Goal: Task Accomplishment & Management: Manage account settings

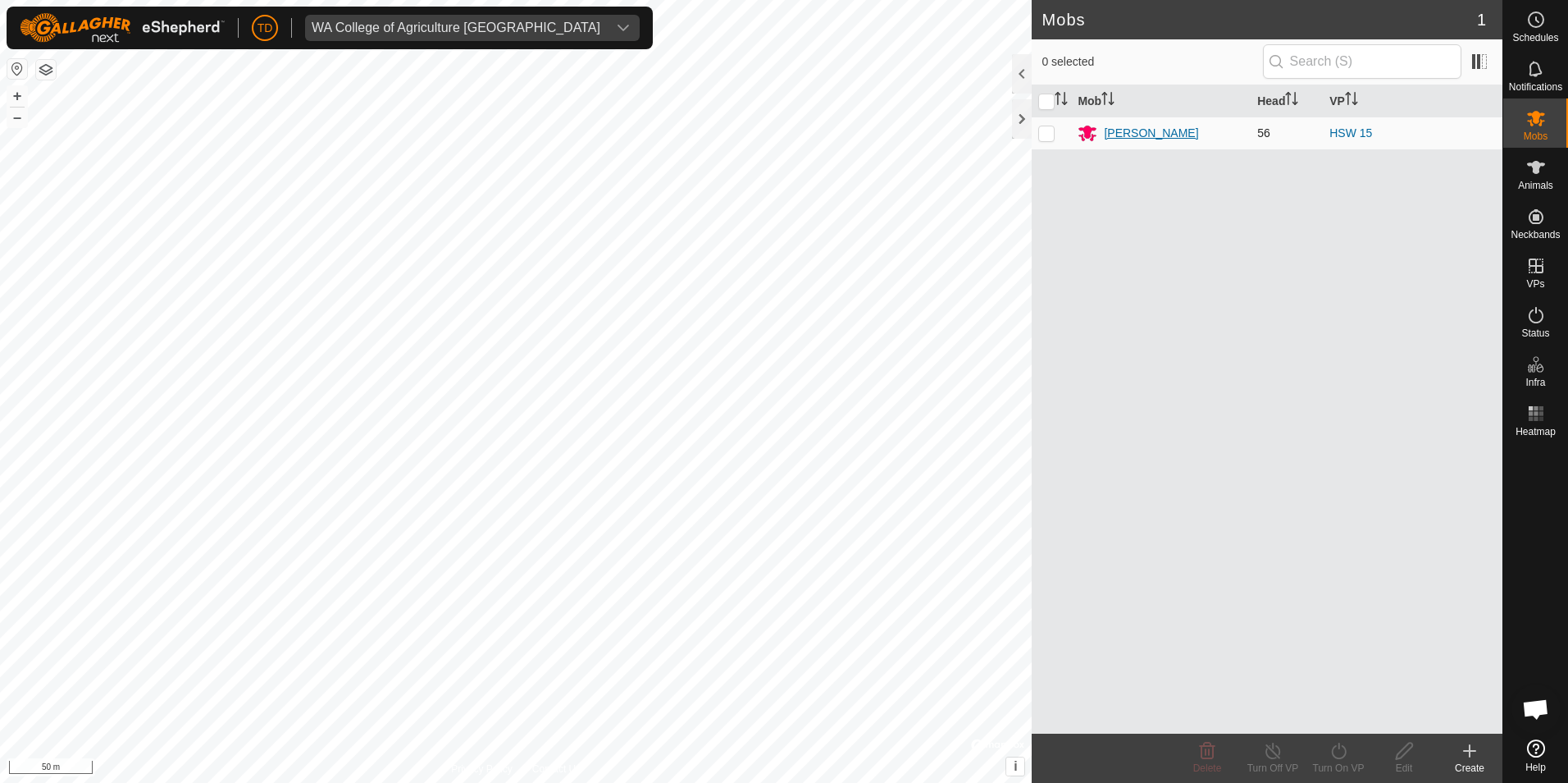
click at [1148, 134] on div "[PERSON_NAME]" at bounding box center [1150, 133] width 94 height 17
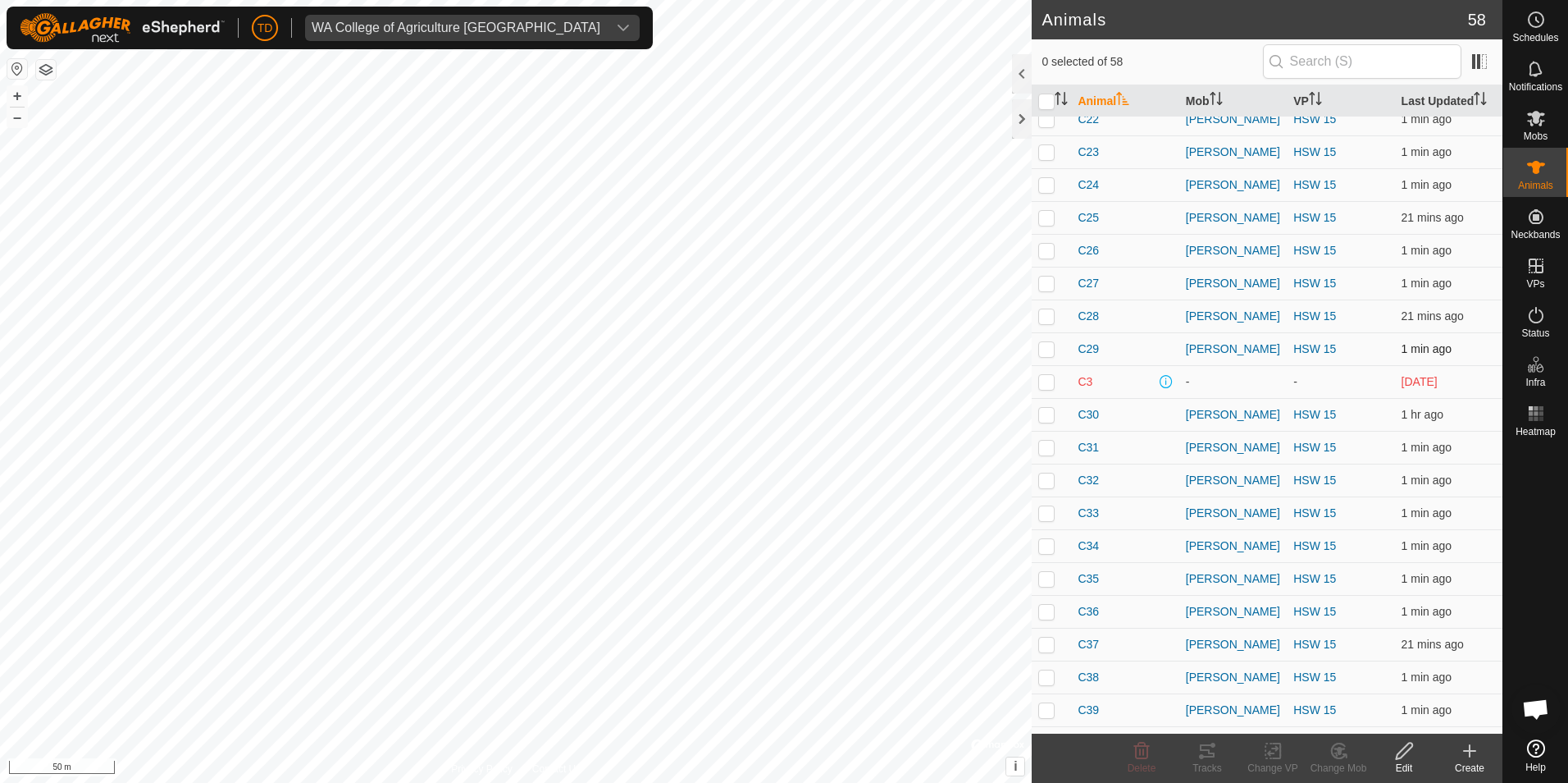
scroll to position [410, 0]
checkbox input "true"
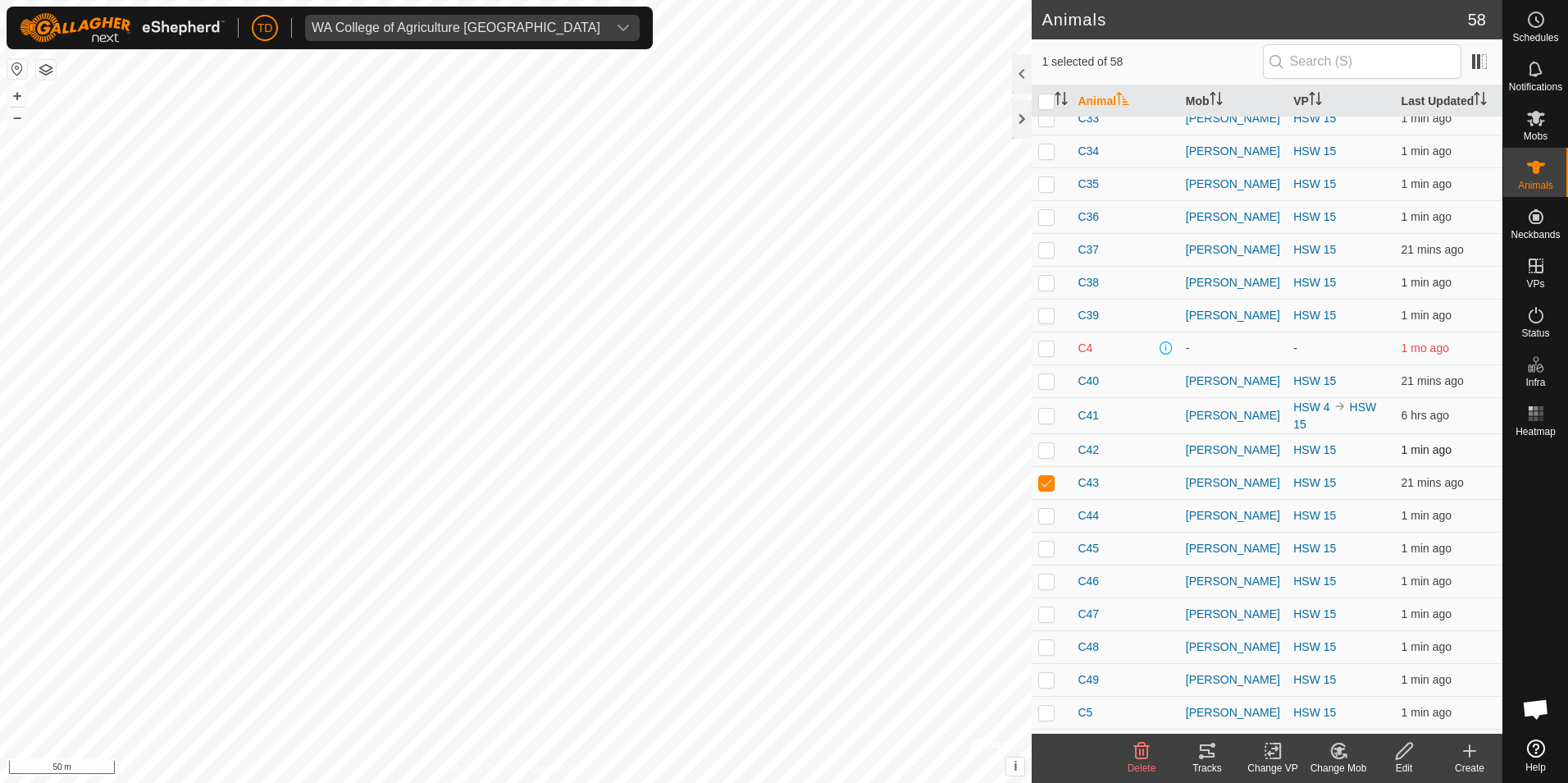
scroll to position [799, 0]
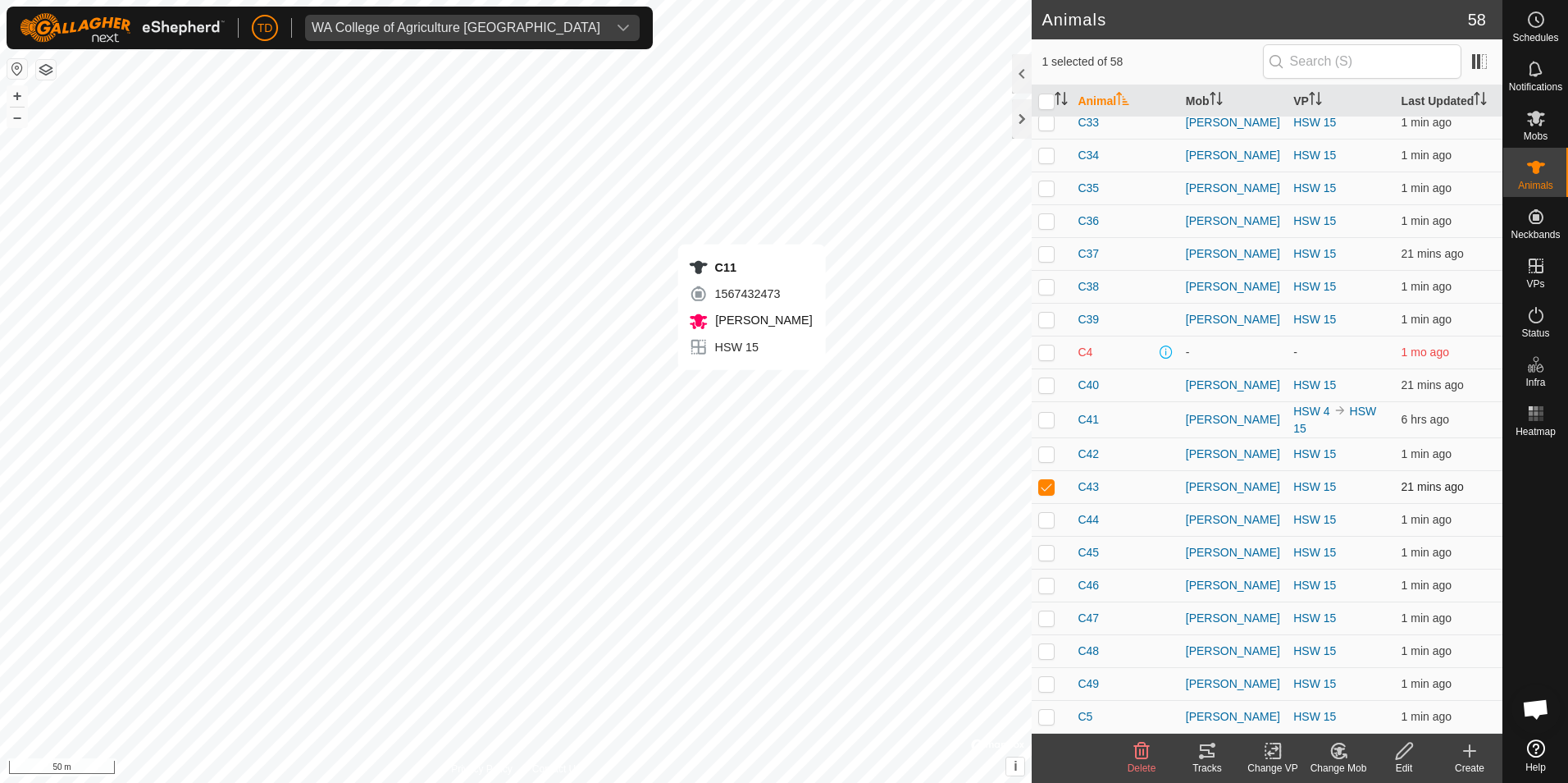
checkbox input "true"
click at [1046, 488] on p-checkbox at bounding box center [1047, 487] width 16 height 13
checkbox input "true"
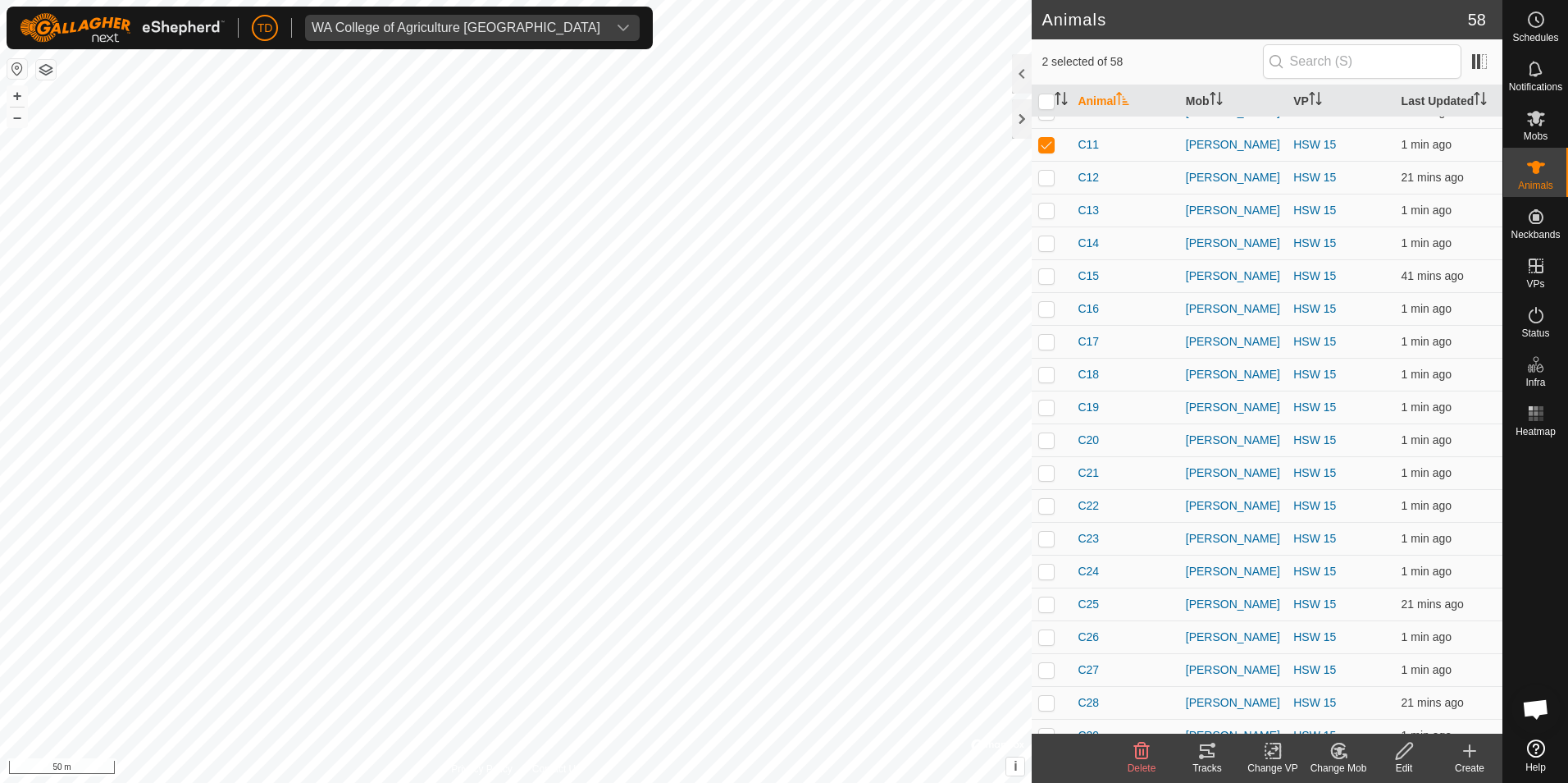
scroll to position [0, 0]
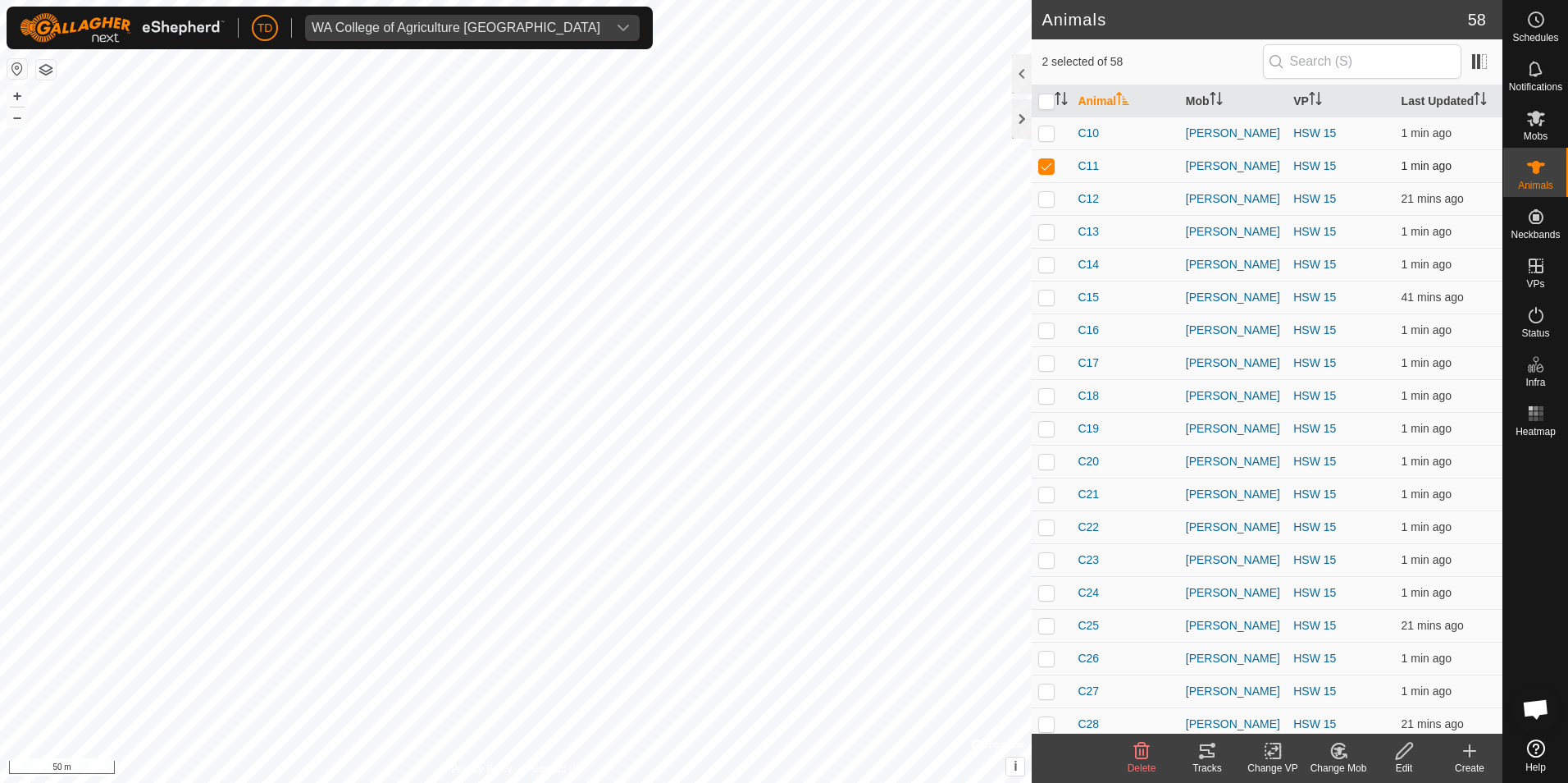
click at [1051, 163] on p-checkbox at bounding box center [1047, 166] width 16 height 13
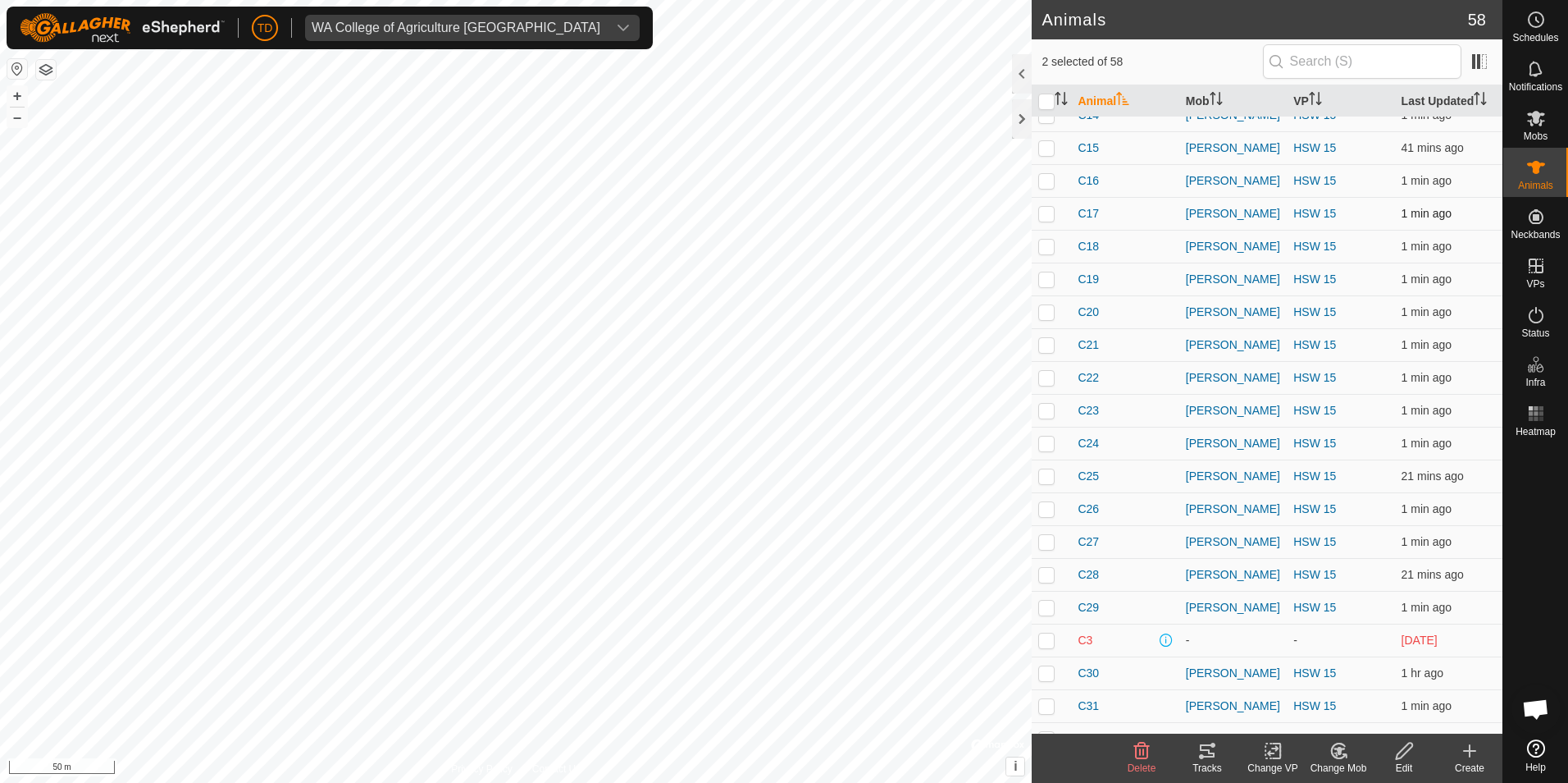
scroll to position [164, 0]
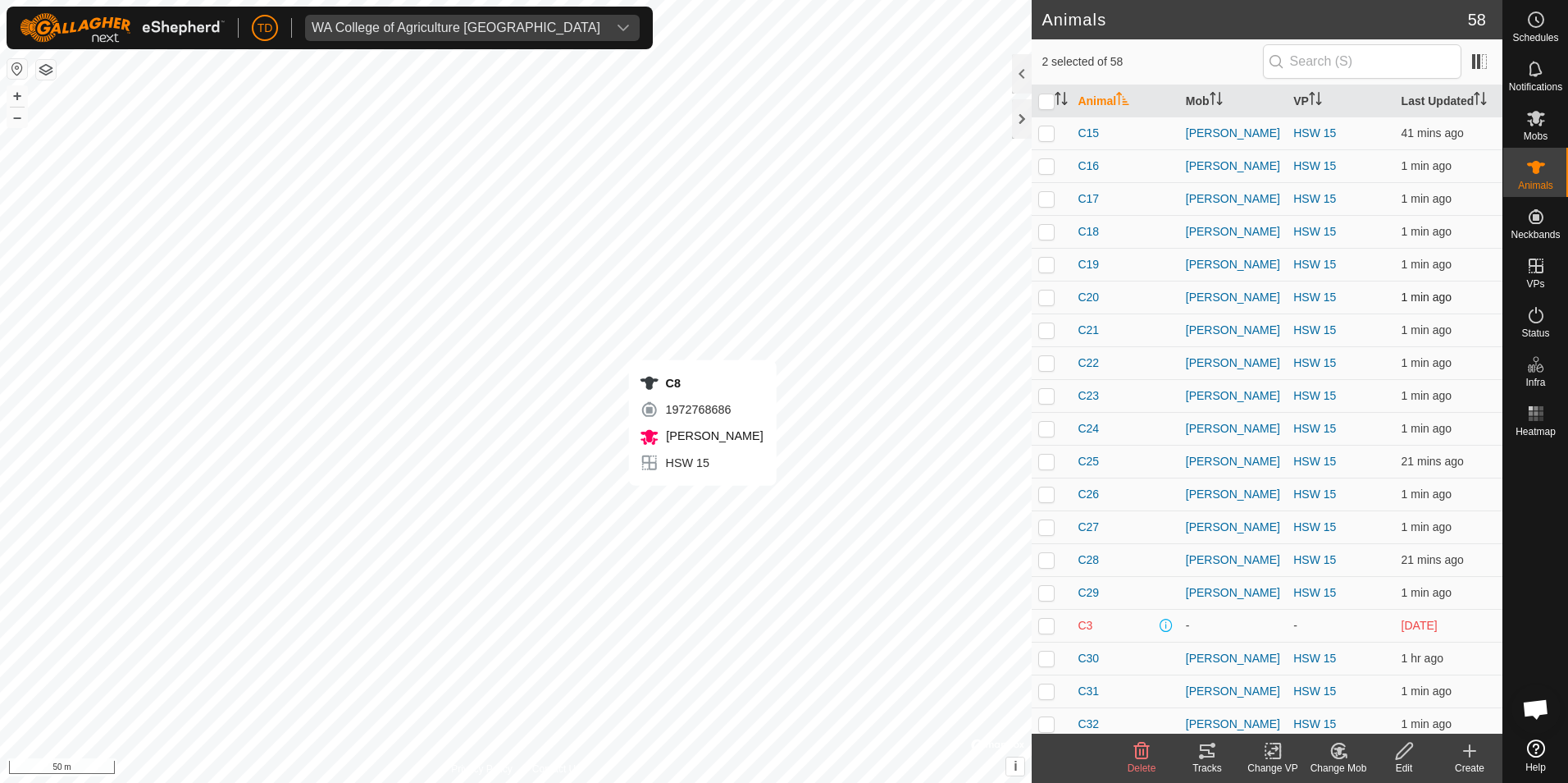
checkbox input "false"
checkbox input "true"
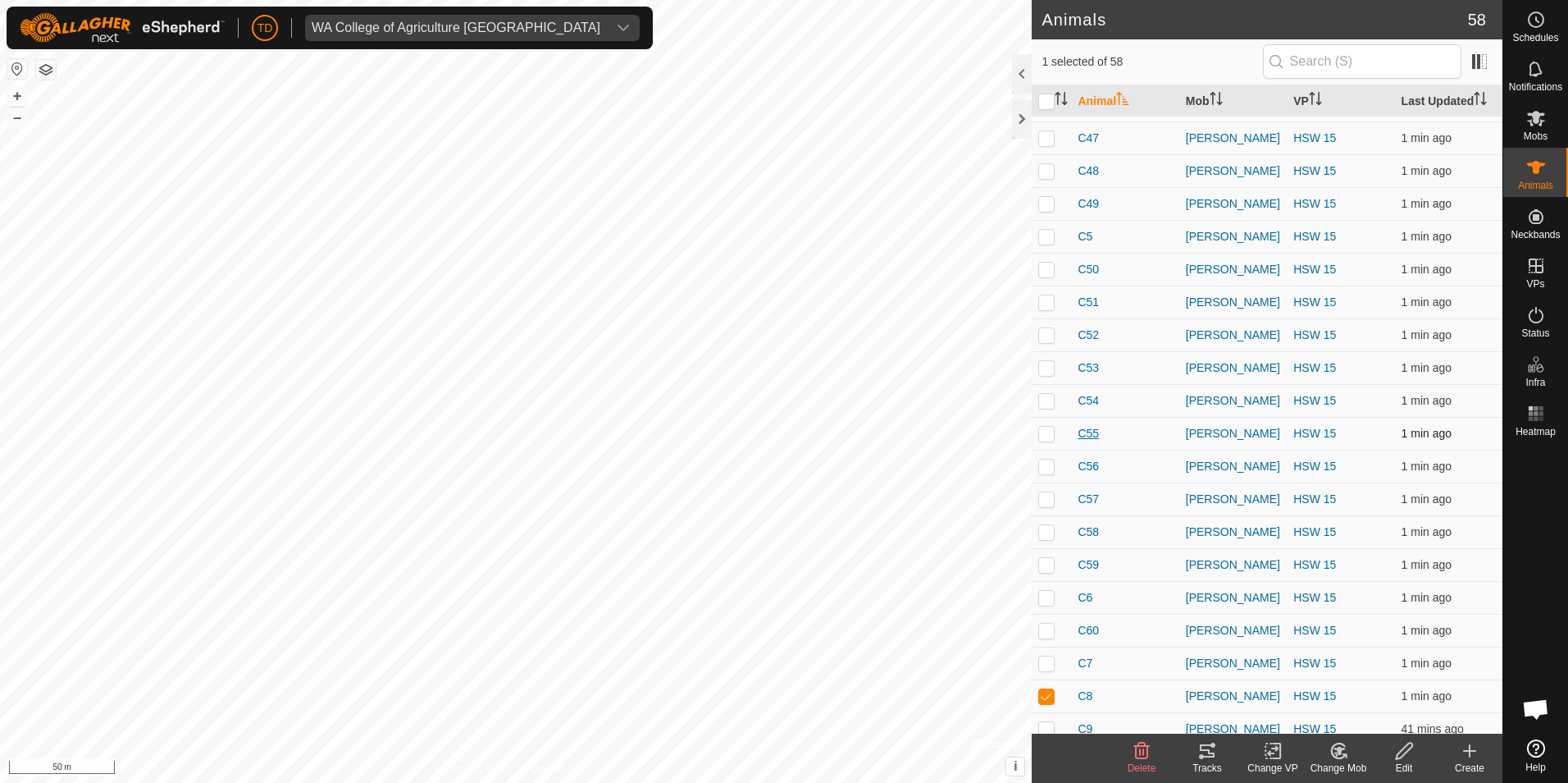
scroll to position [1291, 0]
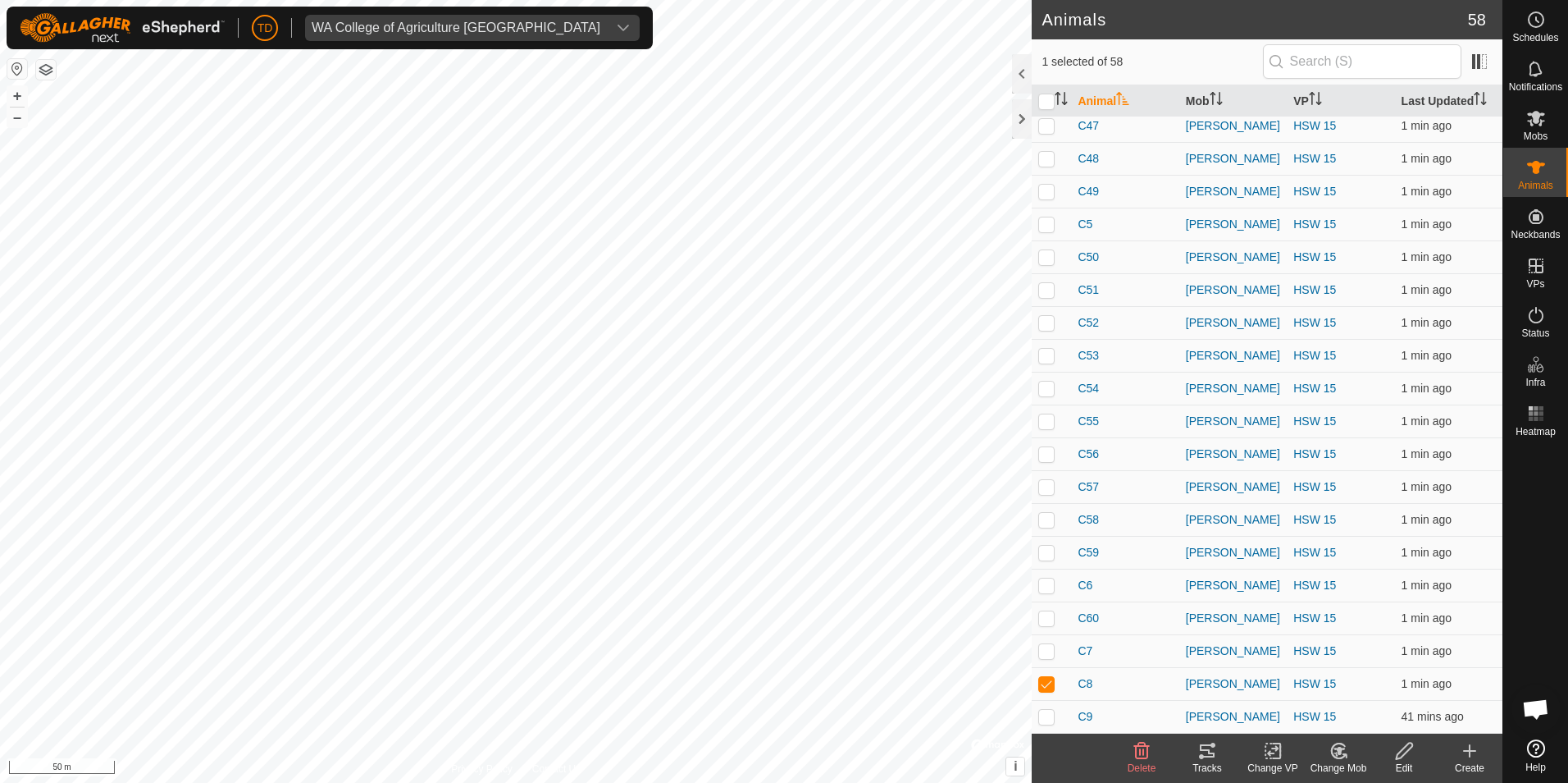
click at [1209, 752] on icon at bounding box center [1207, 751] width 15 height 13
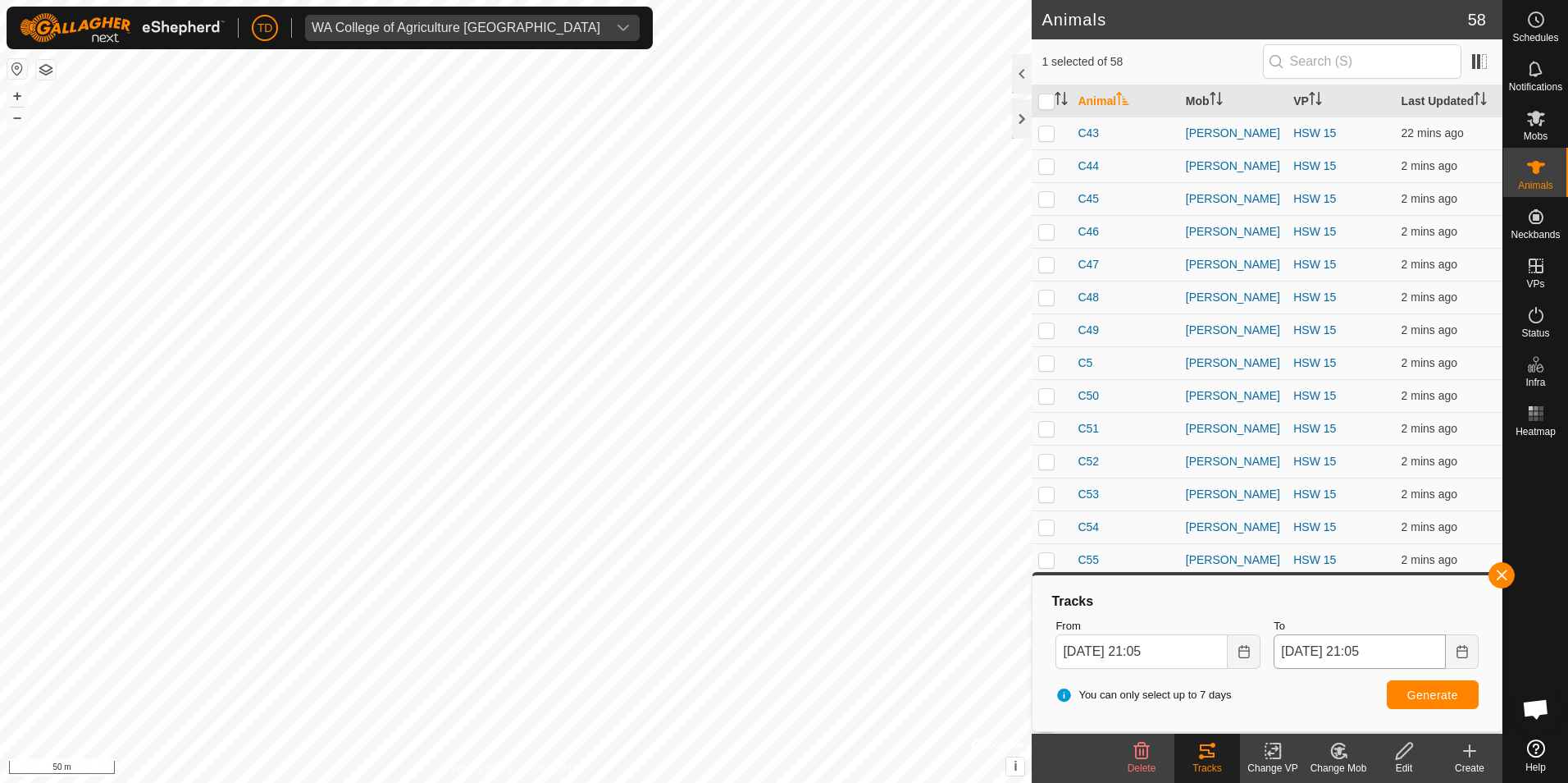
scroll to position [1127, 0]
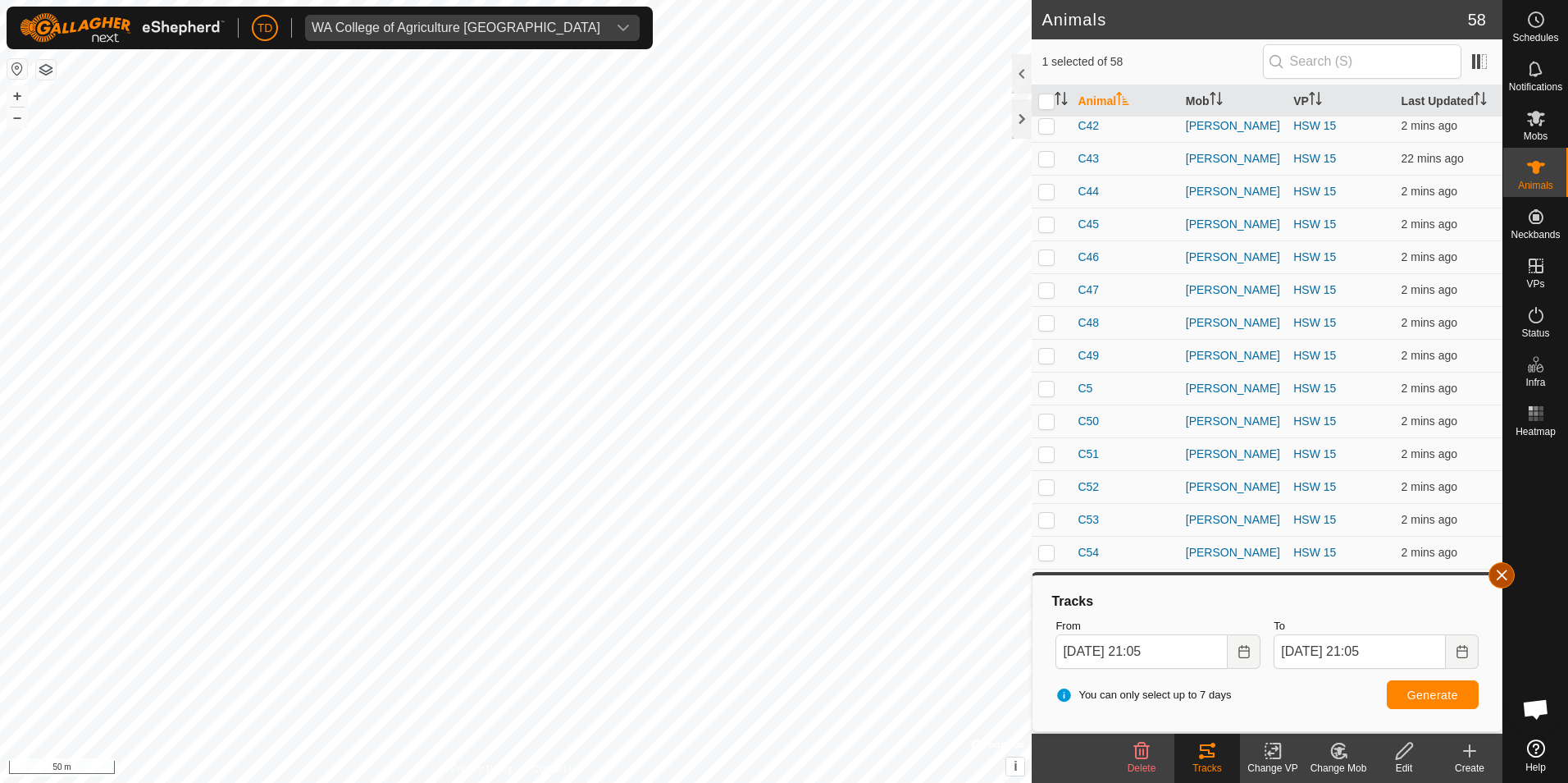
click at [1500, 573] on button "button" at bounding box center [1501, 574] width 27 height 27
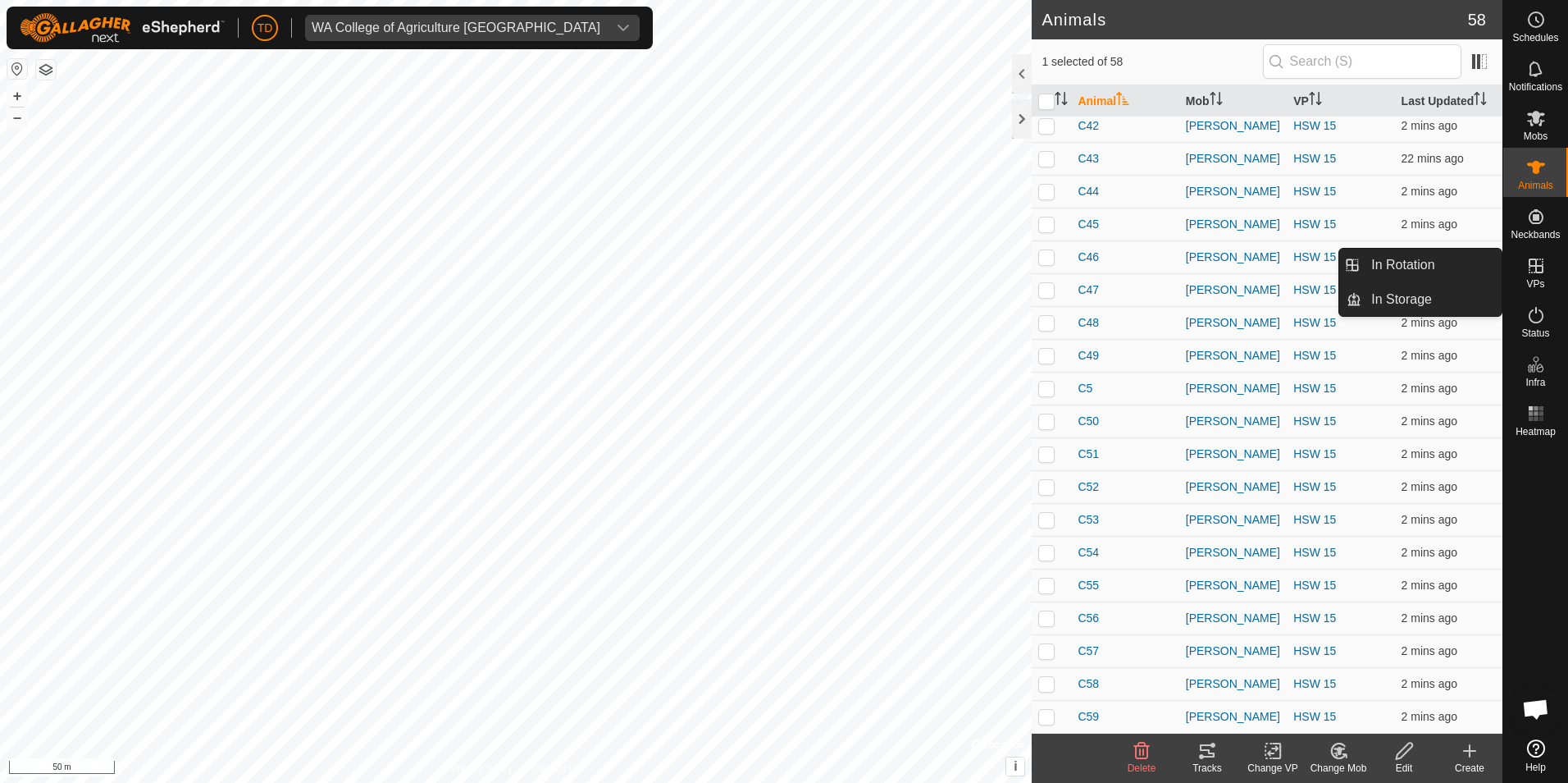
click at [1534, 262] on icon at bounding box center [1536, 266] width 20 height 20
click at [1434, 265] on link "In Rotation" at bounding box center [1431, 265] width 140 height 33
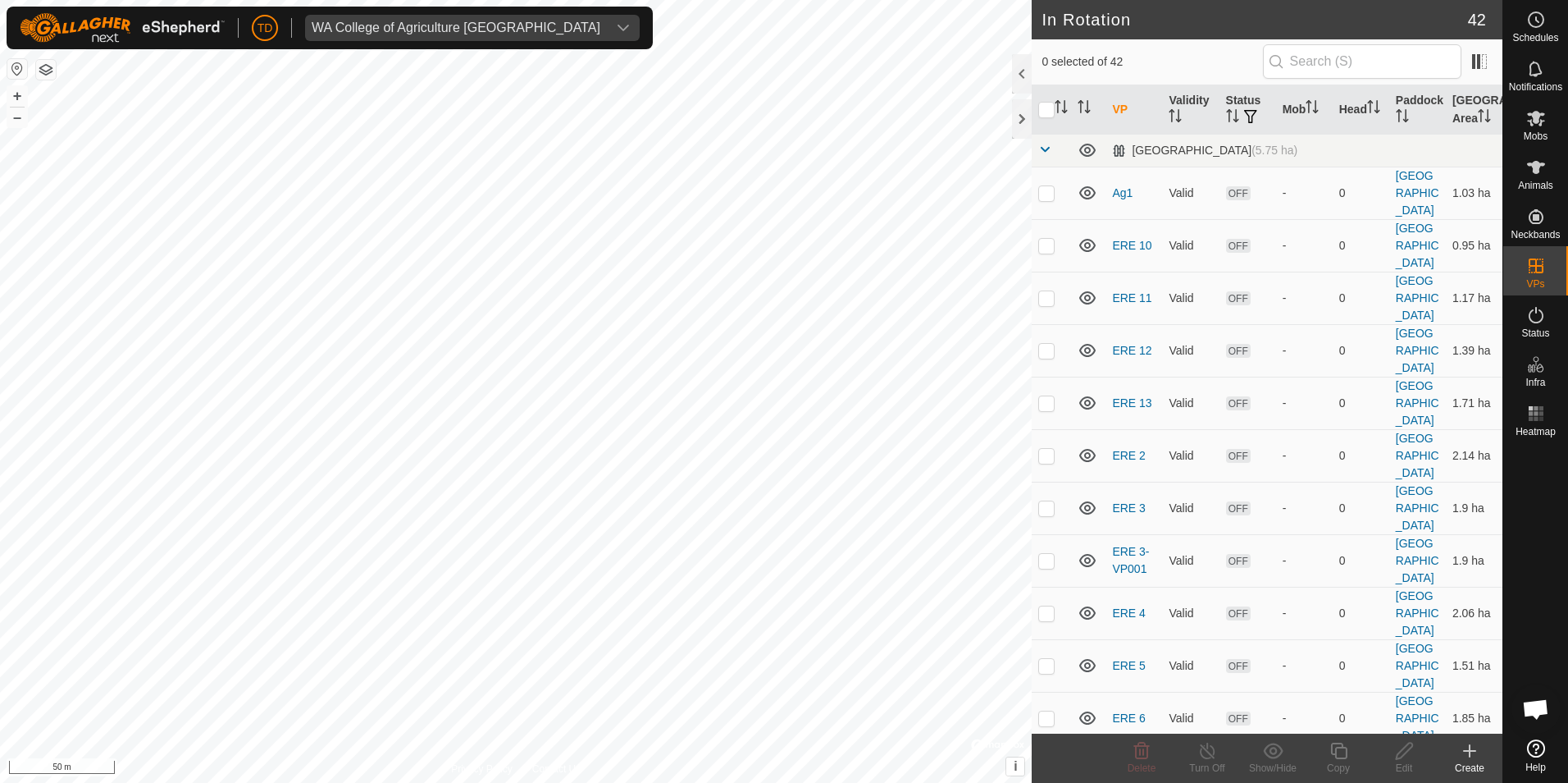
click at [1467, 752] on icon at bounding box center [1470, 751] width 20 height 20
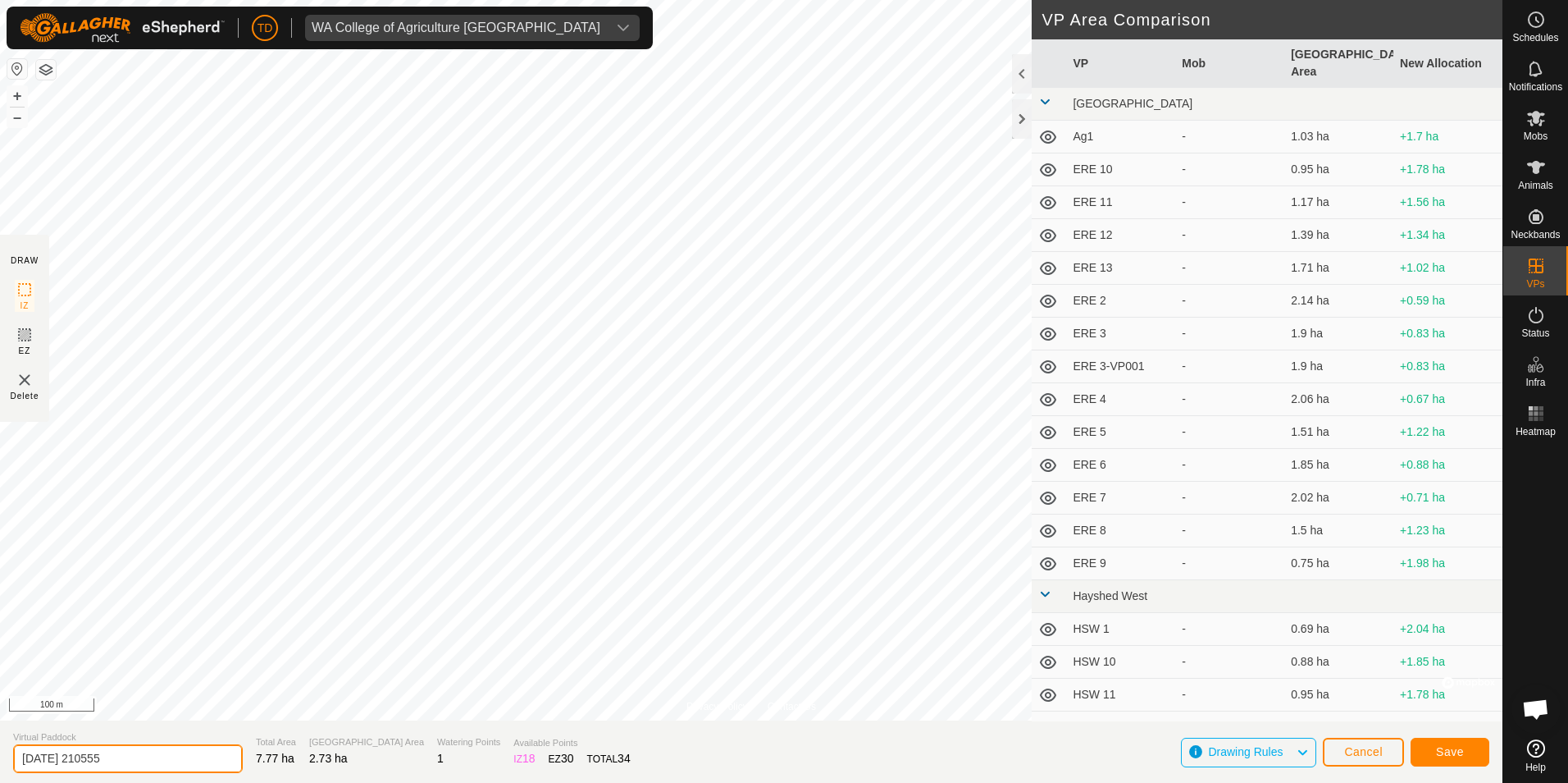
drag, startPoint x: 135, startPoint y: 761, endPoint x: 20, endPoint y: 755, distance: 115.2
click at [17, 759] on input "[DATE] 210555" at bounding box center [127, 758] width 229 height 28
type input "Escape Steers"
click at [1455, 751] on span "Save" at bounding box center [1450, 751] width 27 height 13
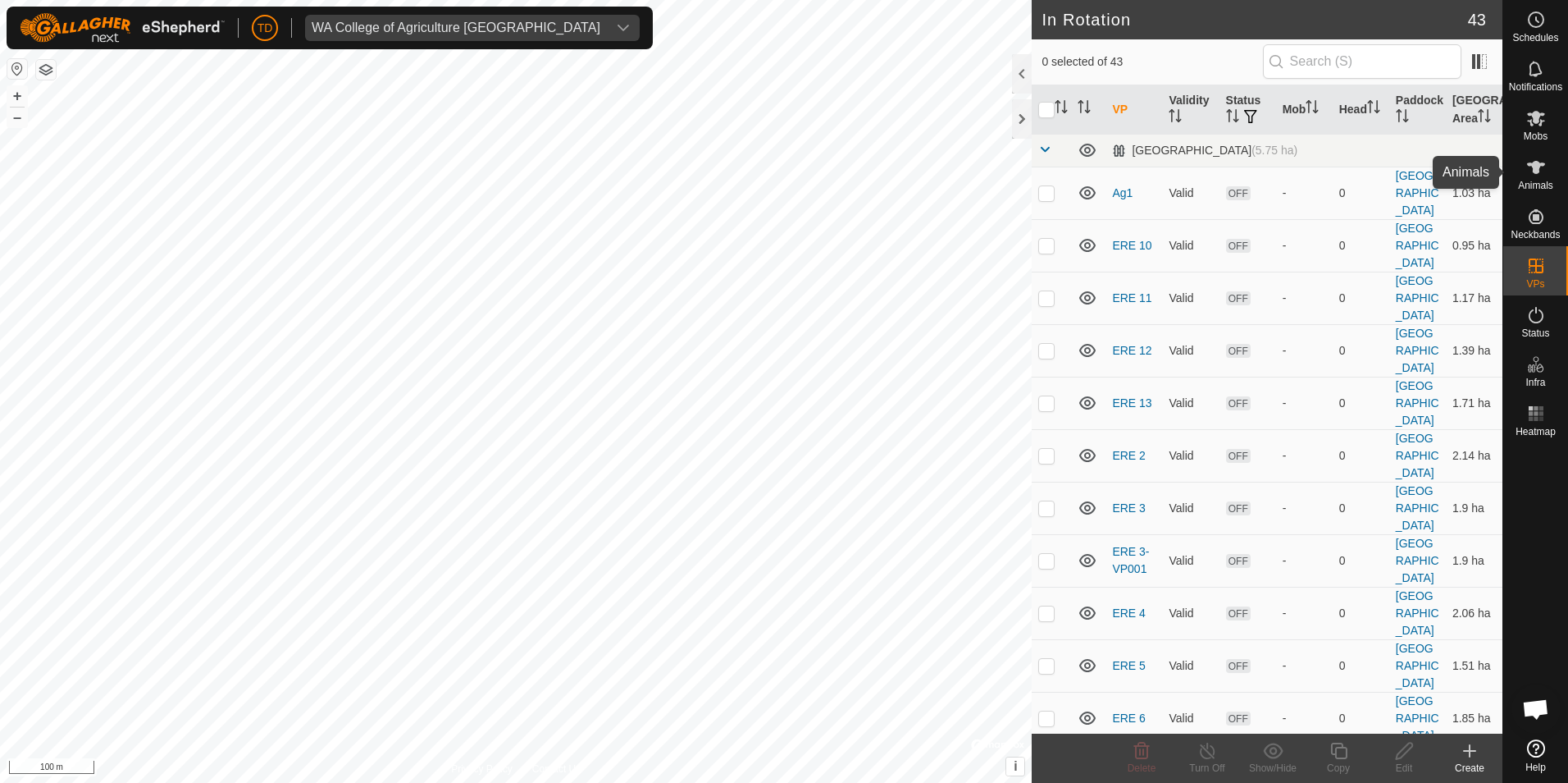
click at [1540, 177] on es-animals-svg-icon at bounding box center [1536, 167] width 29 height 27
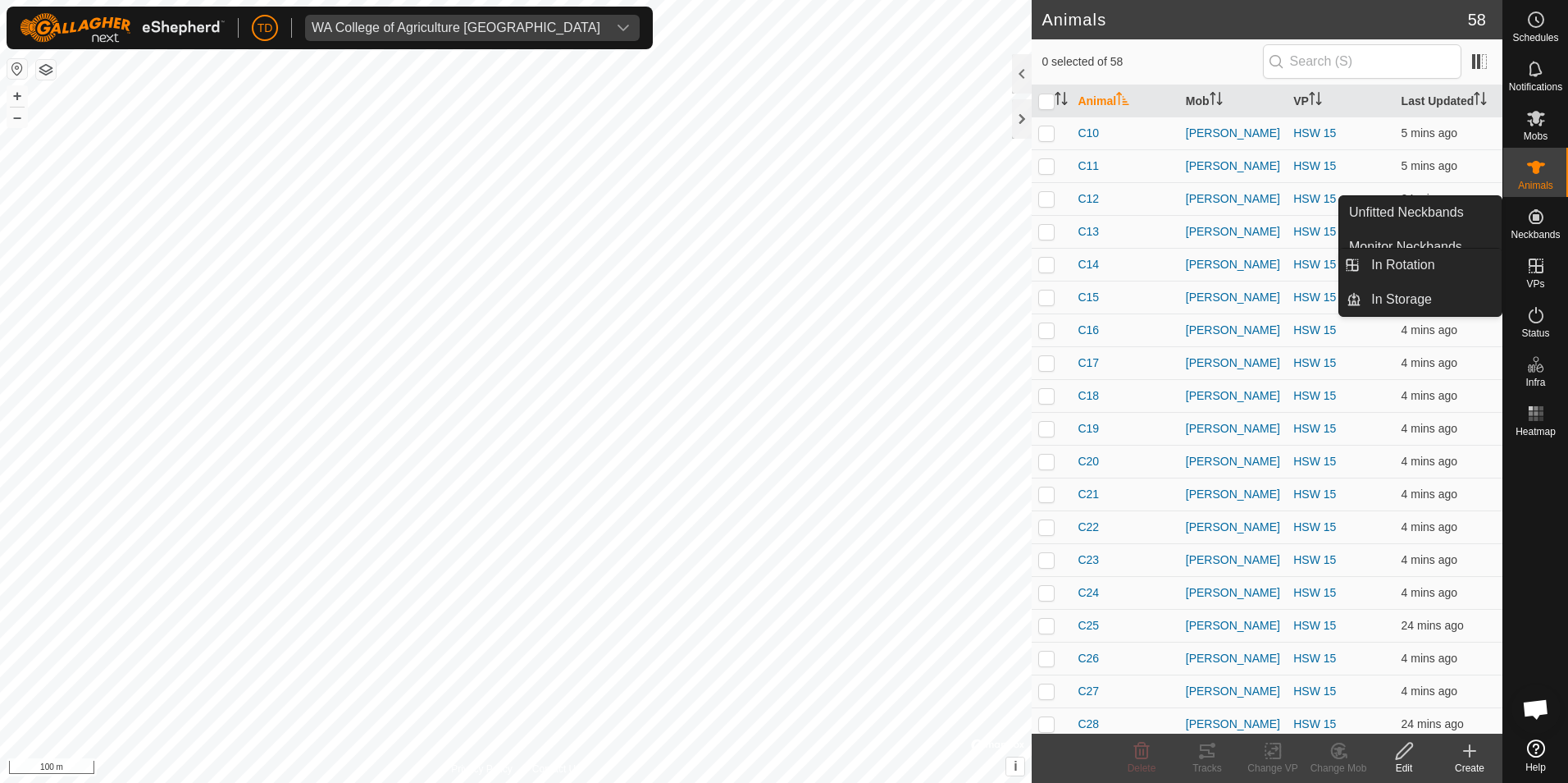
click at [1537, 271] on icon at bounding box center [1536, 266] width 20 height 20
click at [1449, 263] on link "In Rotation" at bounding box center [1431, 265] width 140 height 33
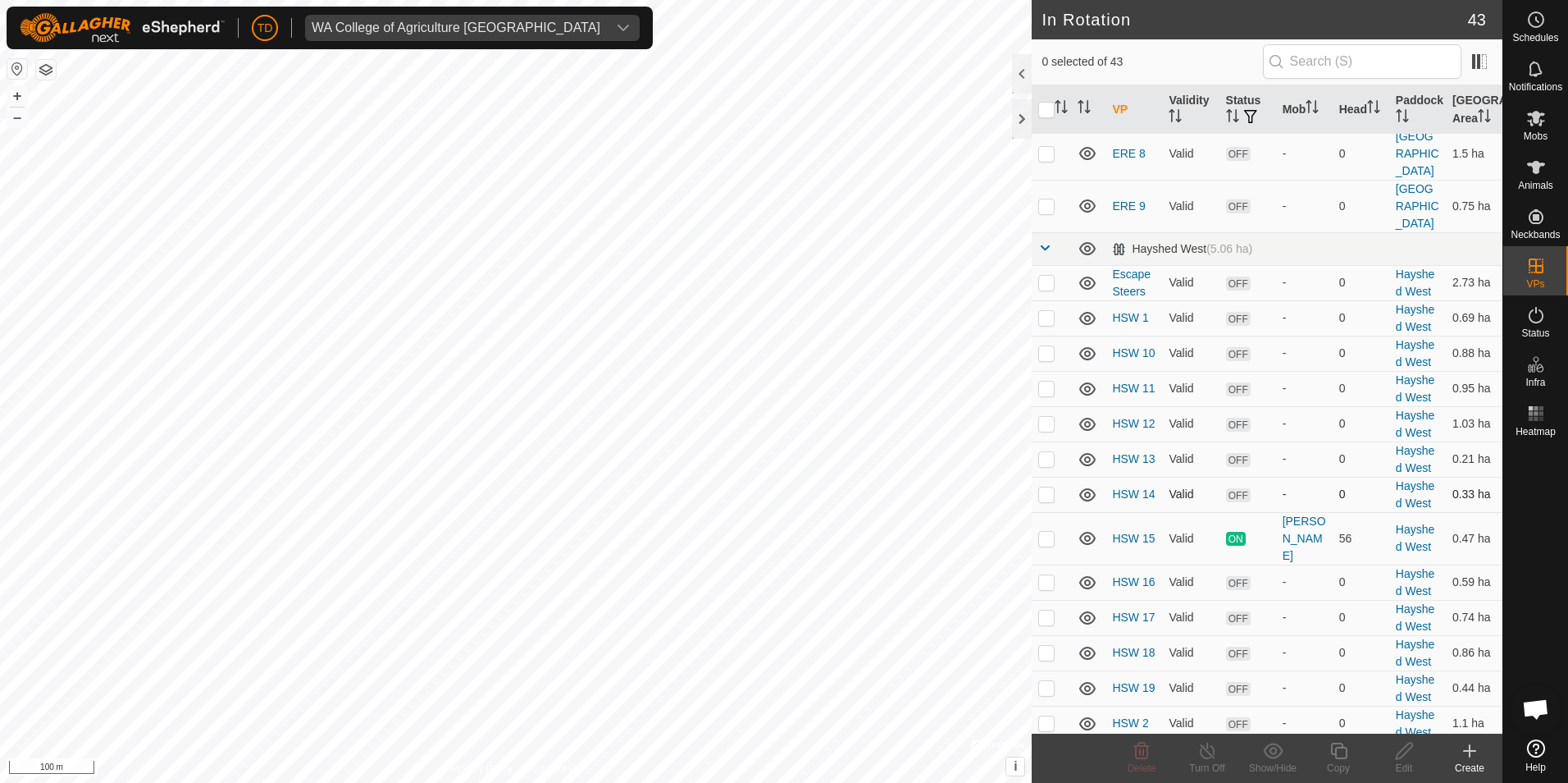
scroll to position [504, 0]
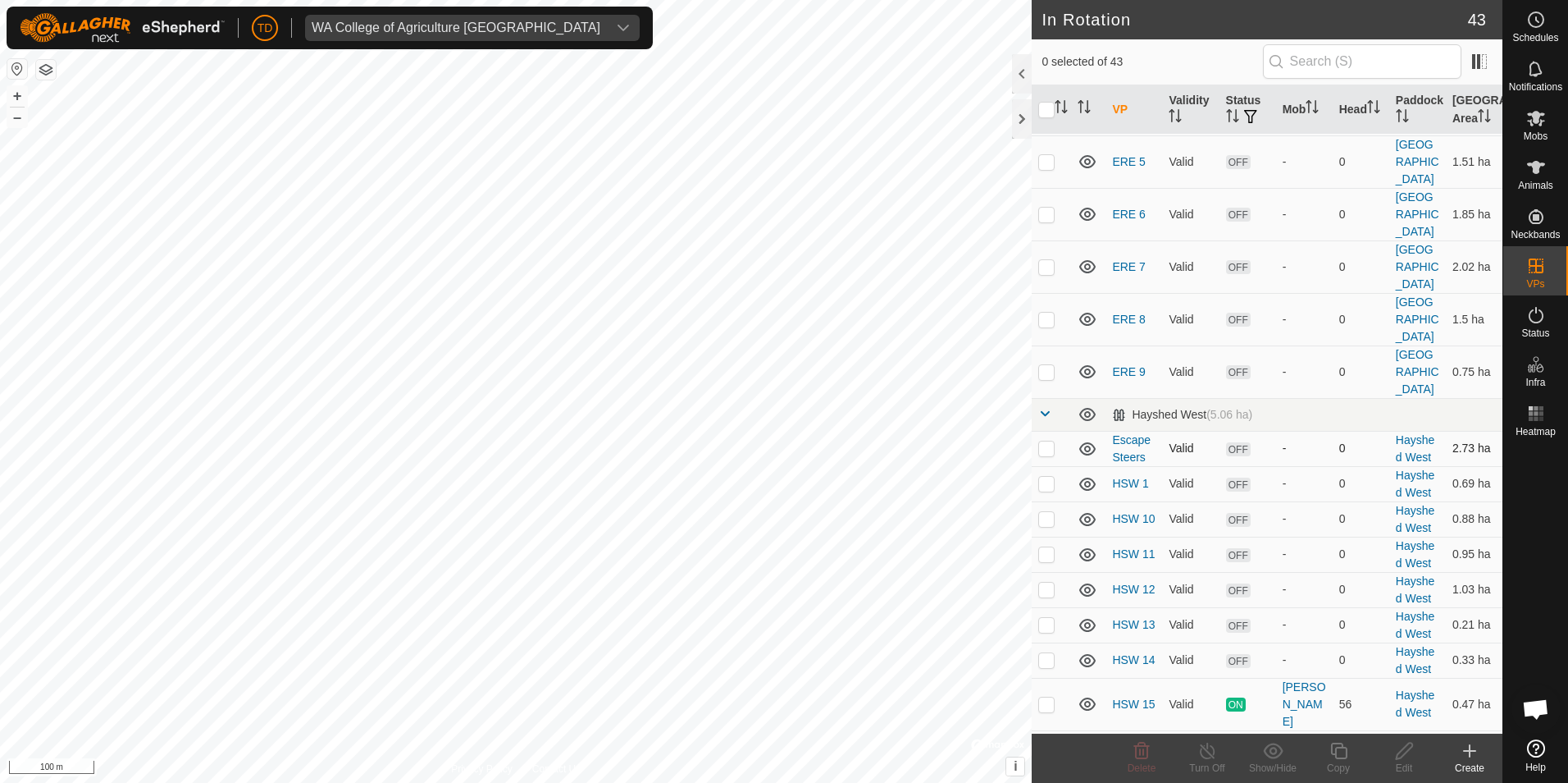
click at [1048, 451] on p-checkbox at bounding box center [1047, 448] width 16 height 13
checkbox input "true"
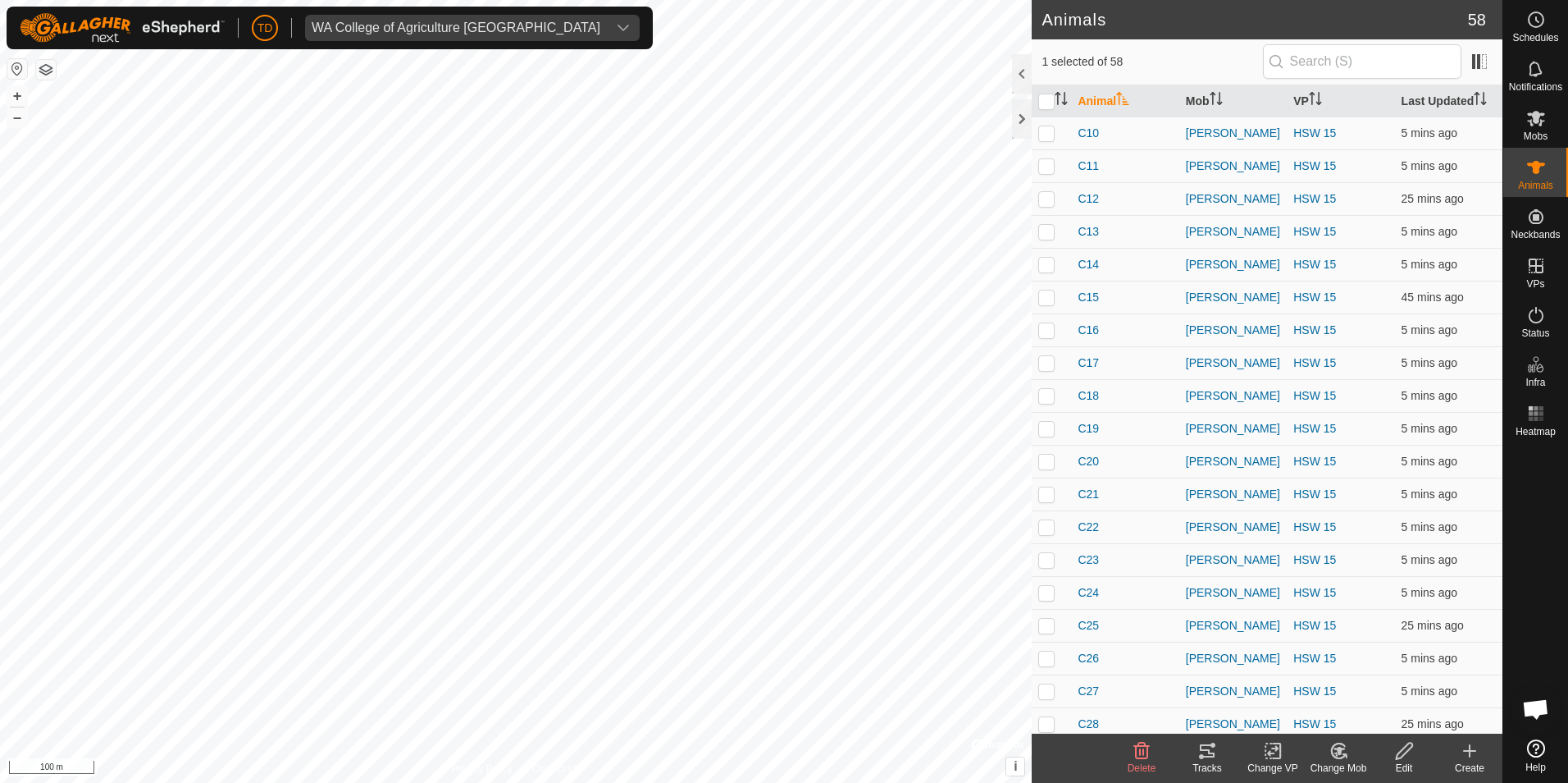
click at [1341, 753] on icon at bounding box center [1339, 750] width 12 height 8
click at [1389, 676] on link "Choose Mob..." at bounding box center [1388, 681] width 163 height 33
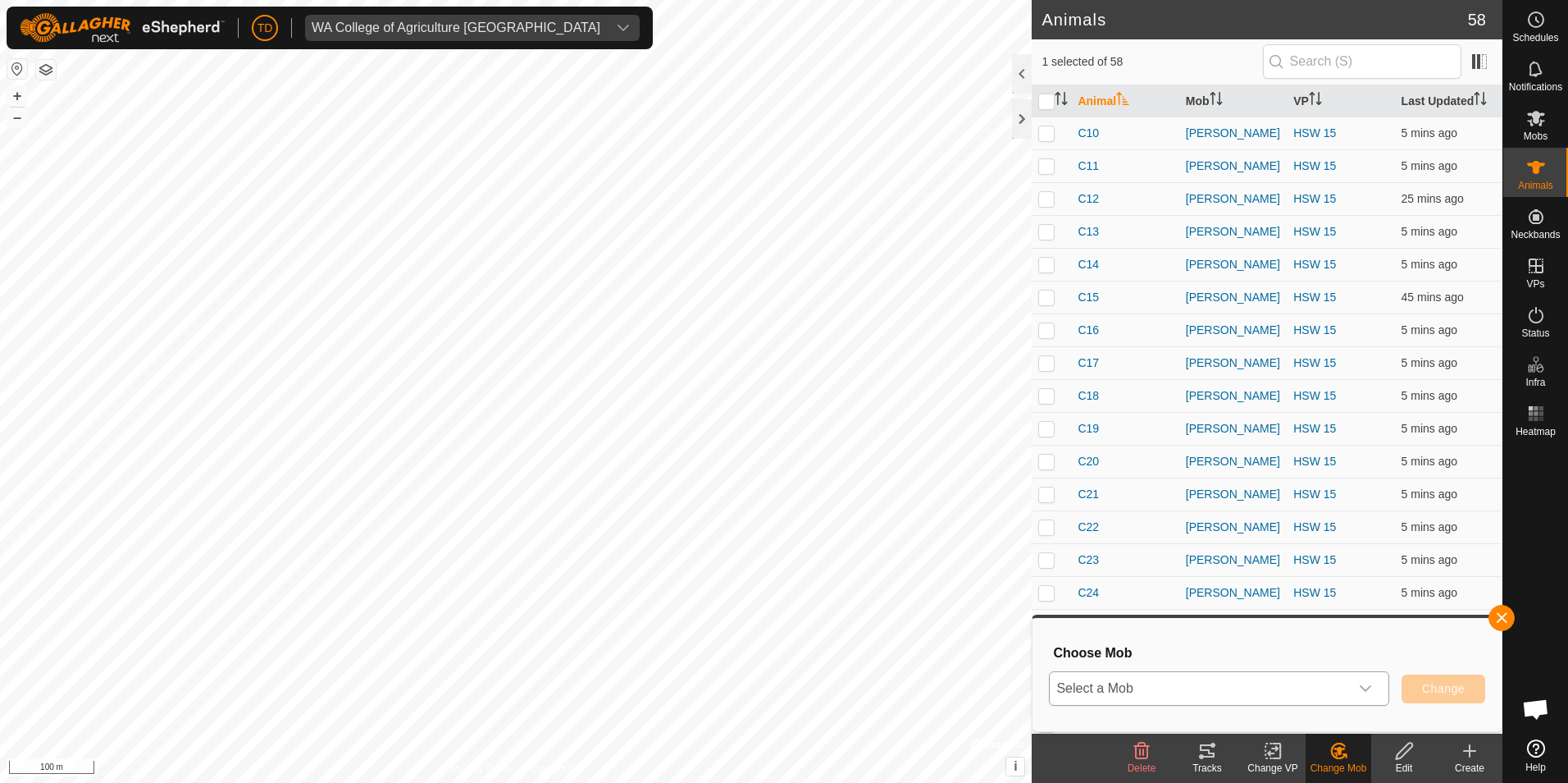
click at [1370, 688] on icon "dropdown trigger" at bounding box center [1365, 688] width 12 height 6
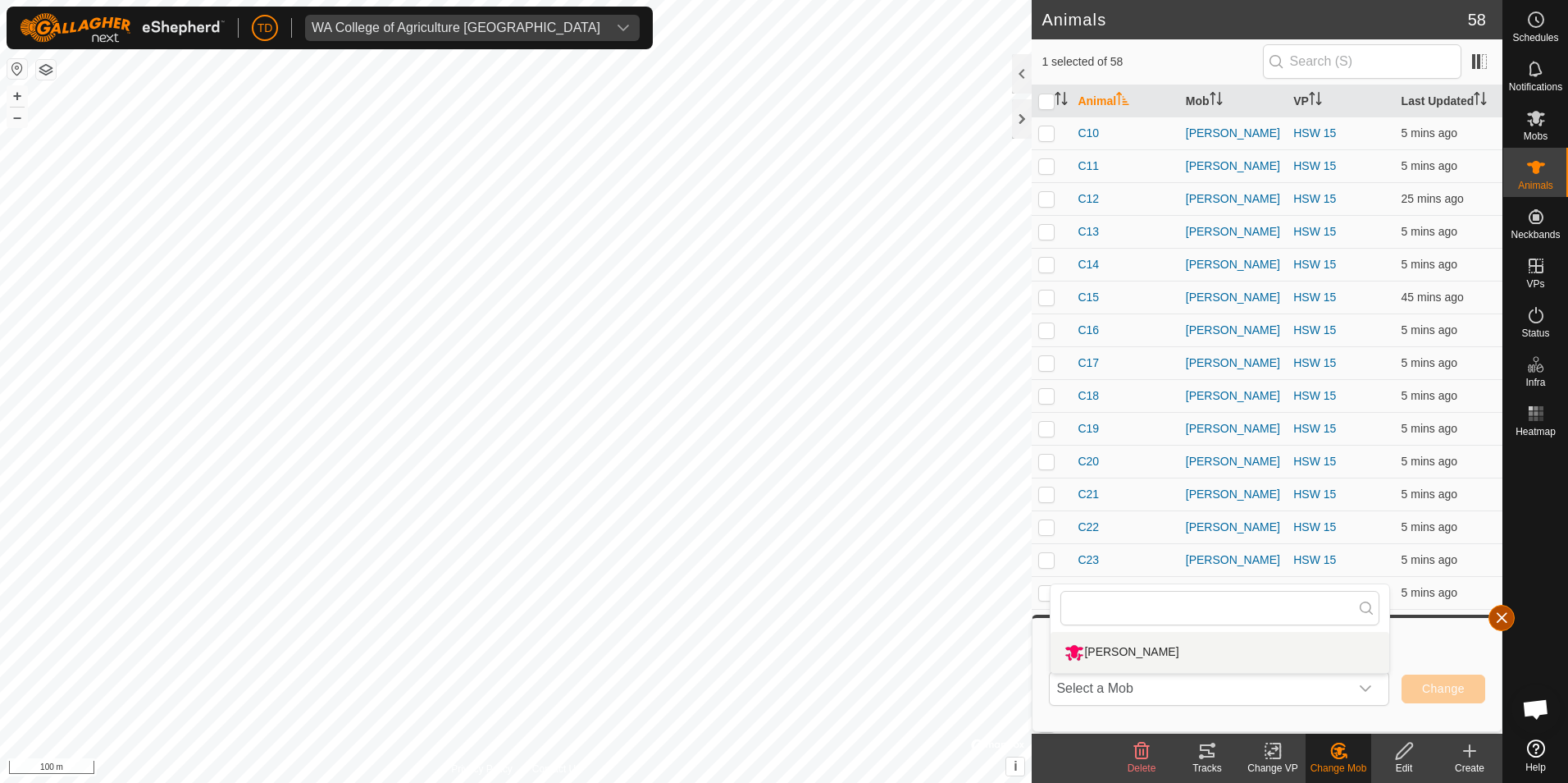
click at [1502, 625] on button "button" at bounding box center [1501, 617] width 27 height 27
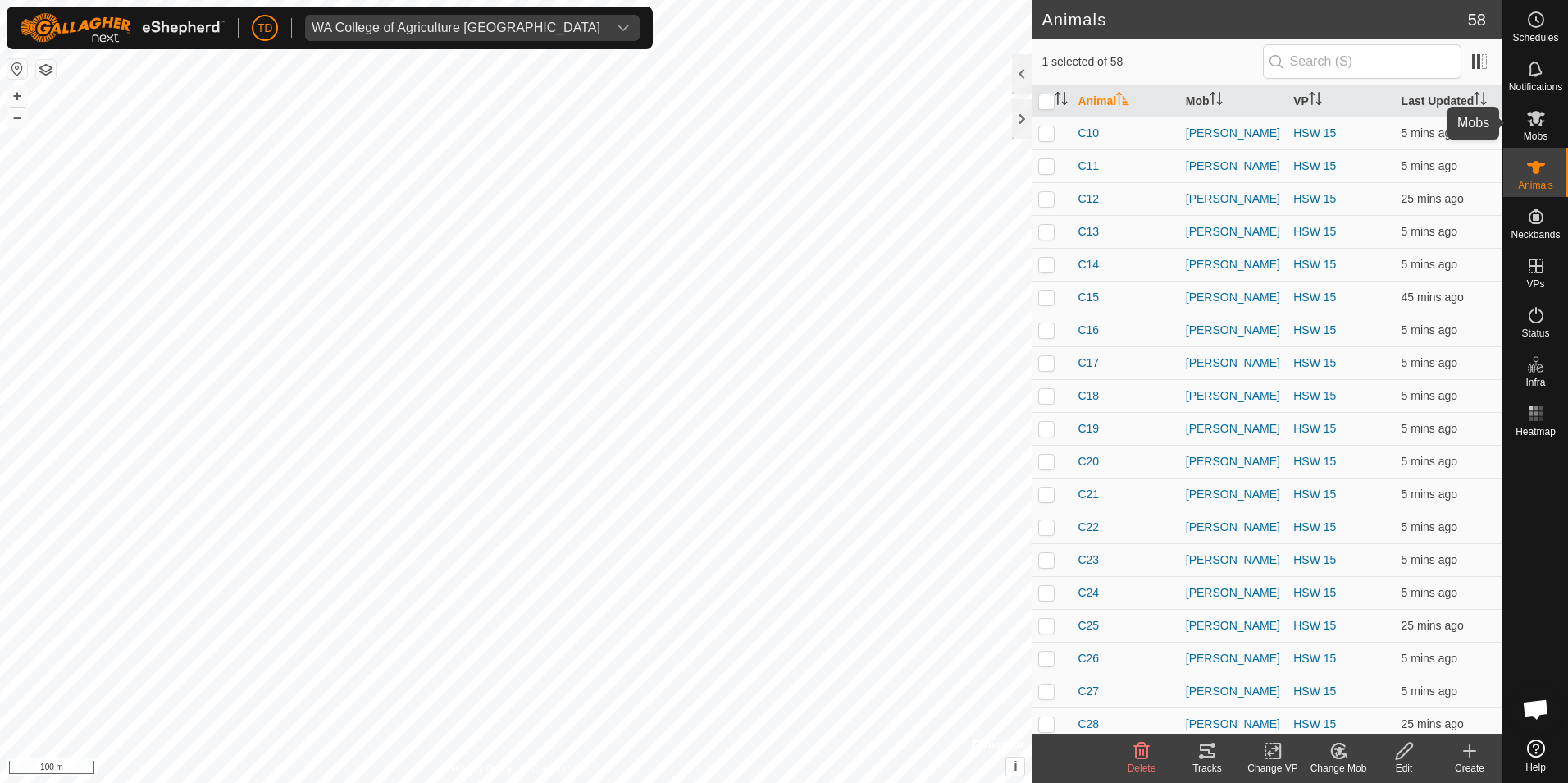
click at [1530, 127] on div "Mobs" at bounding box center [1535, 123] width 65 height 49
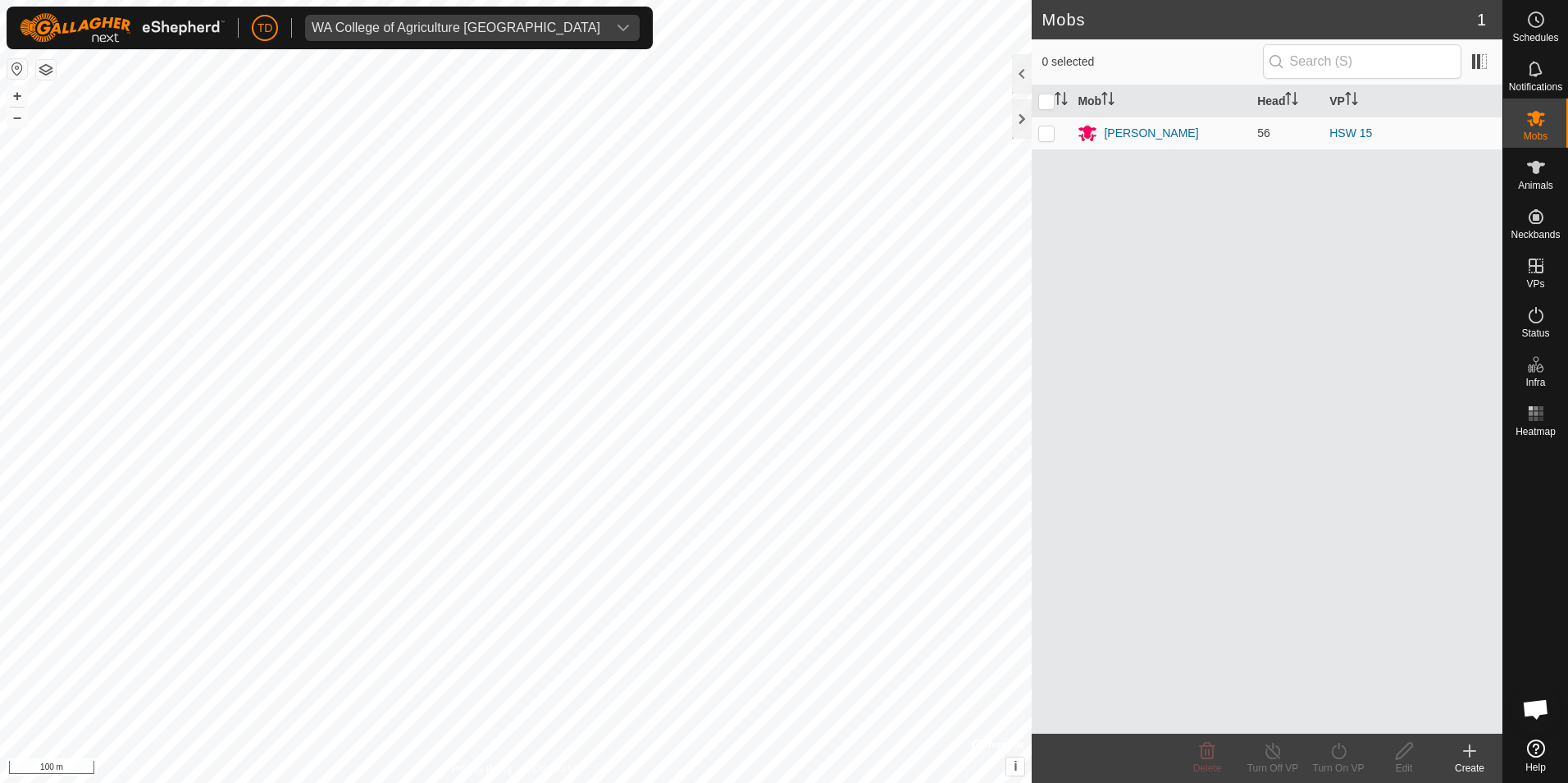
click at [1463, 750] on icon at bounding box center [1470, 751] width 20 height 20
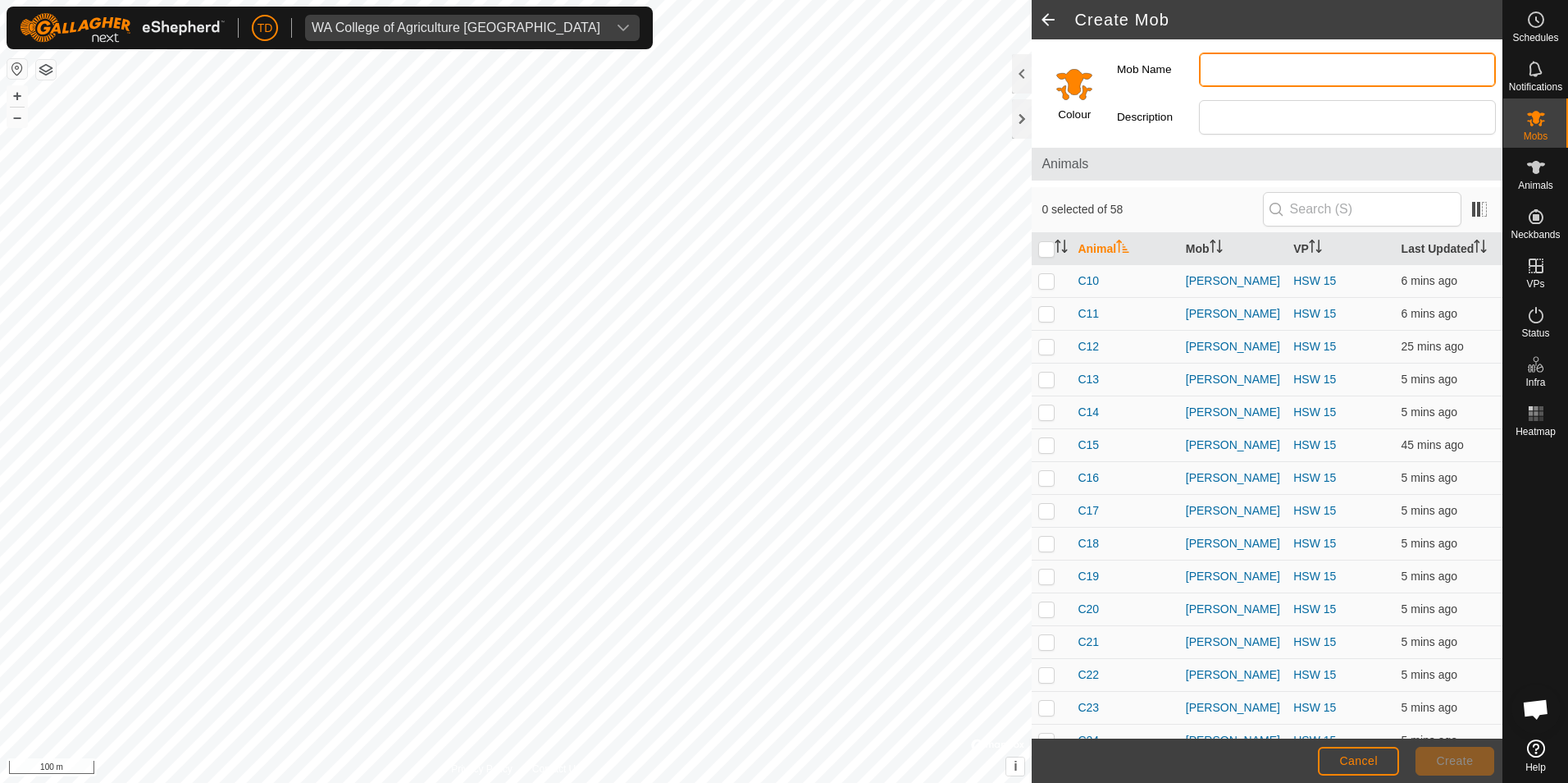
drag, startPoint x: 1232, startPoint y: 74, endPoint x: 1249, endPoint y: 70, distance: 17.5
click at [1236, 75] on input "Mob Name" at bounding box center [1347, 70] width 297 height 35
type input "Escape Steers"
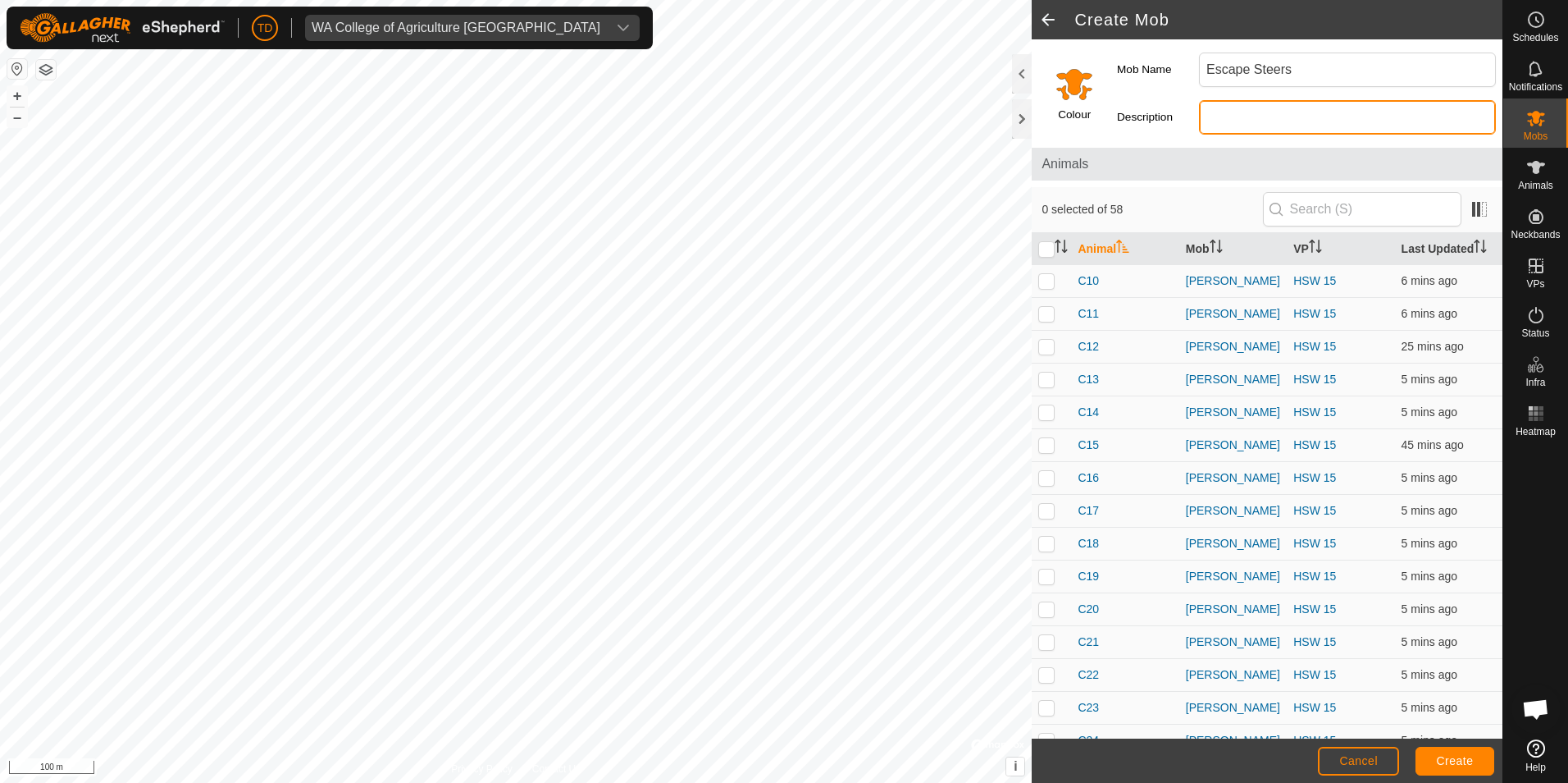
click at [1277, 116] on input "Description" at bounding box center [1347, 117] width 297 height 35
type input "Steers mixed with Cows"
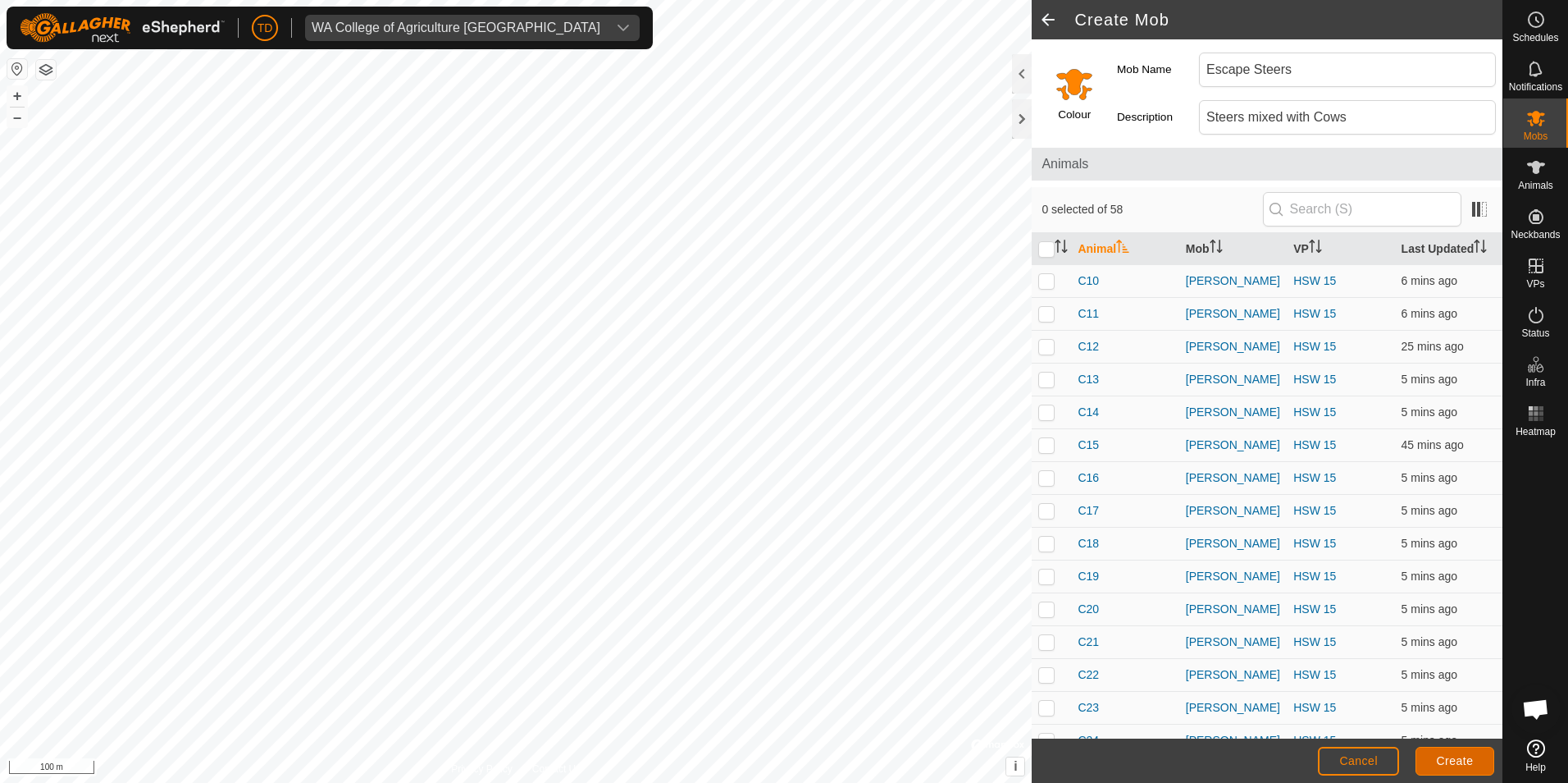
click at [1472, 767] on span "Create" at bounding box center [1455, 760] width 37 height 13
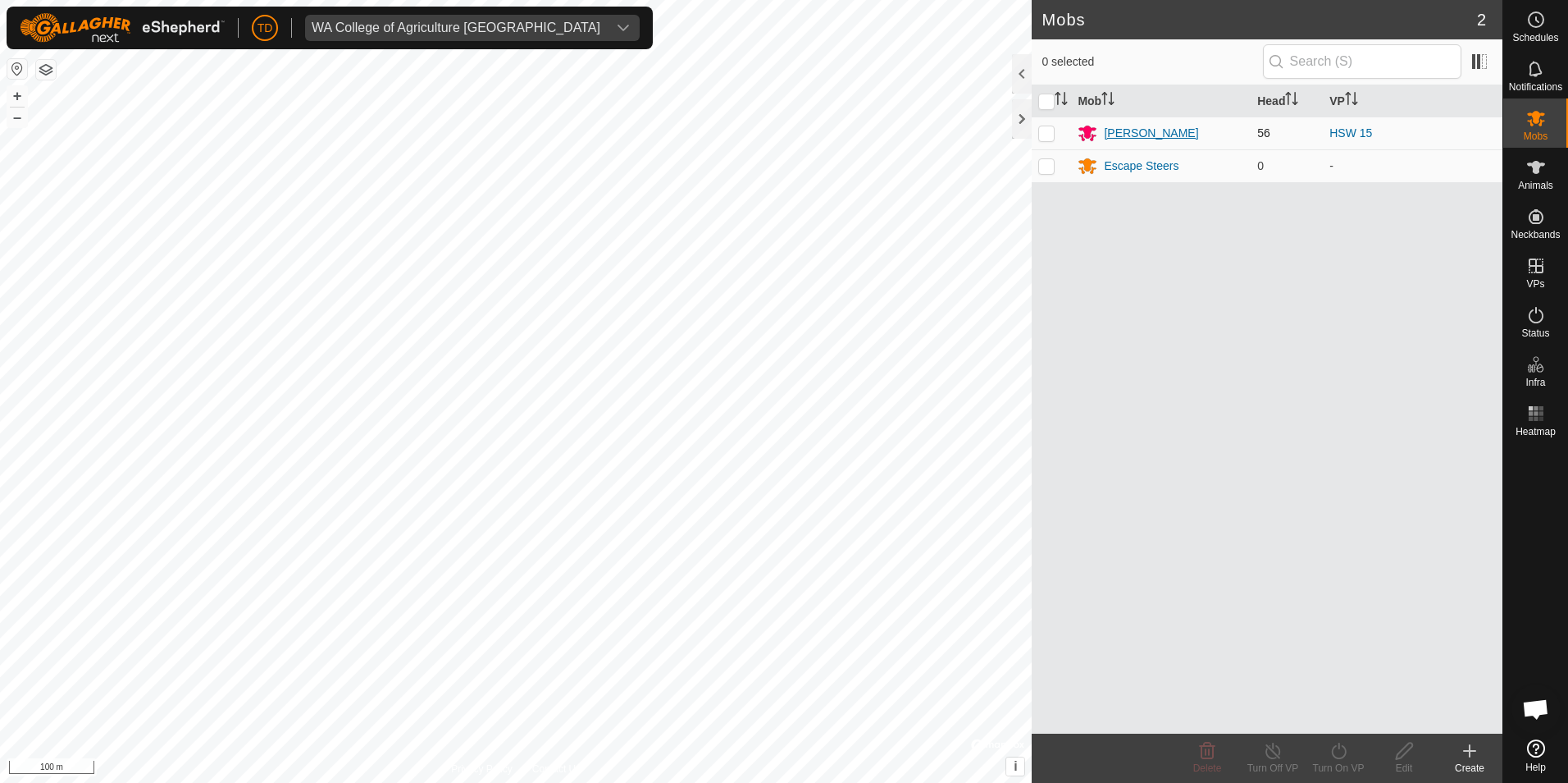
click at [1126, 134] on div "[PERSON_NAME]" at bounding box center [1150, 133] width 94 height 17
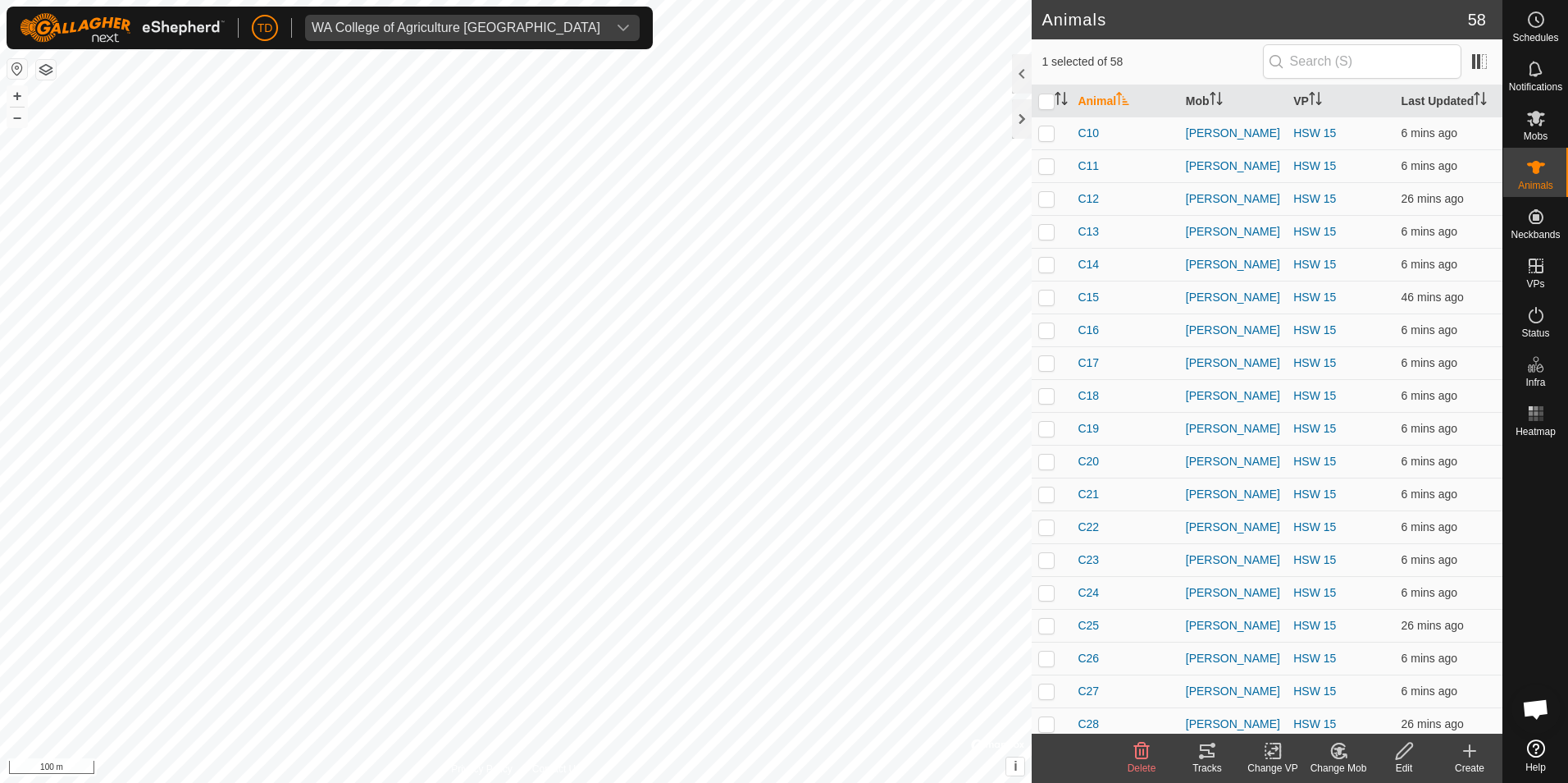
click at [1344, 752] on icon at bounding box center [1339, 751] width 20 height 20
click at [1375, 681] on link "Choose Mob..." at bounding box center [1388, 681] width 163 height 33
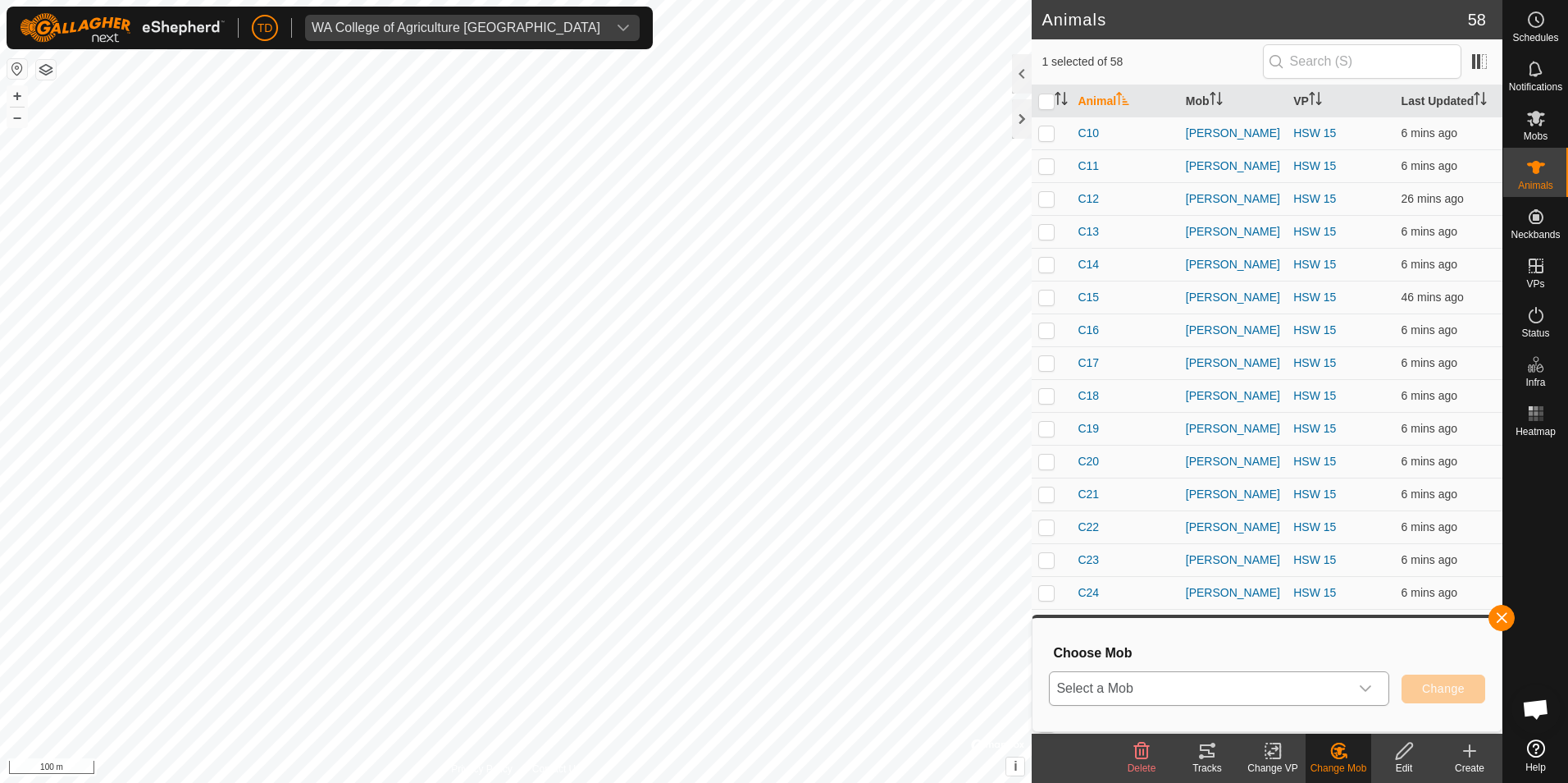
click at [1377, 689] on div "dropdown trigger" at bounding box center [1365, 689] width 33 height 33
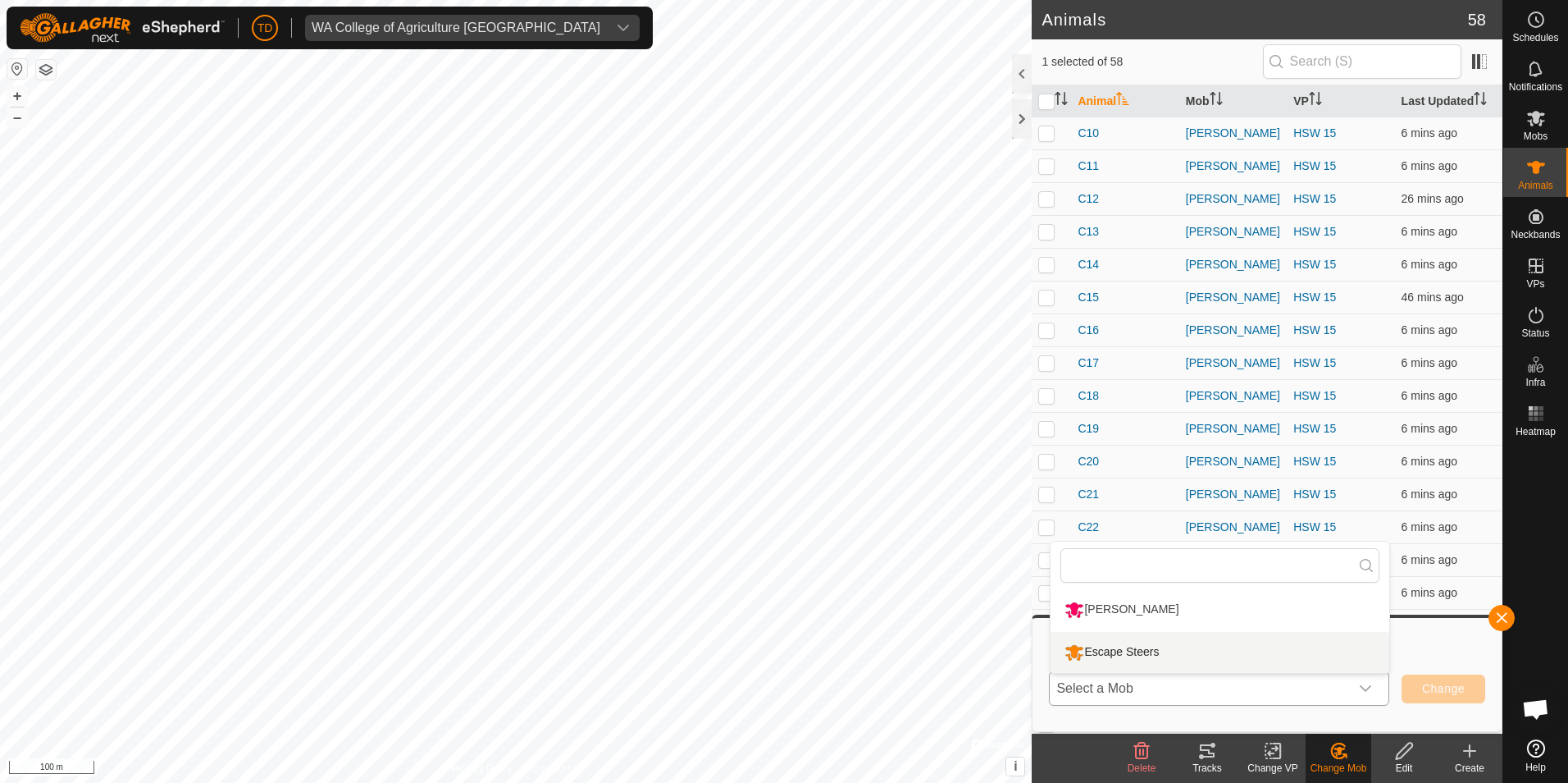
click at [1163, 649] on li "Escape Steers" at bounding box center [1220, 652] width 338 height 41
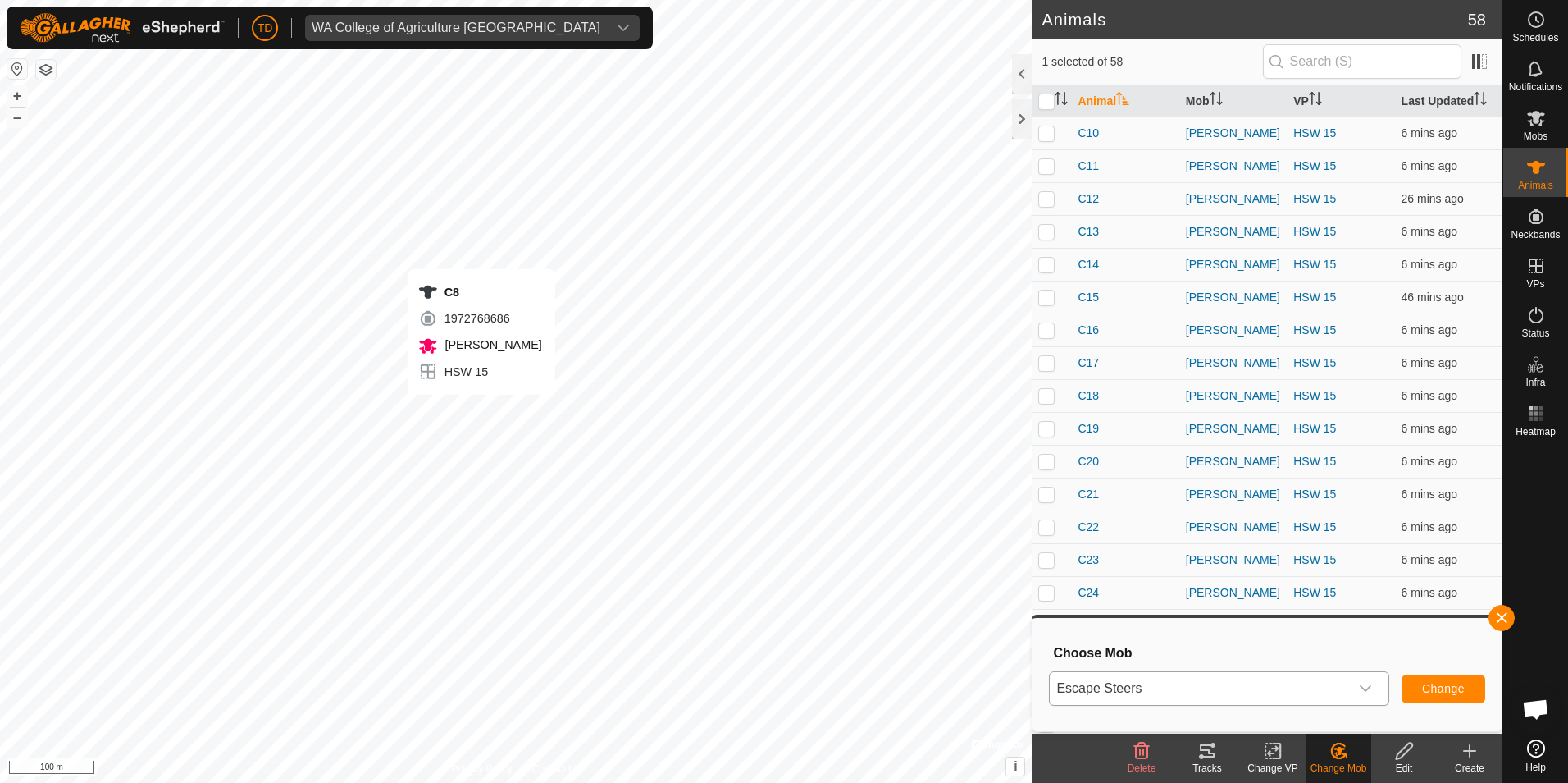
checkbox input "false"
checkbox input "true"
checkbox input "false"
click at [1340, 752] on icon at bounding box center [1339, 750] width 12 height 8
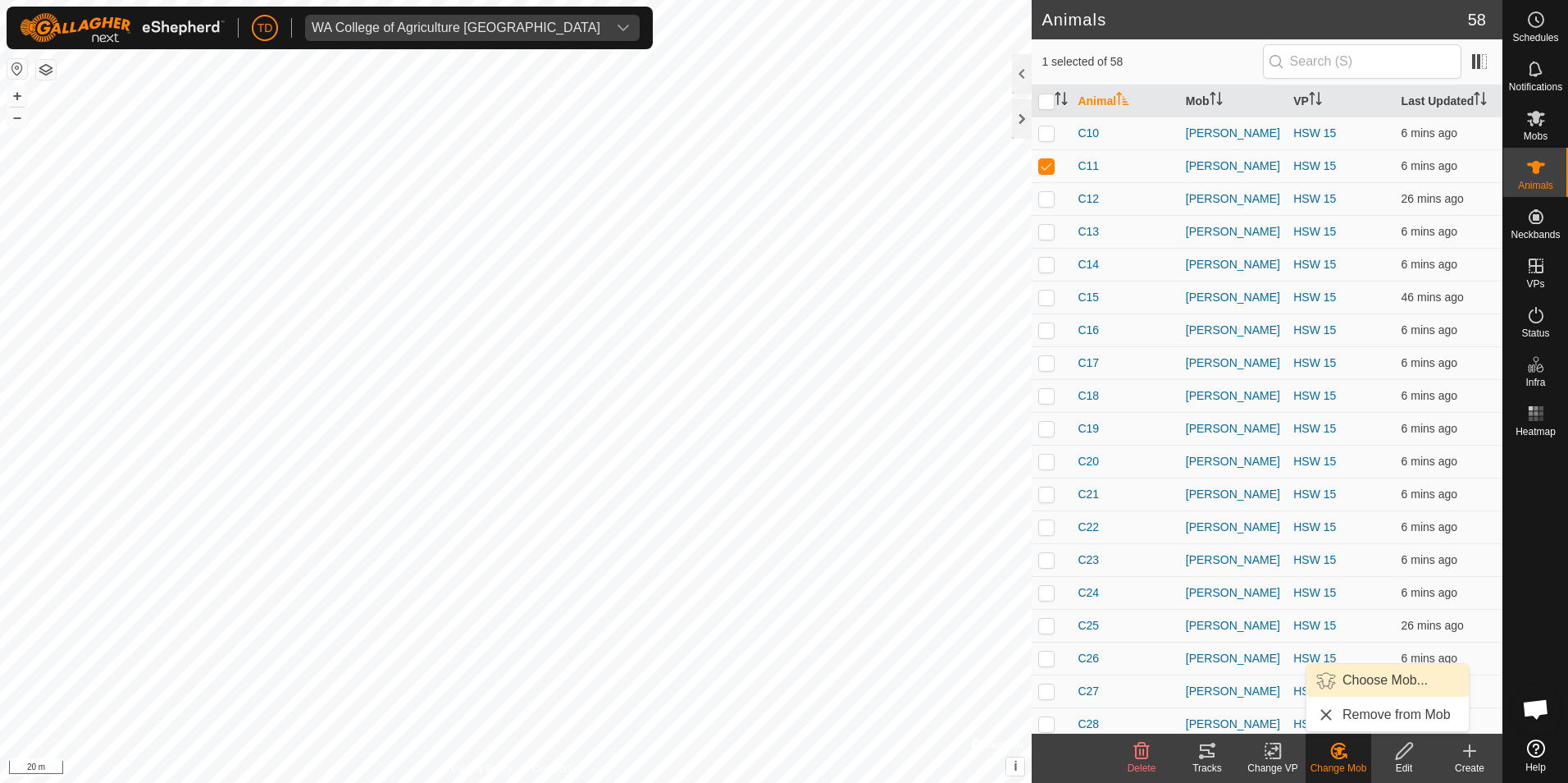
click at [1371, 684] on link "Choose Mob..." at bounding box center [1388, 681] width 163 height 33
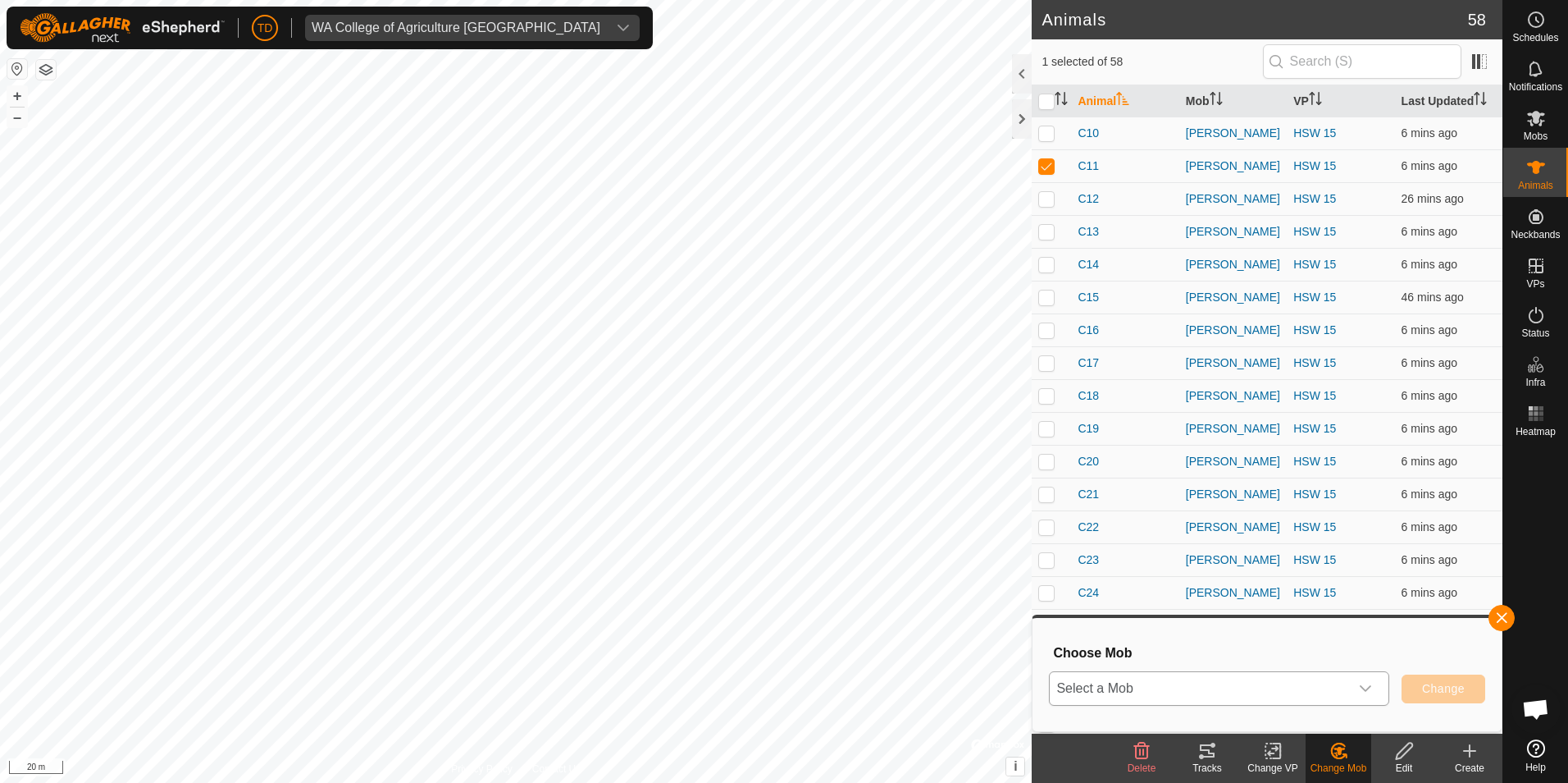
click at [1230, 689] on span "Select a Mob" at bounding box center [1199, 689] width 299 height 33
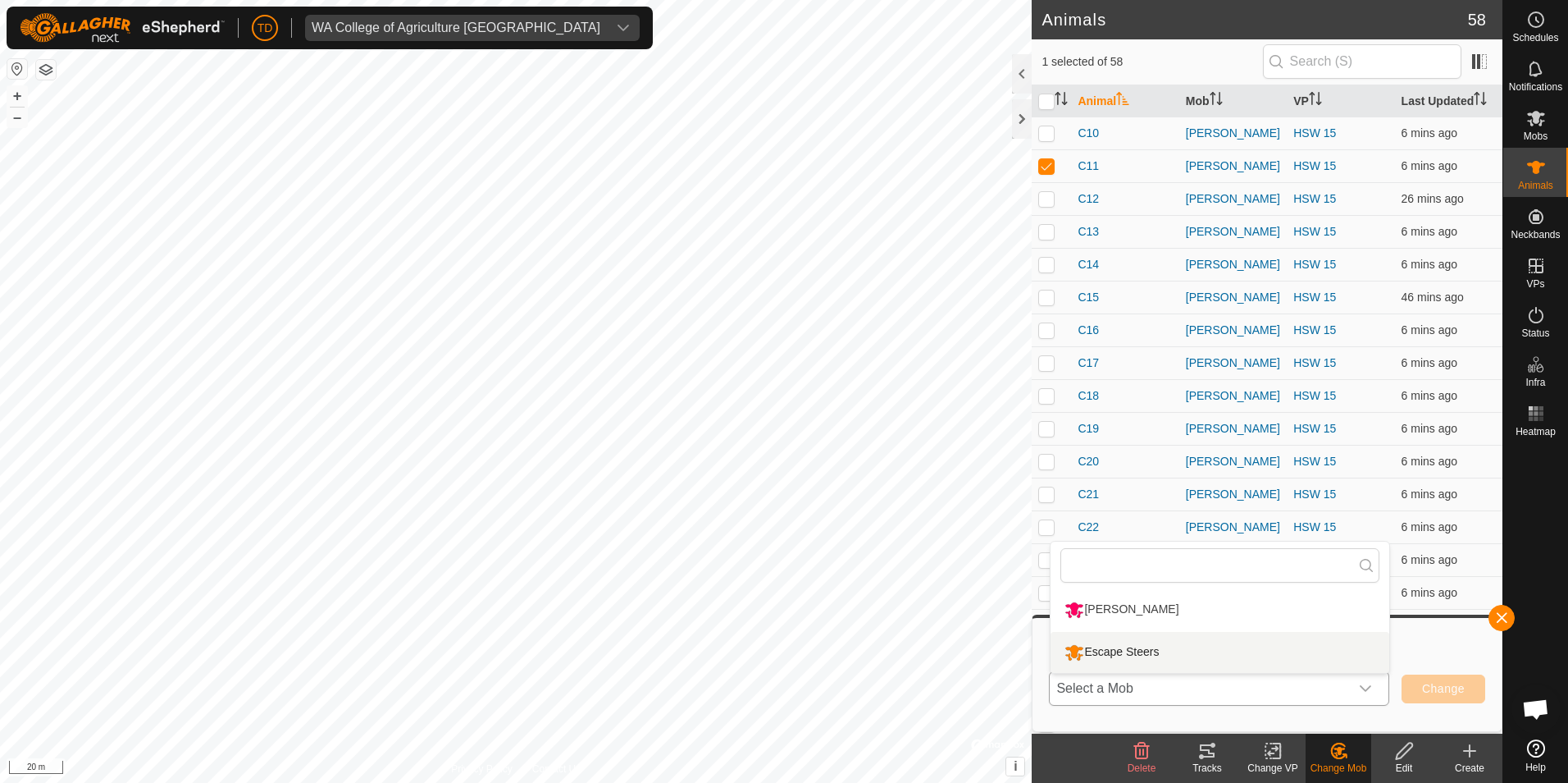
click at [1199, 650] on li "Escape Steers" at bounding box center [1220, 652] width 338 height 41
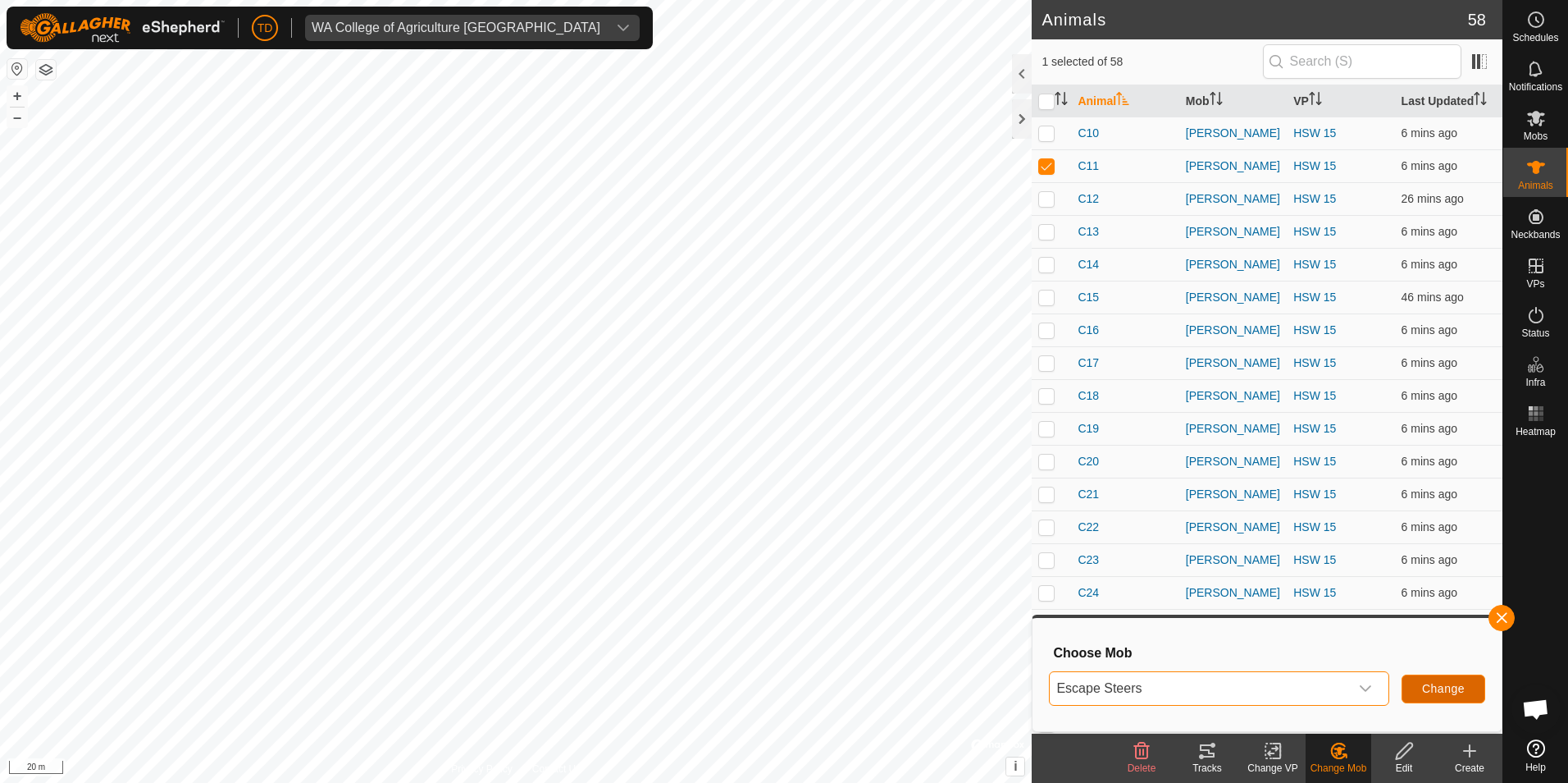
click at [1437, 689] on span "Change" at bounding box center [1443, 688] width 43 height 13
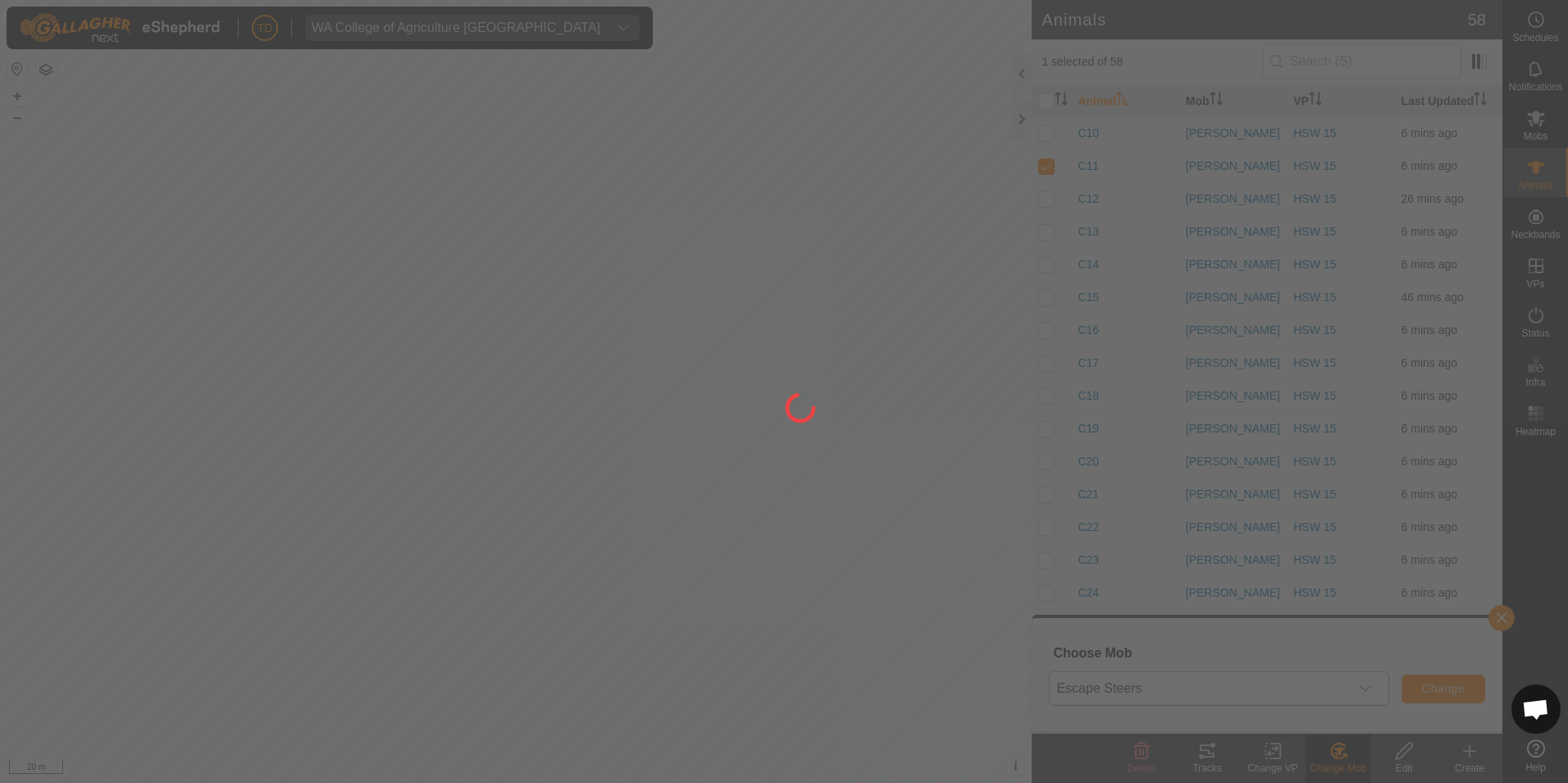
checkbox input "false"
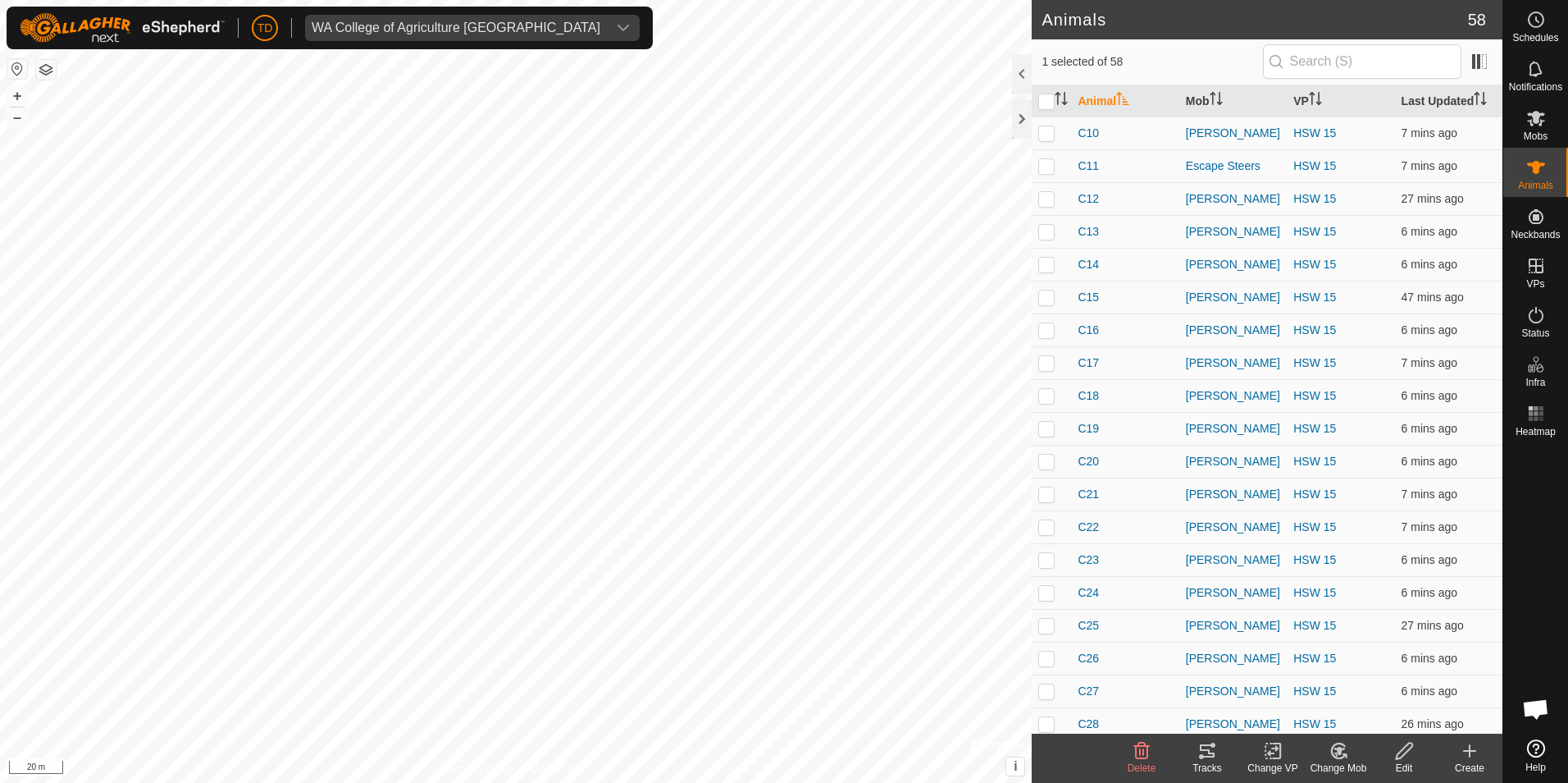
click at [1340, 748] on icon at bounding box center [1339, 750] width 12 height 8
click at [1370, 688] on link "Choose Mob..." at bounding box center [1388, 681] width 163 height 33
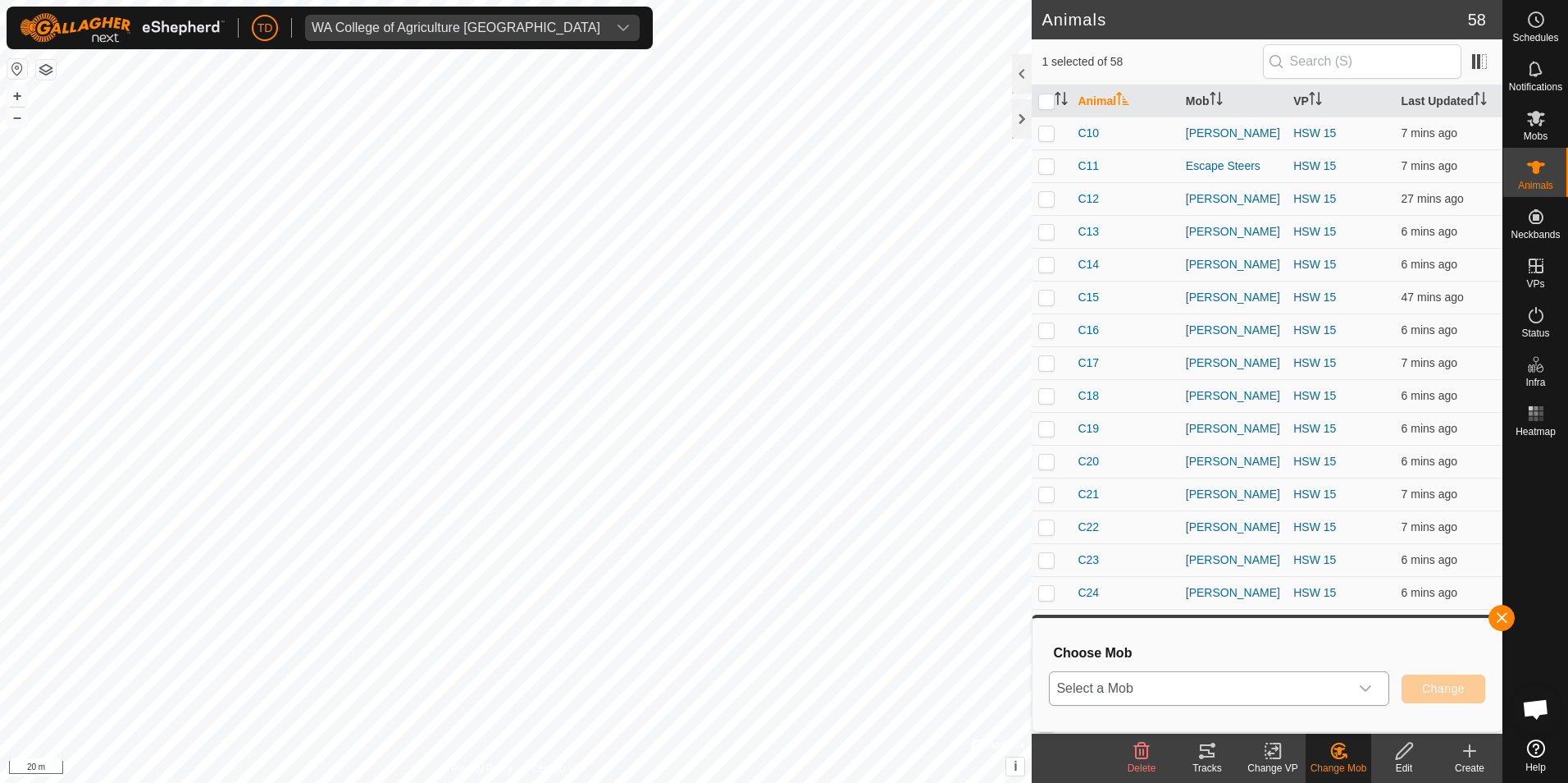
click at [1221, 696] on span "Select a Mob" at bounding box center [1199, 689] width 299 height 33
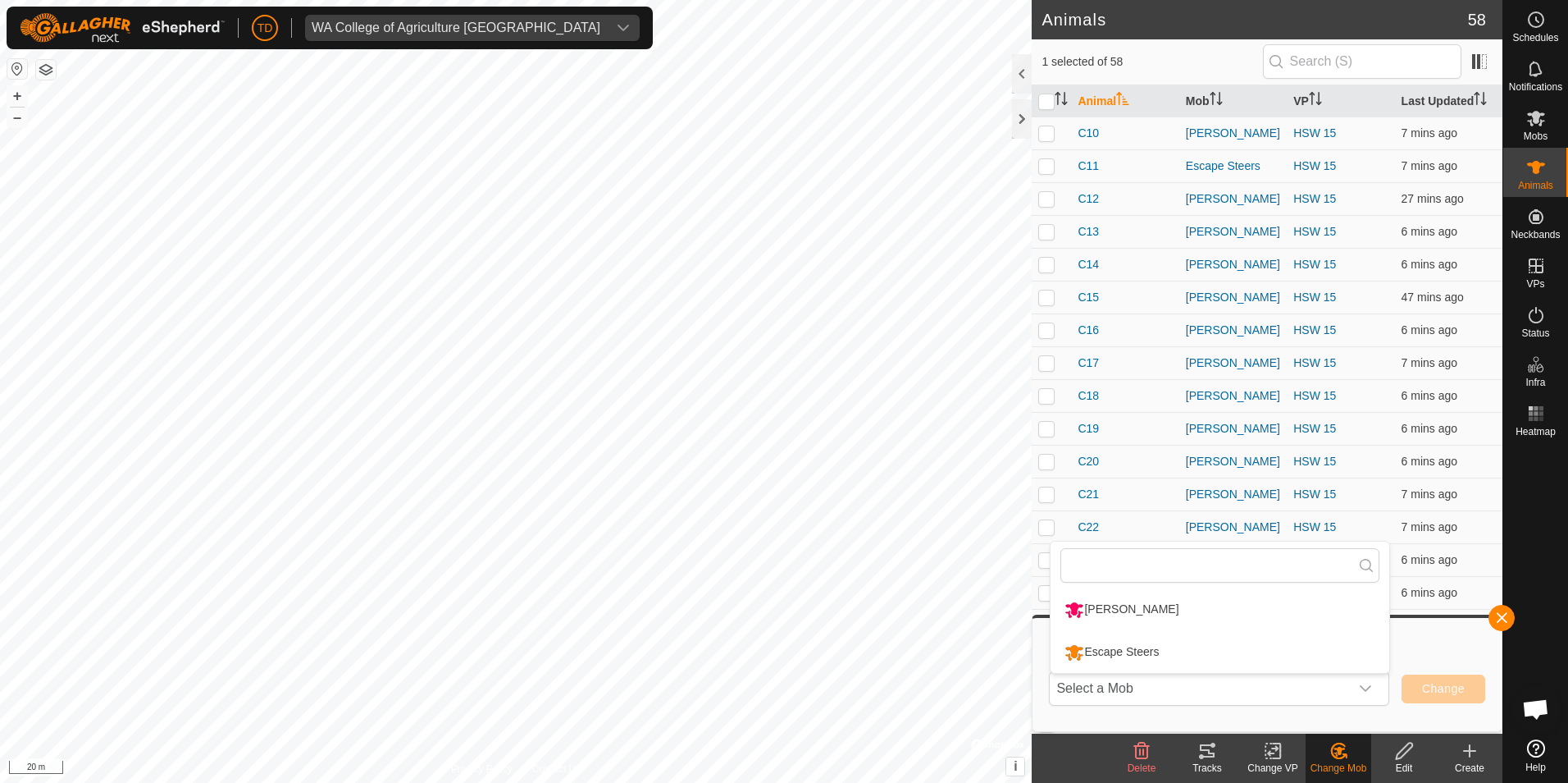
drag, startPoint x: 1153, startPoint y: 648, endPoint x: 1430, endPoint y: 693, distance: 280.6
click at [1154, 648] on div "Escape Steers" at bounding box center [1112, 652] width 102 height 27
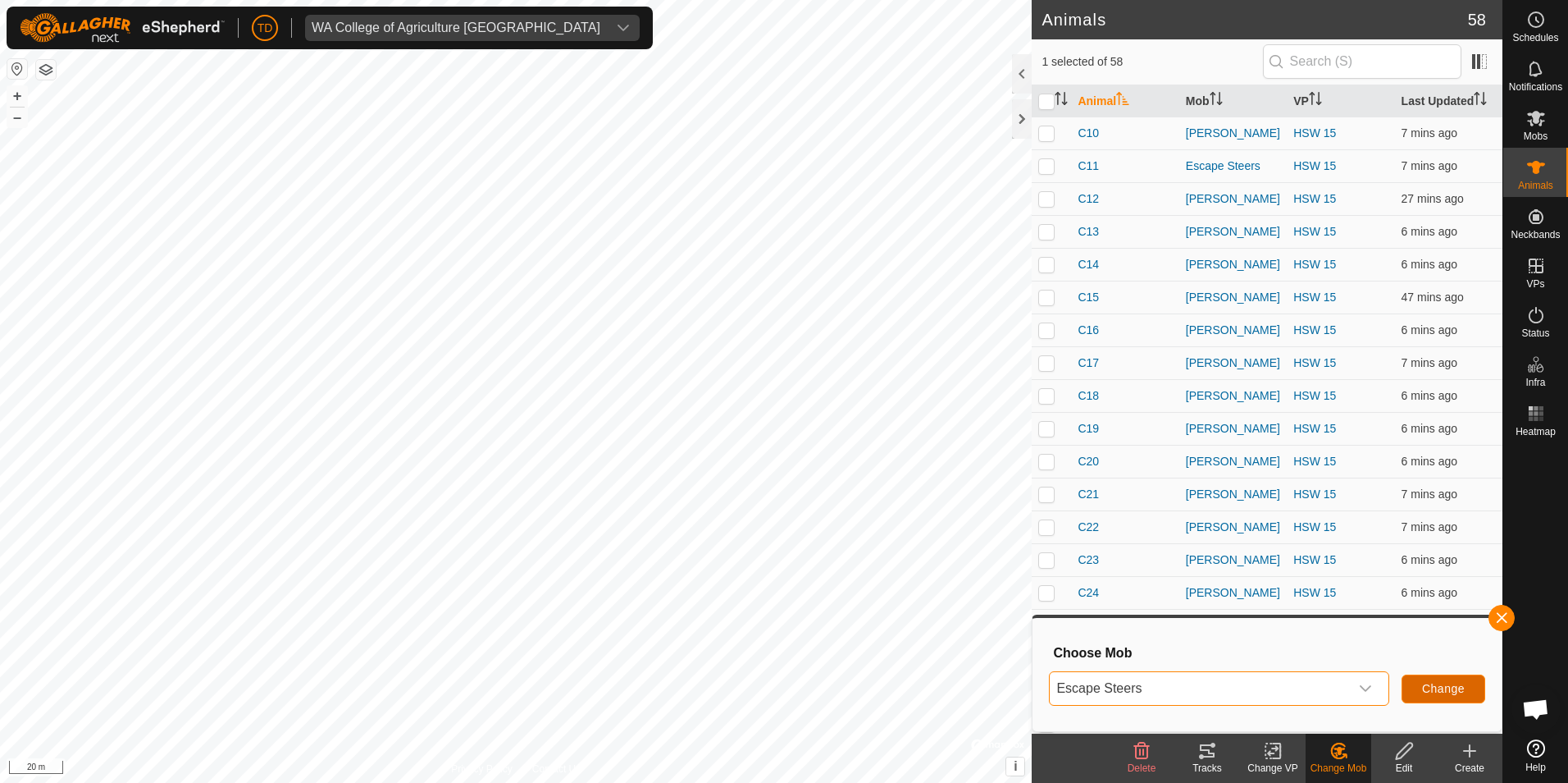
click at [1435, 693] on span "Change" at bounding box center [1443, 688] width 43 height 13
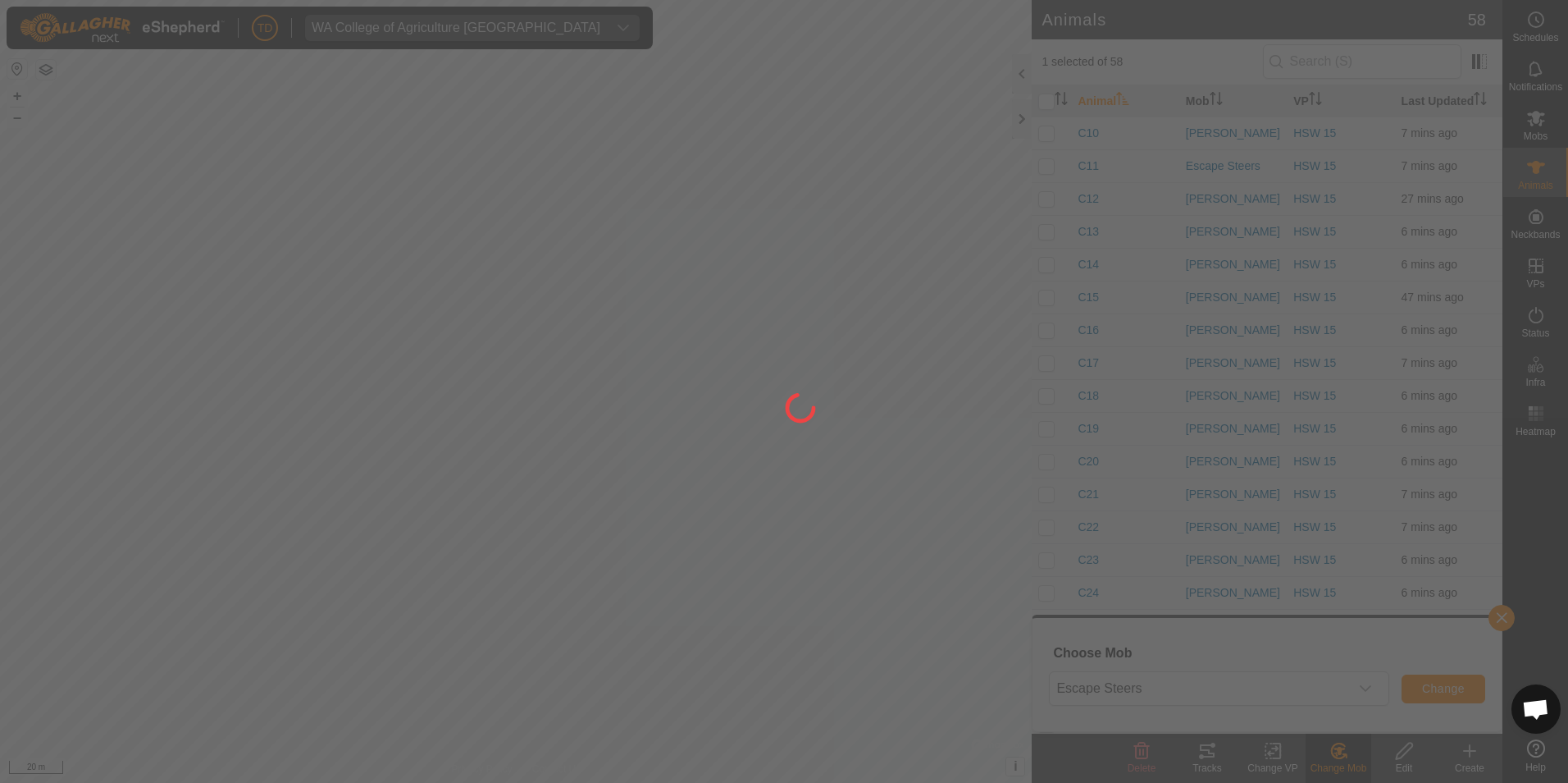
checkbox input "false"
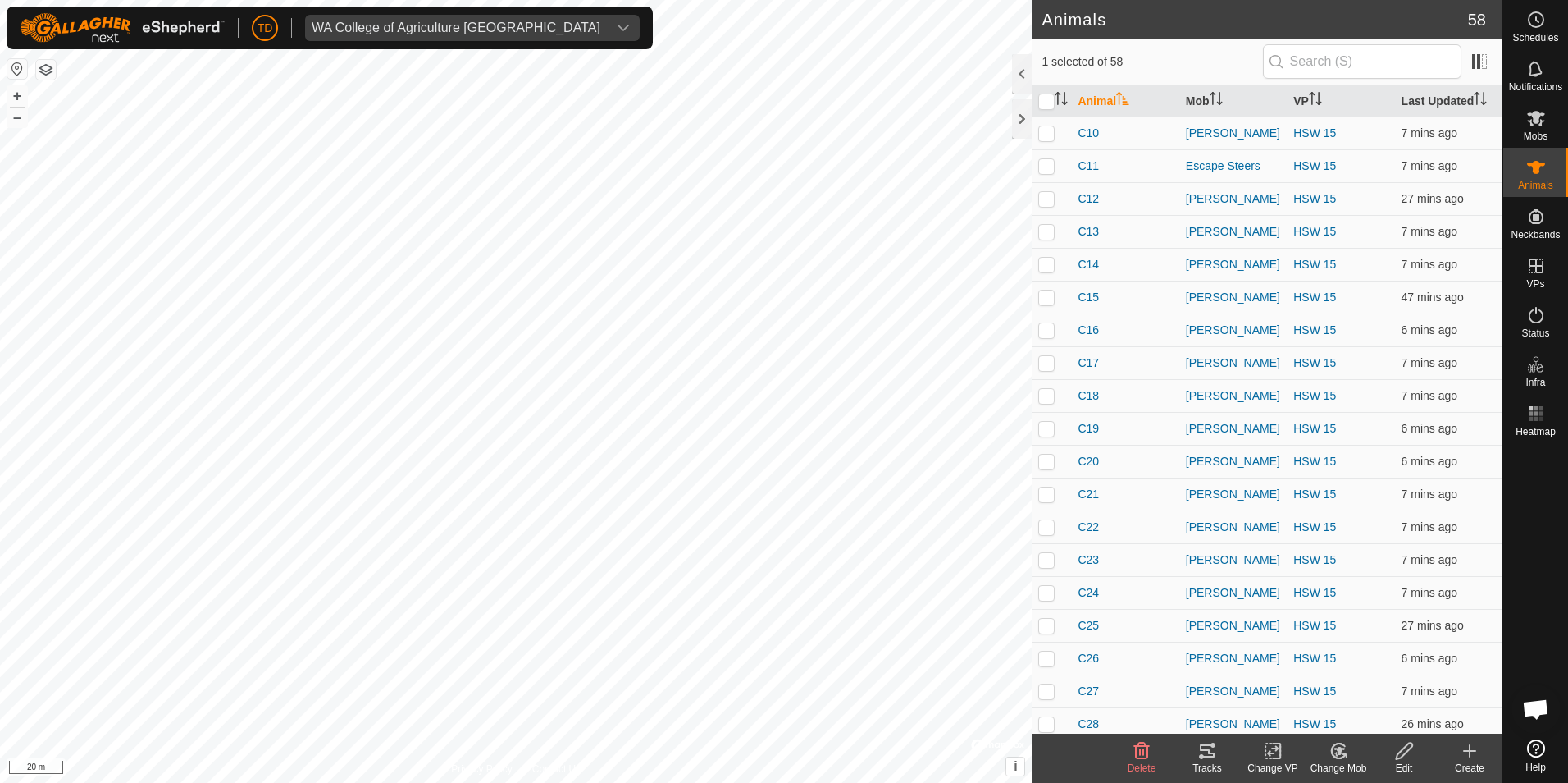
click at [1334, 760] on icon at bounding box center [1339, 751] width 20 height 20
click at [1349, 682] on link "Choose Mob..." at bounding box center [1388, 681] width 163 height 33
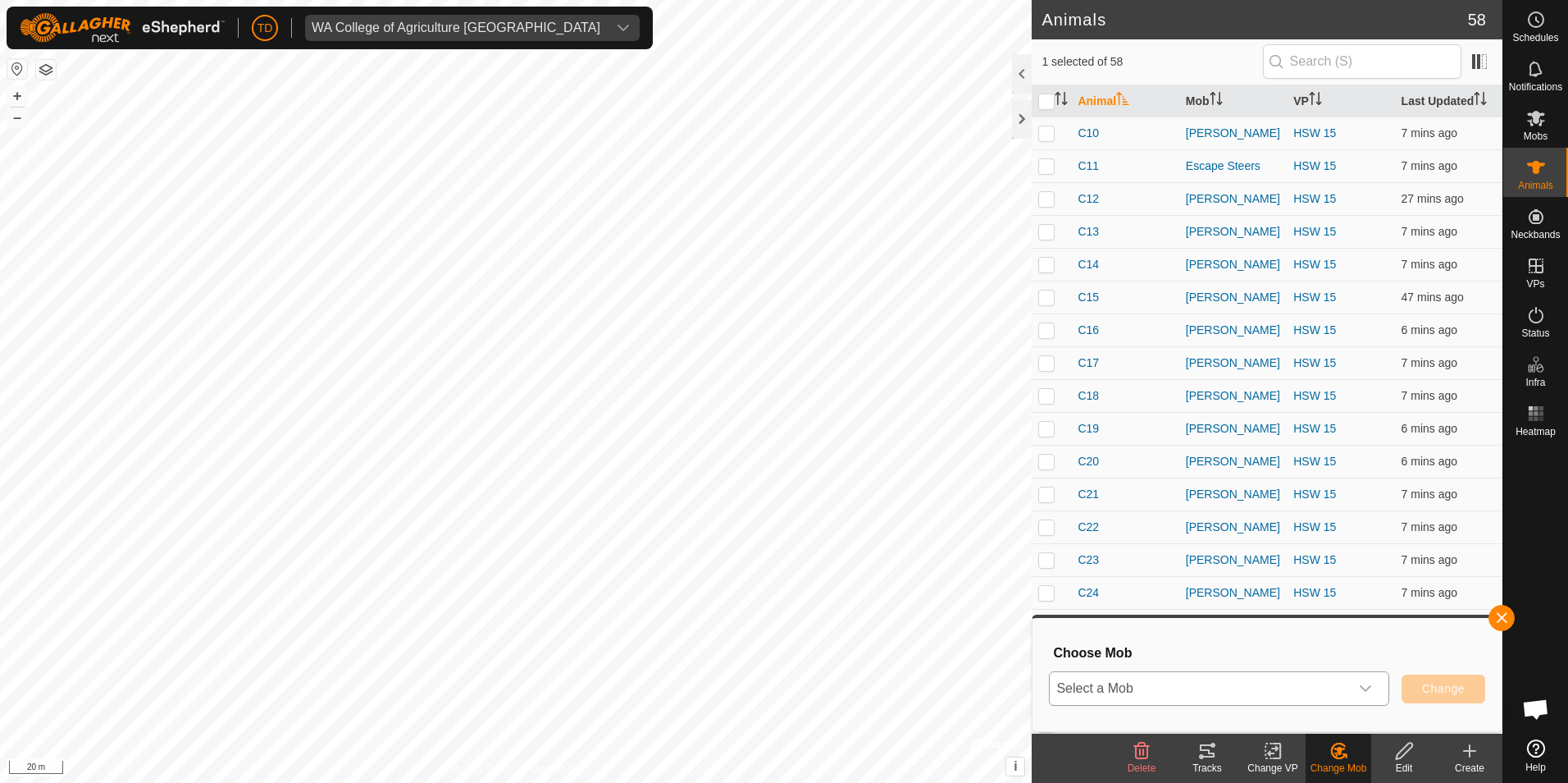
click at [1291, 681] on span "Select a Mob" at bounding box center [1199, 689] width 299 height 33
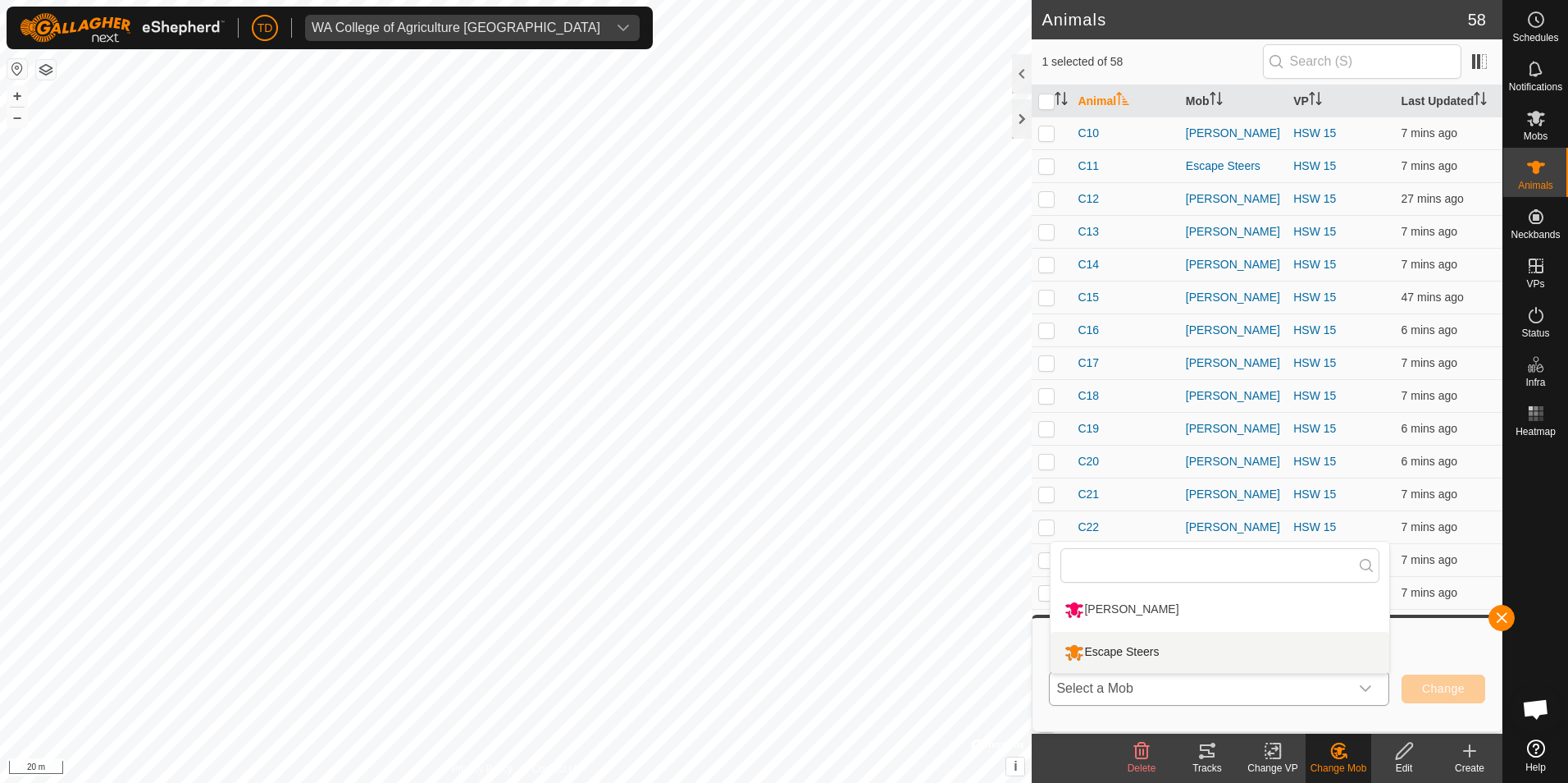
click at [1200, 658] on li "Escape Steers" at bounding box center [1220, 652] width 338 height 41
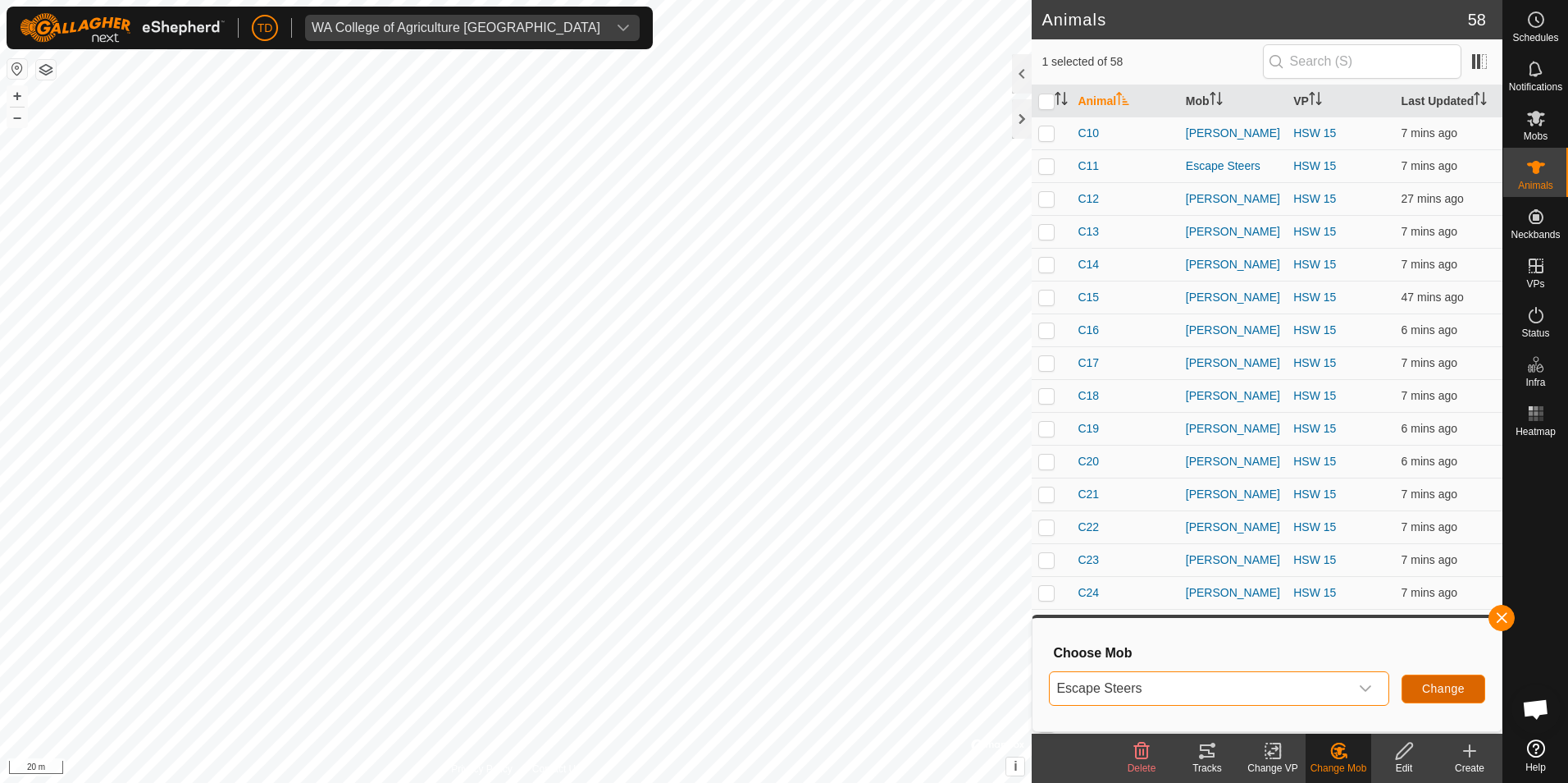
click at [1446, 691] on span "Change" at bounding box center [1443, 688] width 43 height 13
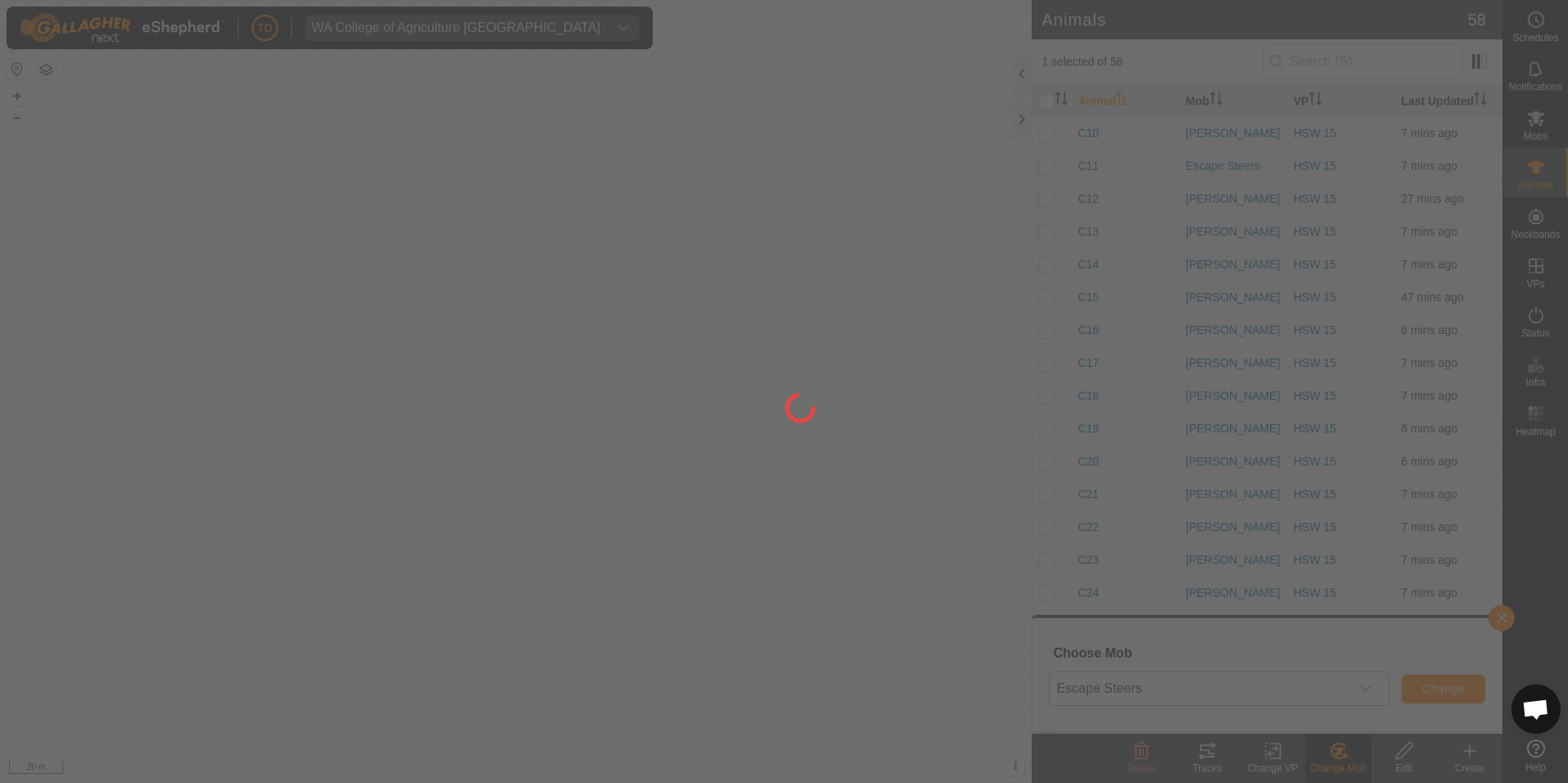
checkbox input "false"
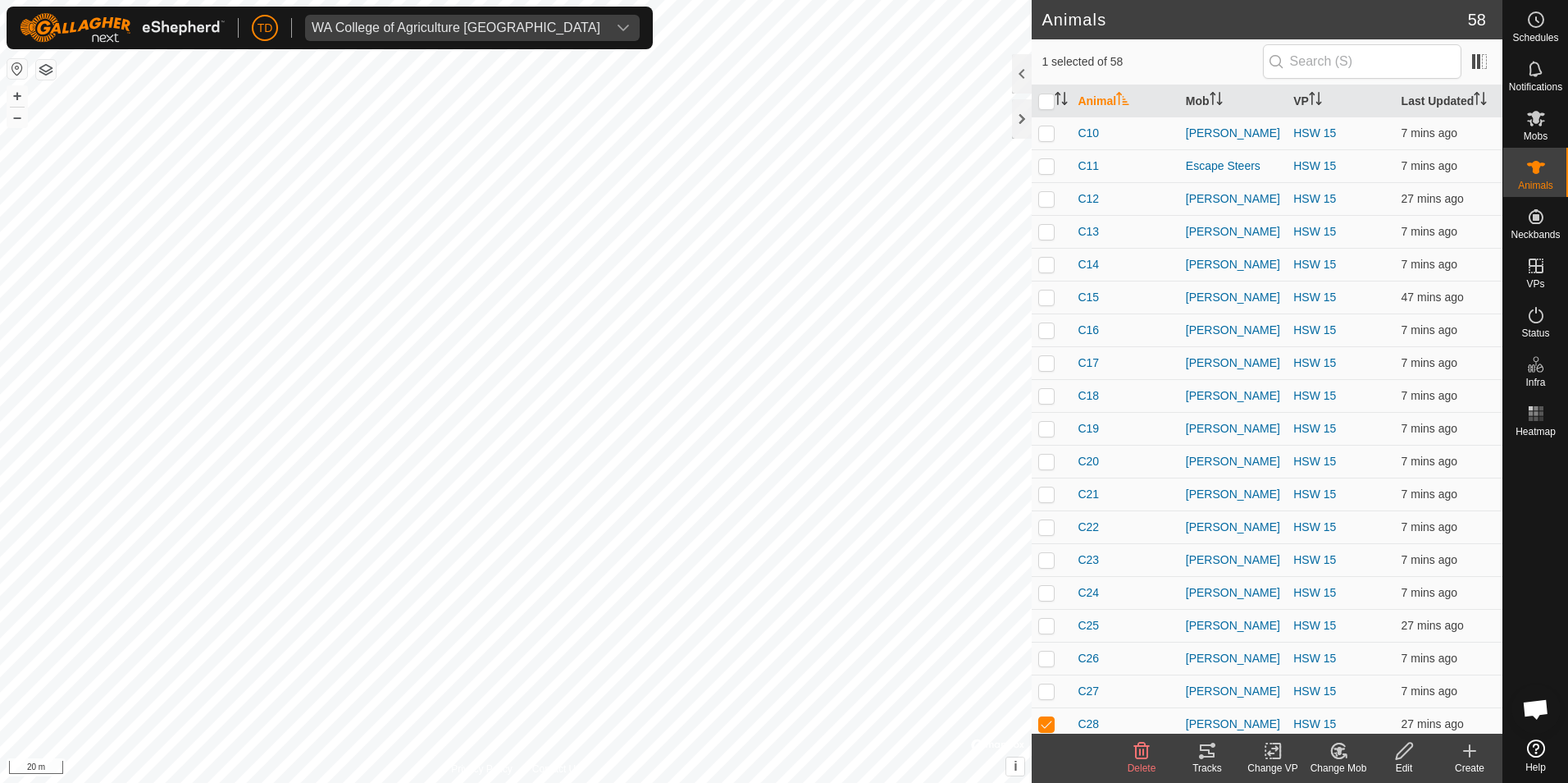
click at [1341, 756] on icon at bounding box center [1339, 751] width 20 height 20
click at [1378, 683] on link "Choose Mob..." at bounding box center [1388, 681] width 163 height 33
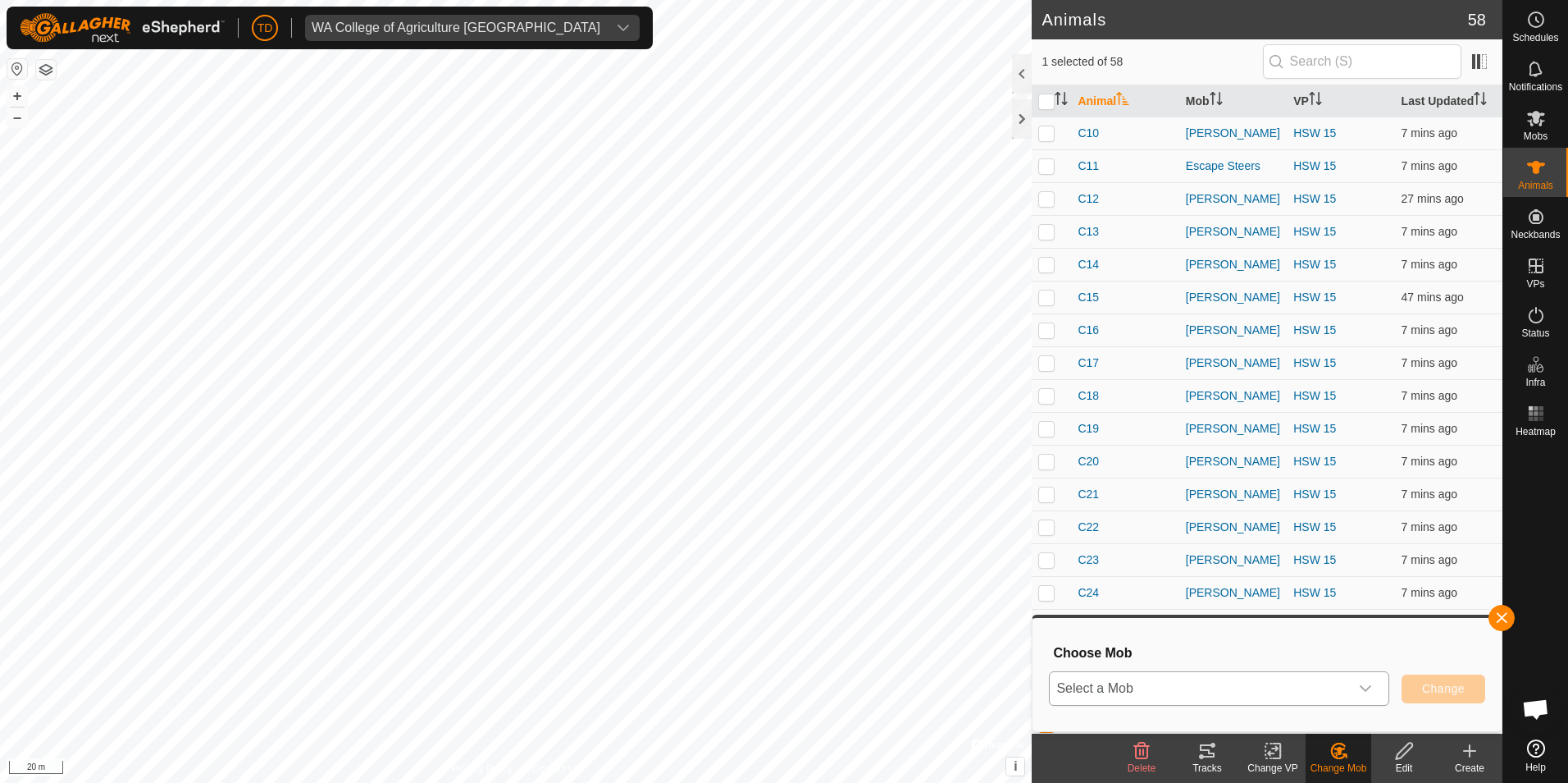
click at [1243, 687] on span "Select a Mob" at bounding box center [1199, 689] width 299 height 33
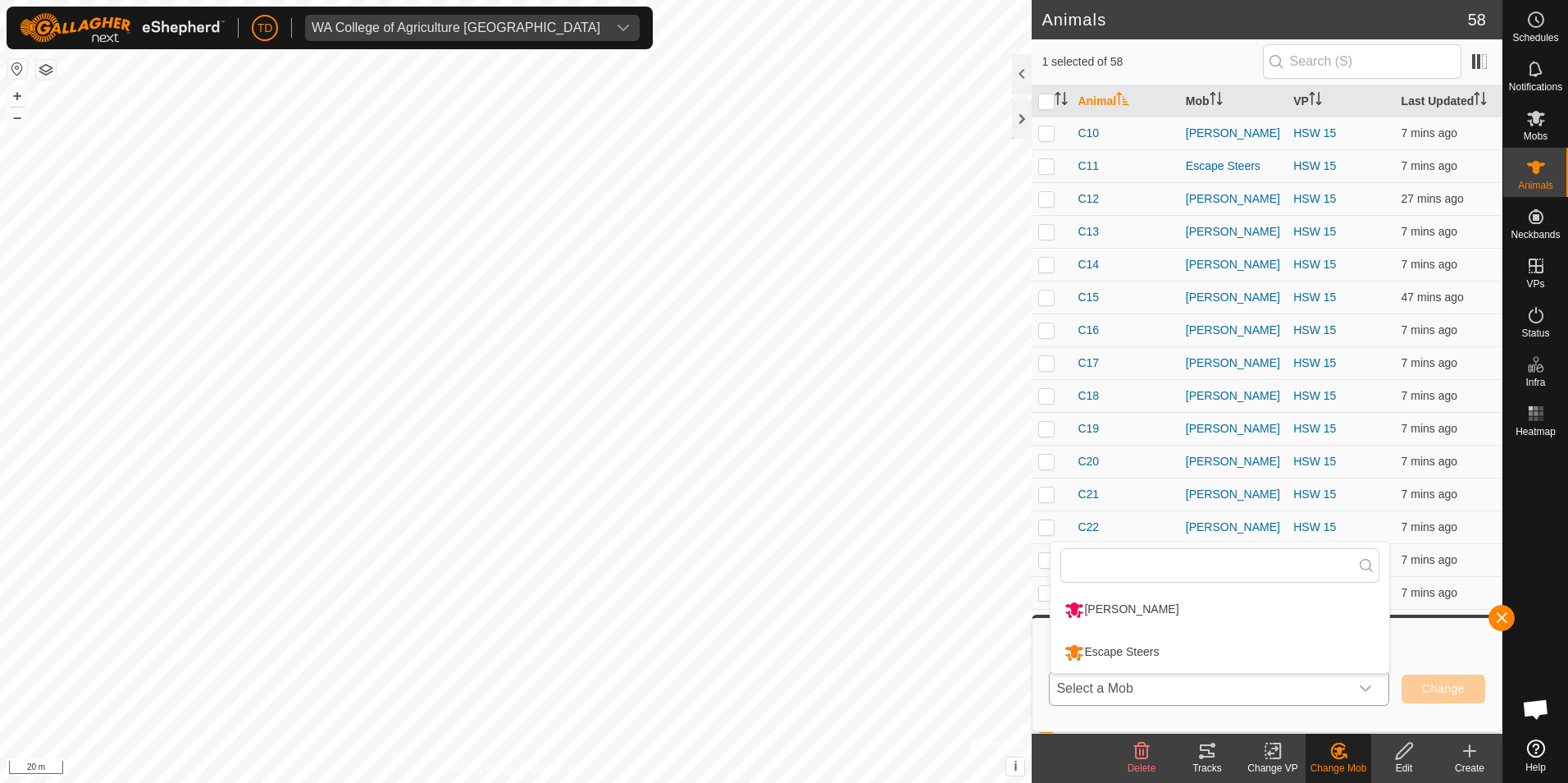
click at [1162, 655] on li "Escape Steers" at bounding box center [1220, 652] width 338 height 41
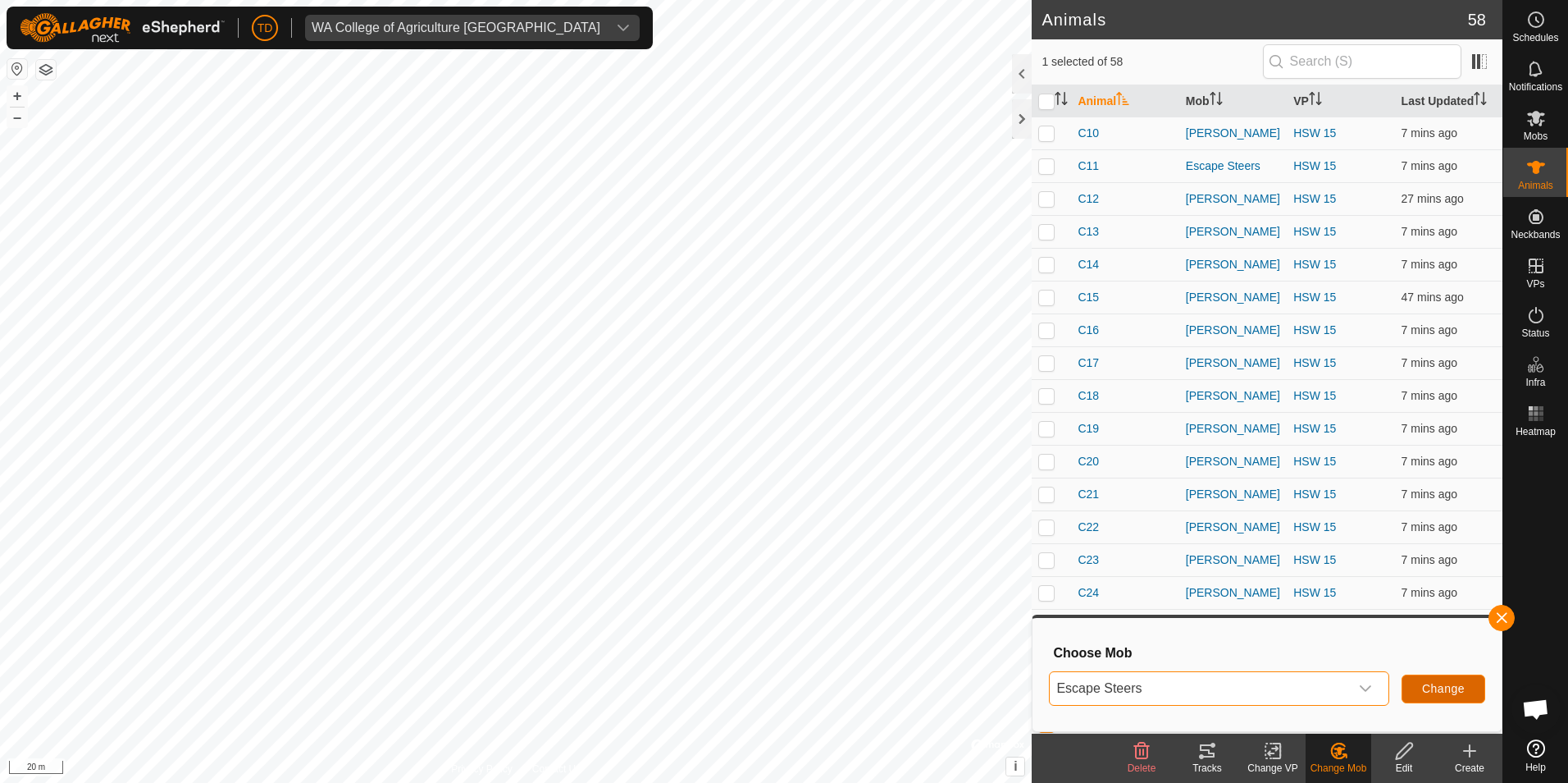
click at [1424, 695] on span "Change" at bounding box center [1443, 688] width 43 height 13
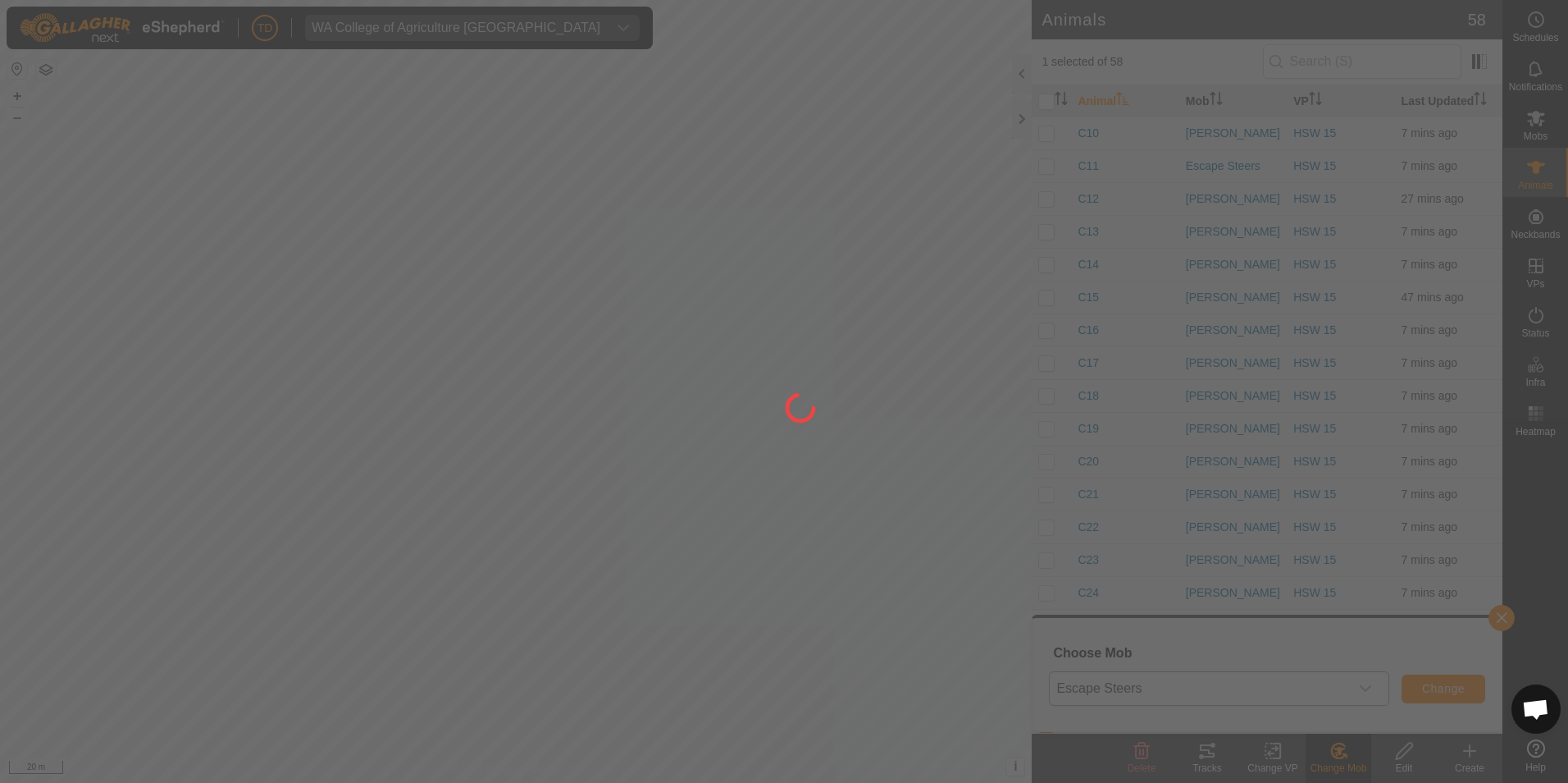
checkbox input "false"
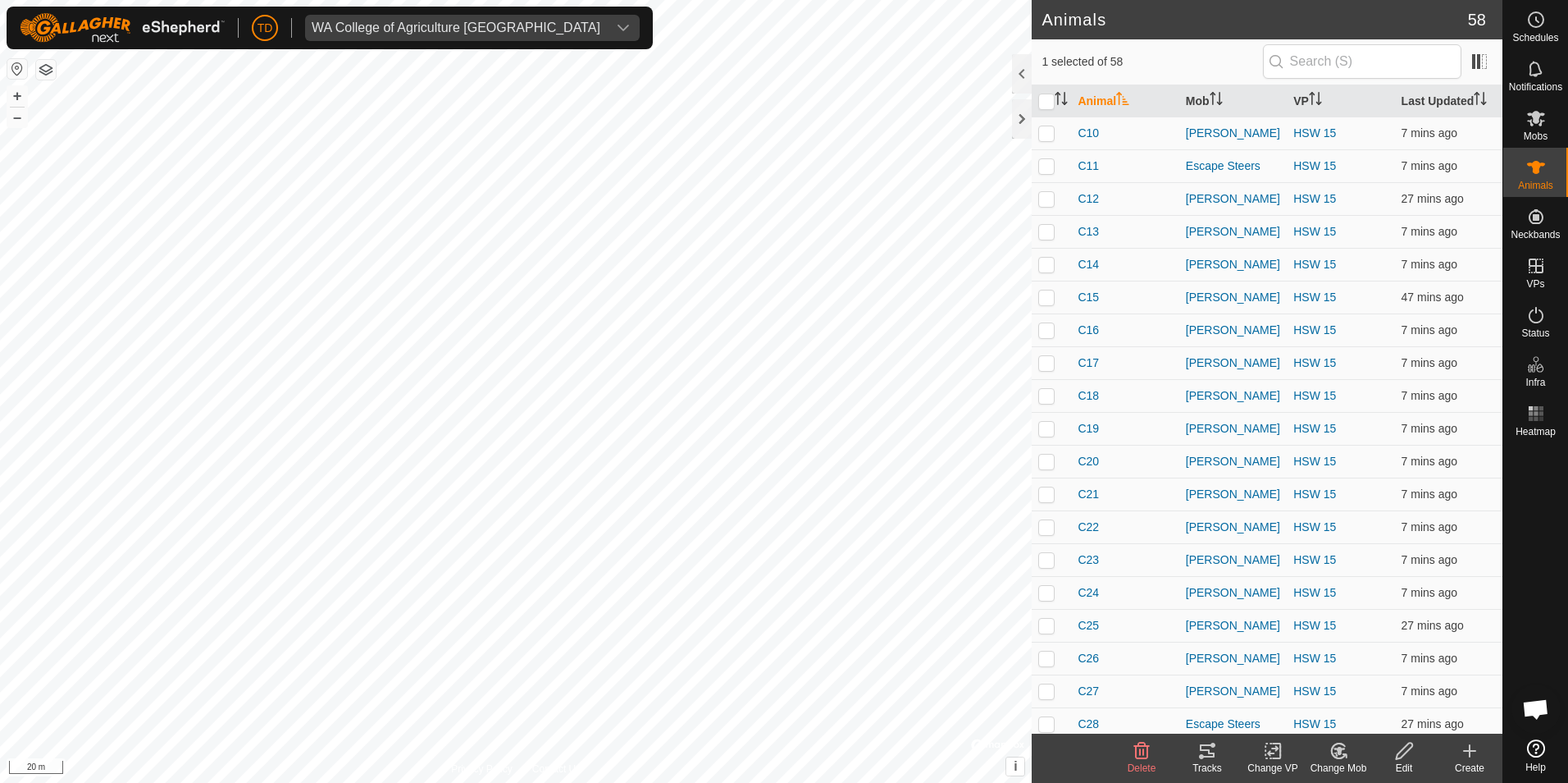
click at [1339, 757] on icon at bounding box center [1339, 751] width 20 height 20
click at [1361, 684] on link "Choose Mob..." at bounding box center [1388, 681] width 163 height 33
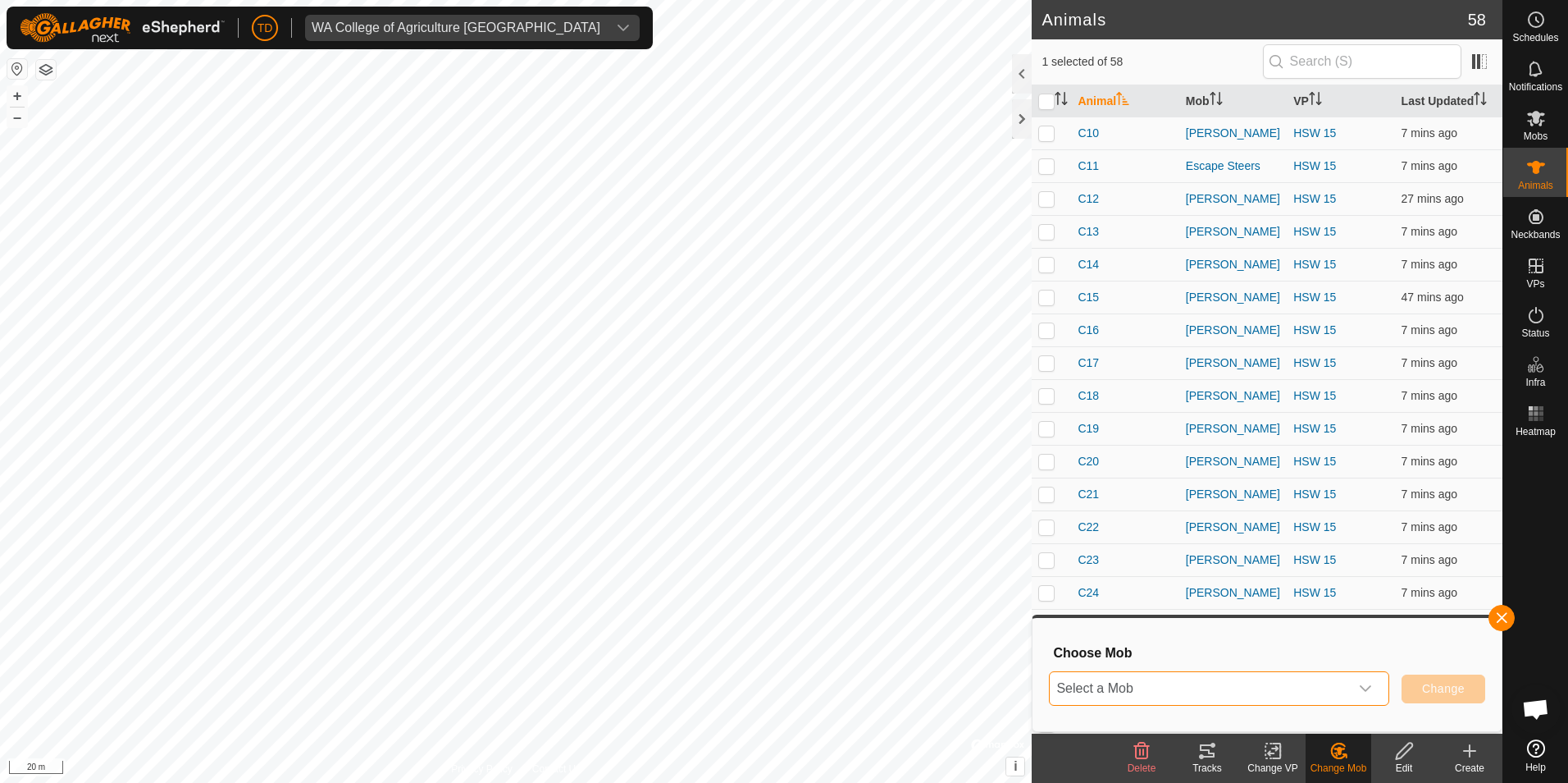
click at [1197, 683] on span "Select a Mob" at bounding box center [1199, 689] width 299 height 33
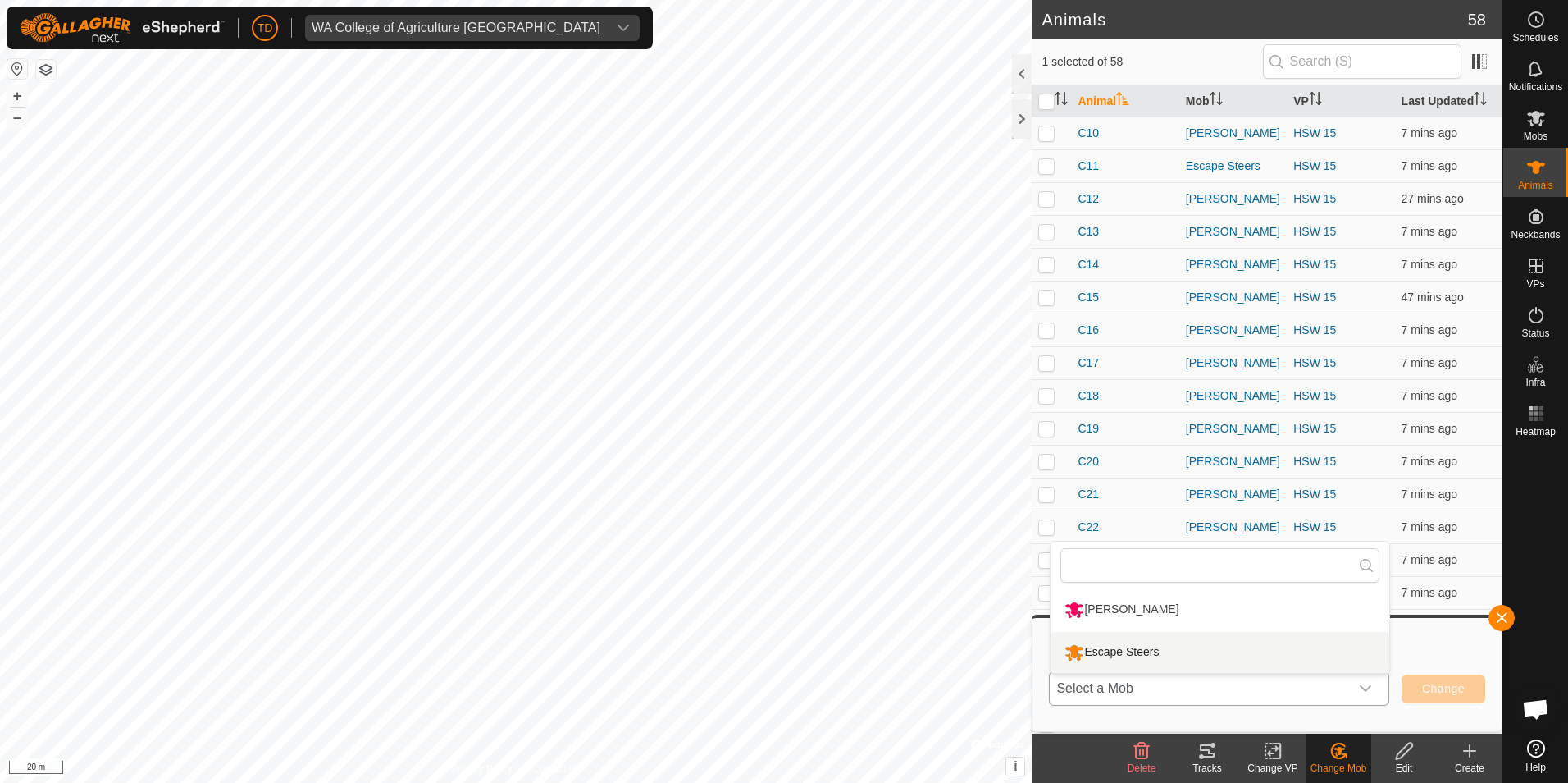
click at [1134, 659] on li "Escape Steers" at bounding box center [1220, 652] width 338 height 41
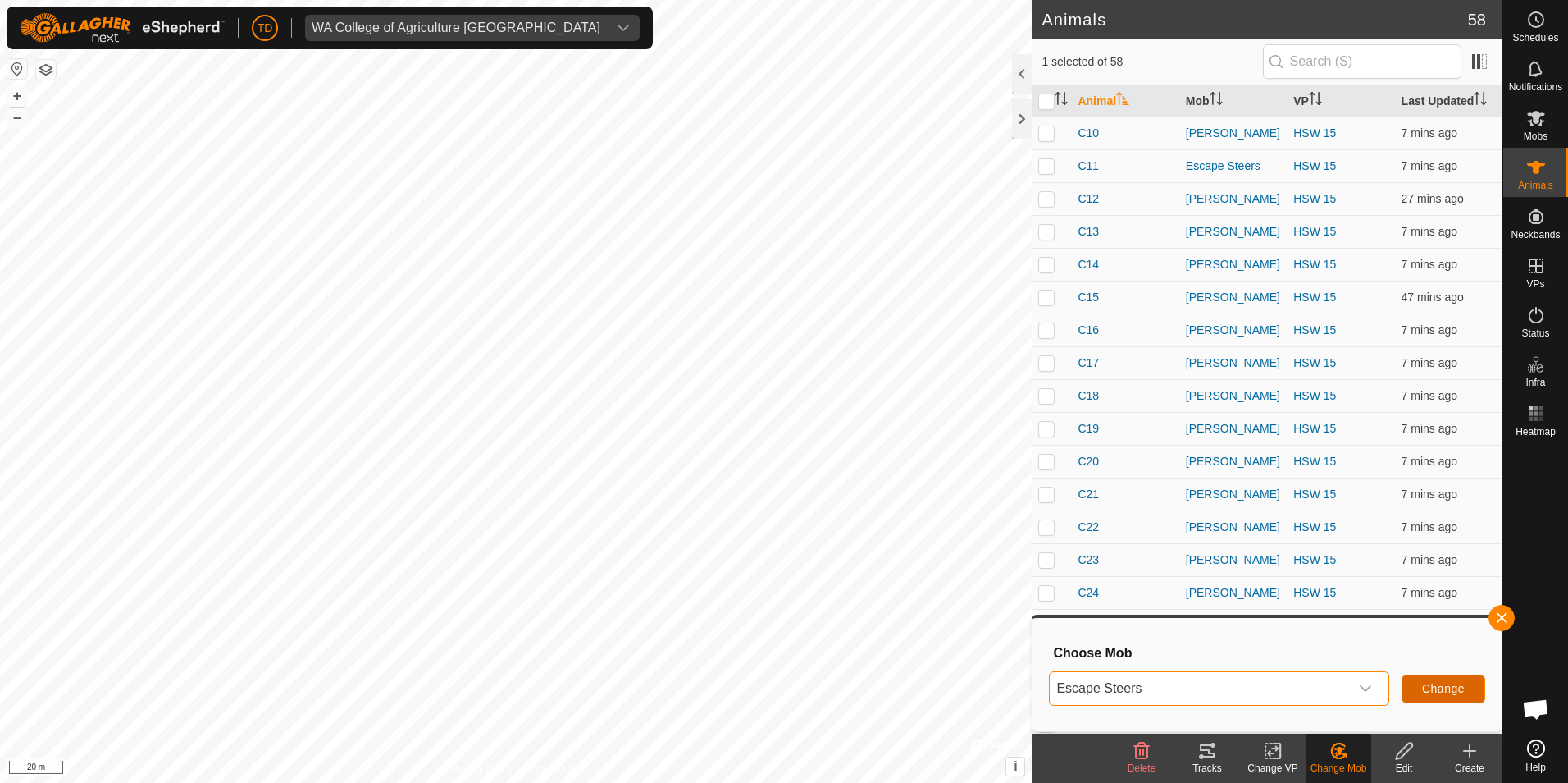
click at [1434, 688] on span "Change" at bounding box center [1443, 688] width 43 height 13
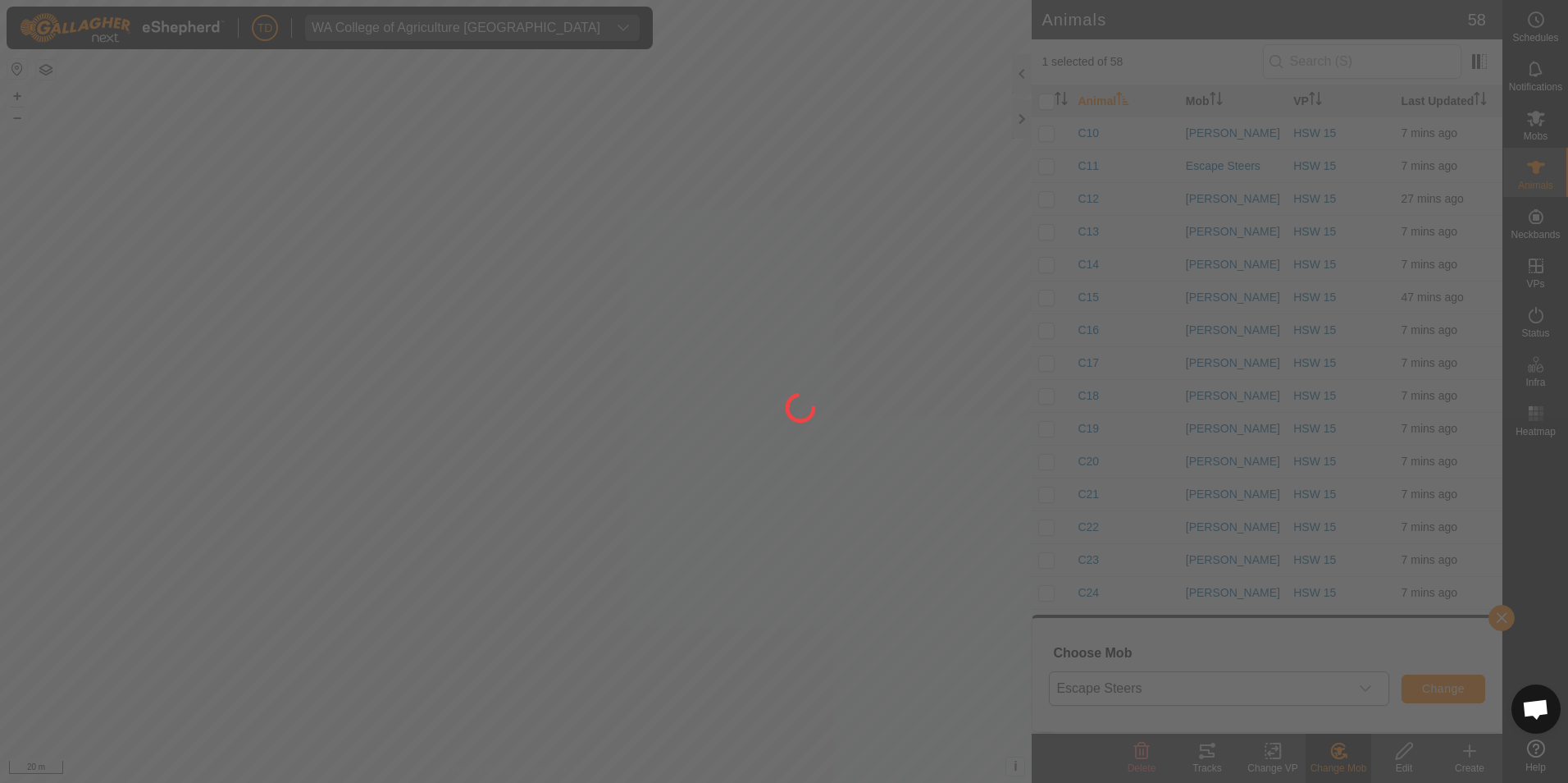
checkbox input "false"
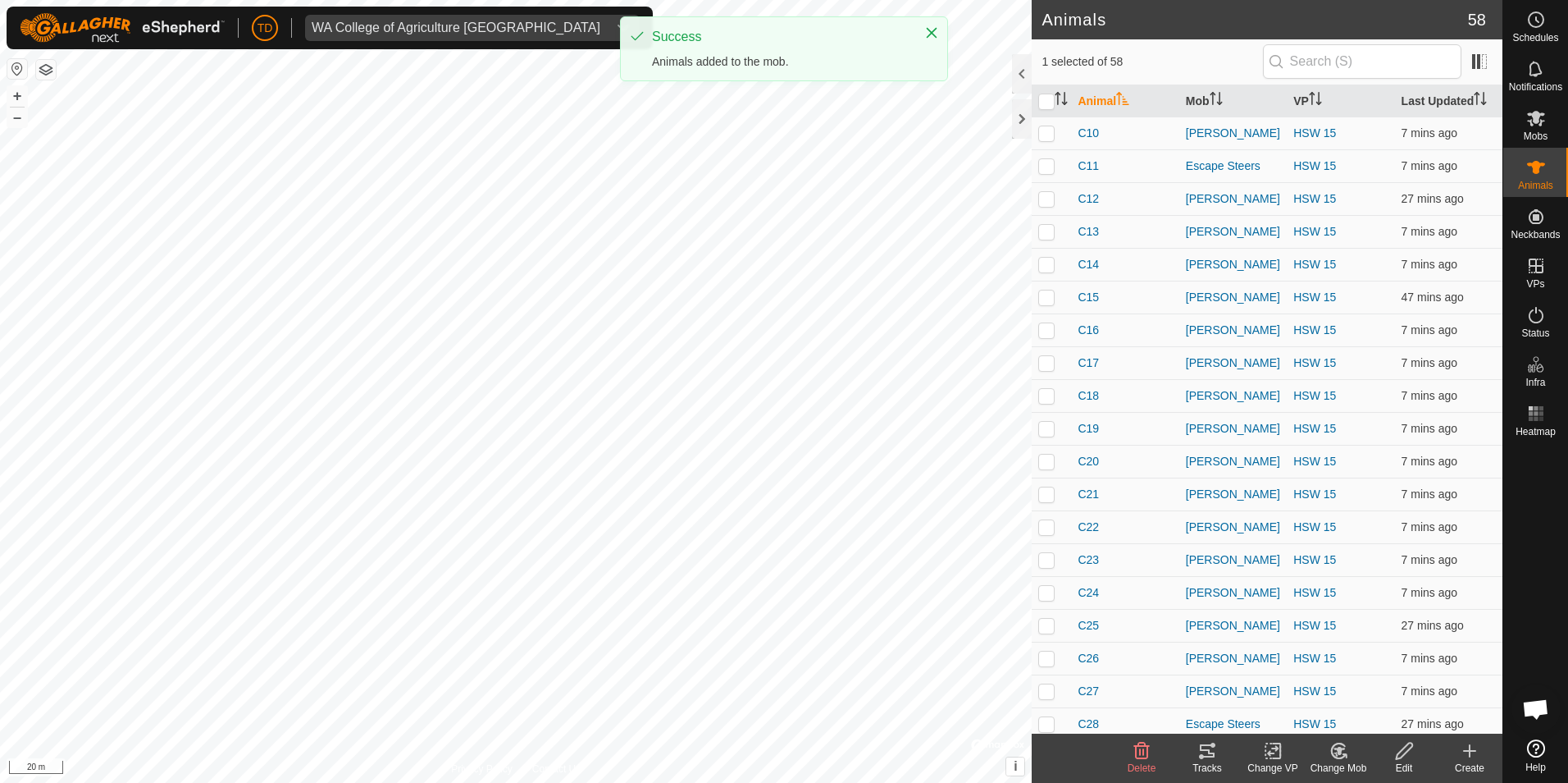
click at [1345, 754] on icon at bounding box center [1338, 751] width 14 height 15
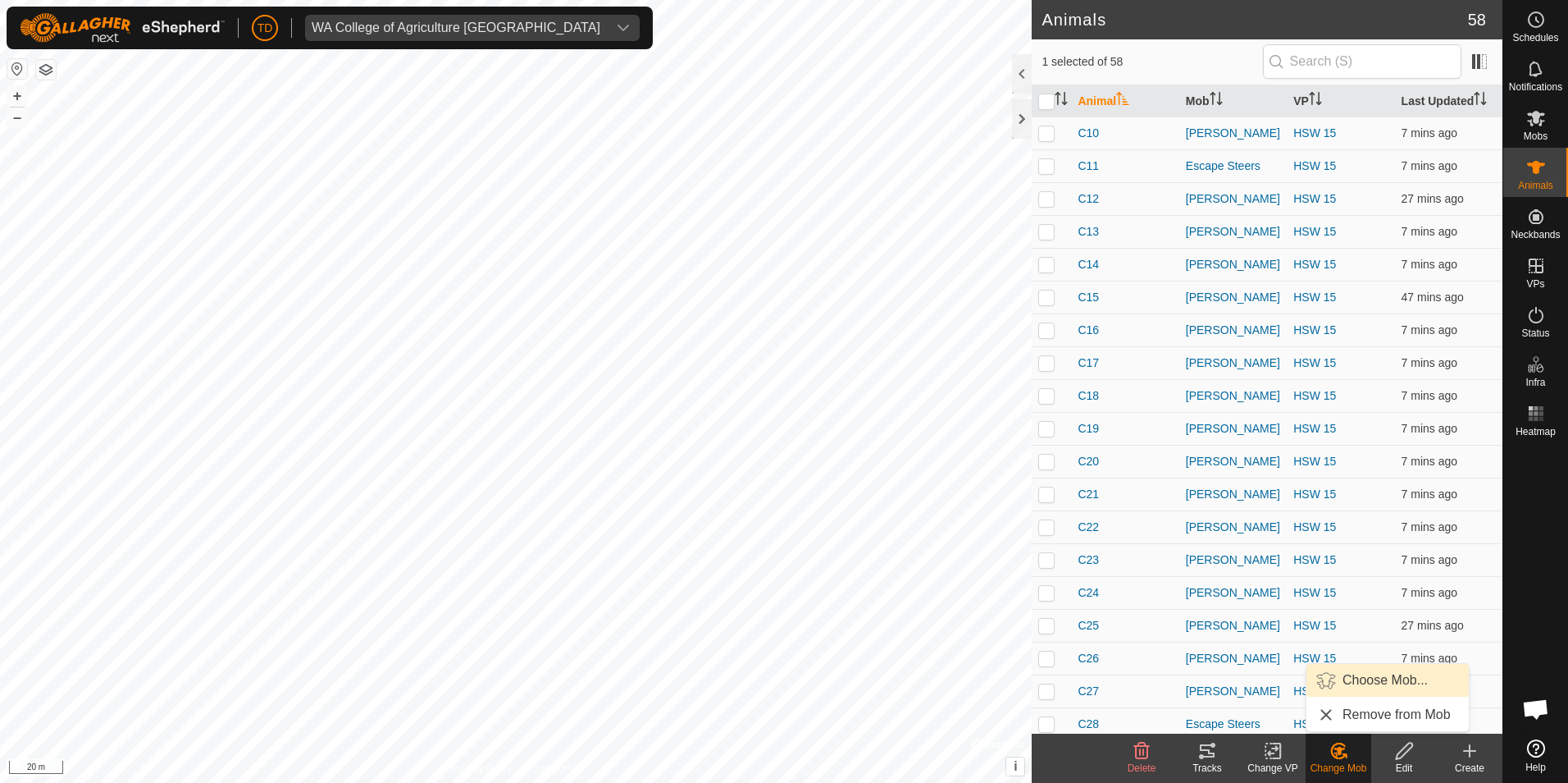
click at [1363, 682] on link "Choose Mob..." at bounding box center [1388, 681] width 163 height 33
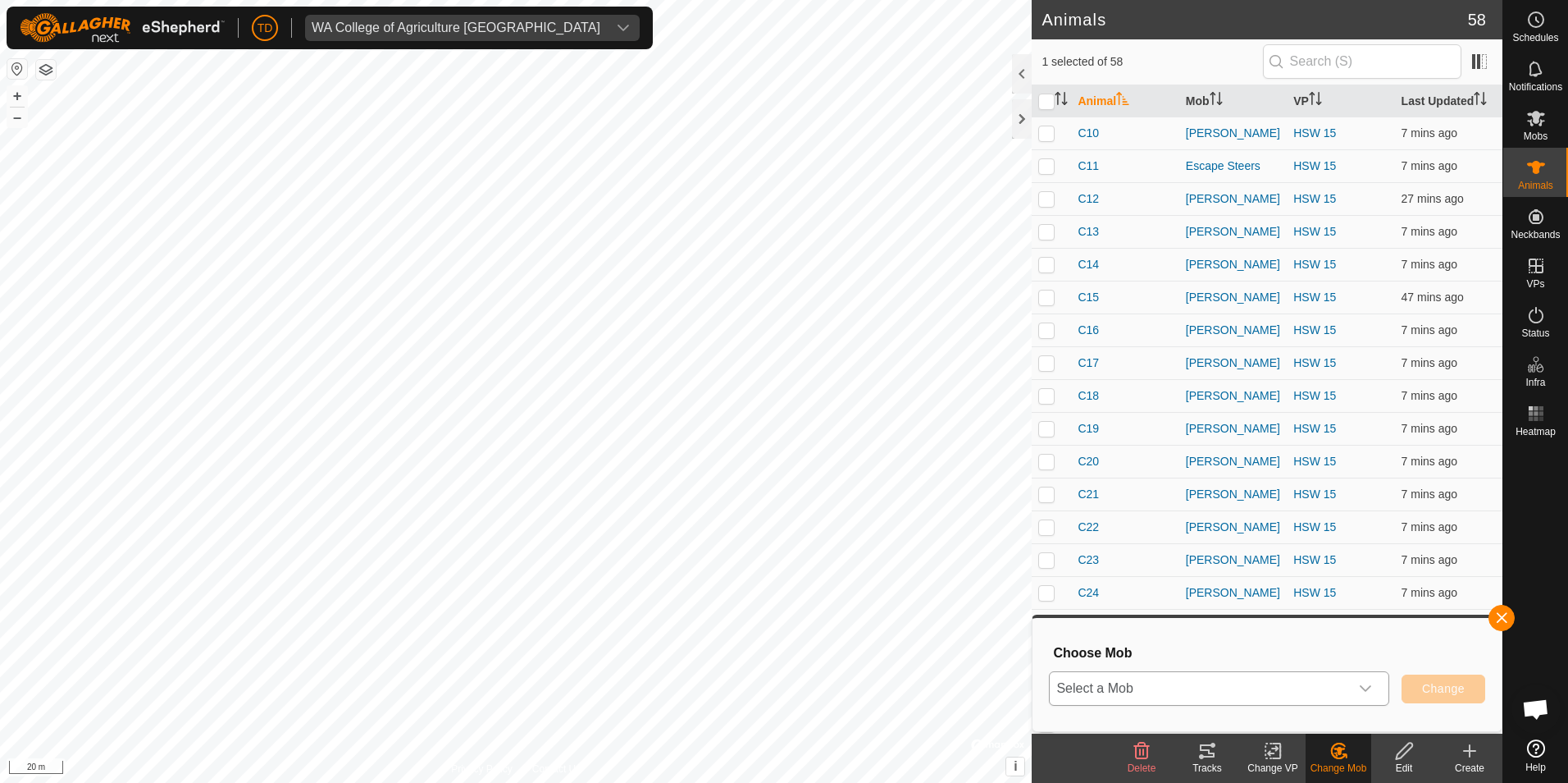
click at [1198, 682] on span "Select a Mob" at bounding box center [1199, 689] width 299 height 33
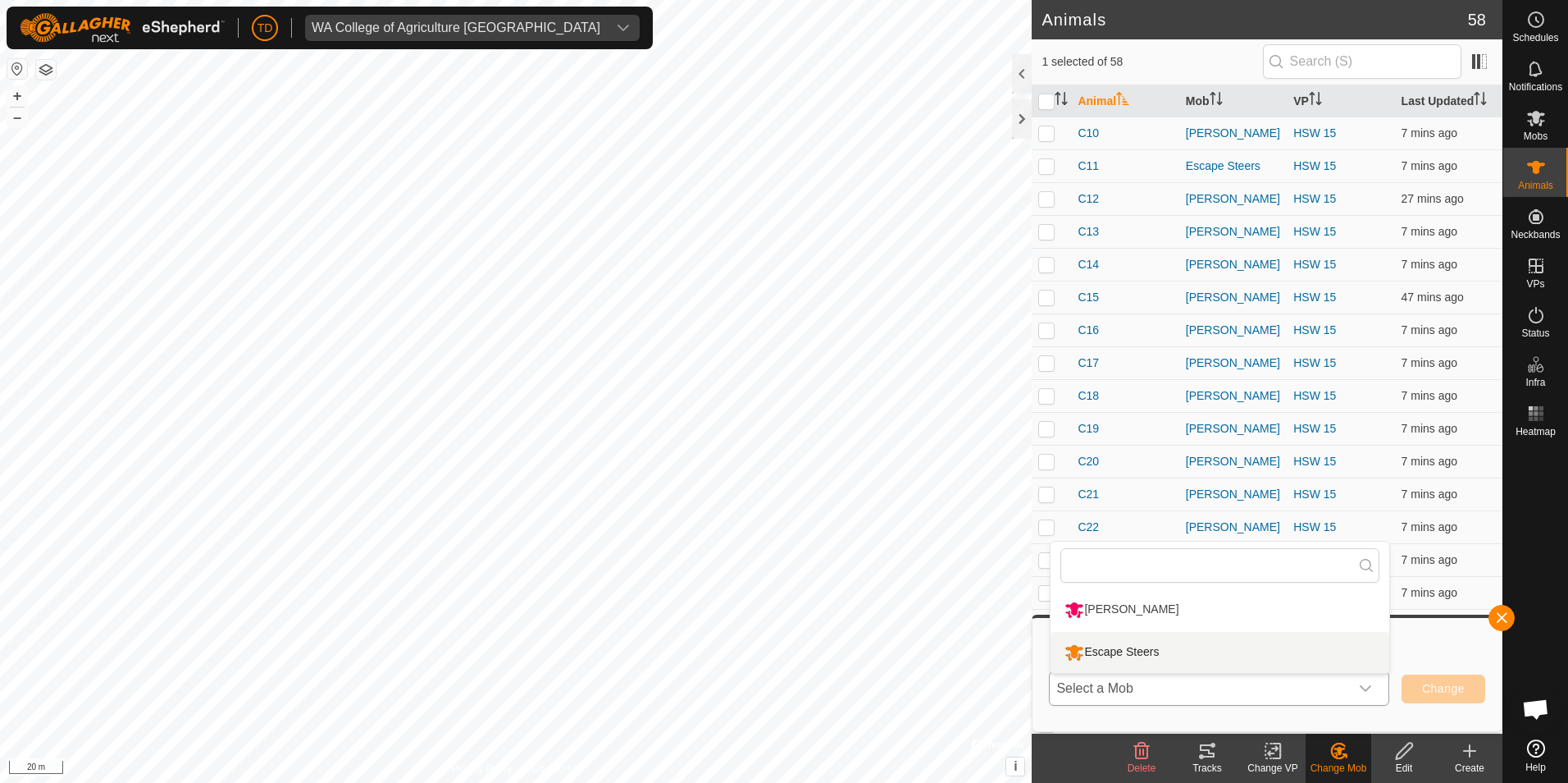
click at [1150, 654] on li "Escape Steers" at bounding box center [1220, 652] width 338 height 41
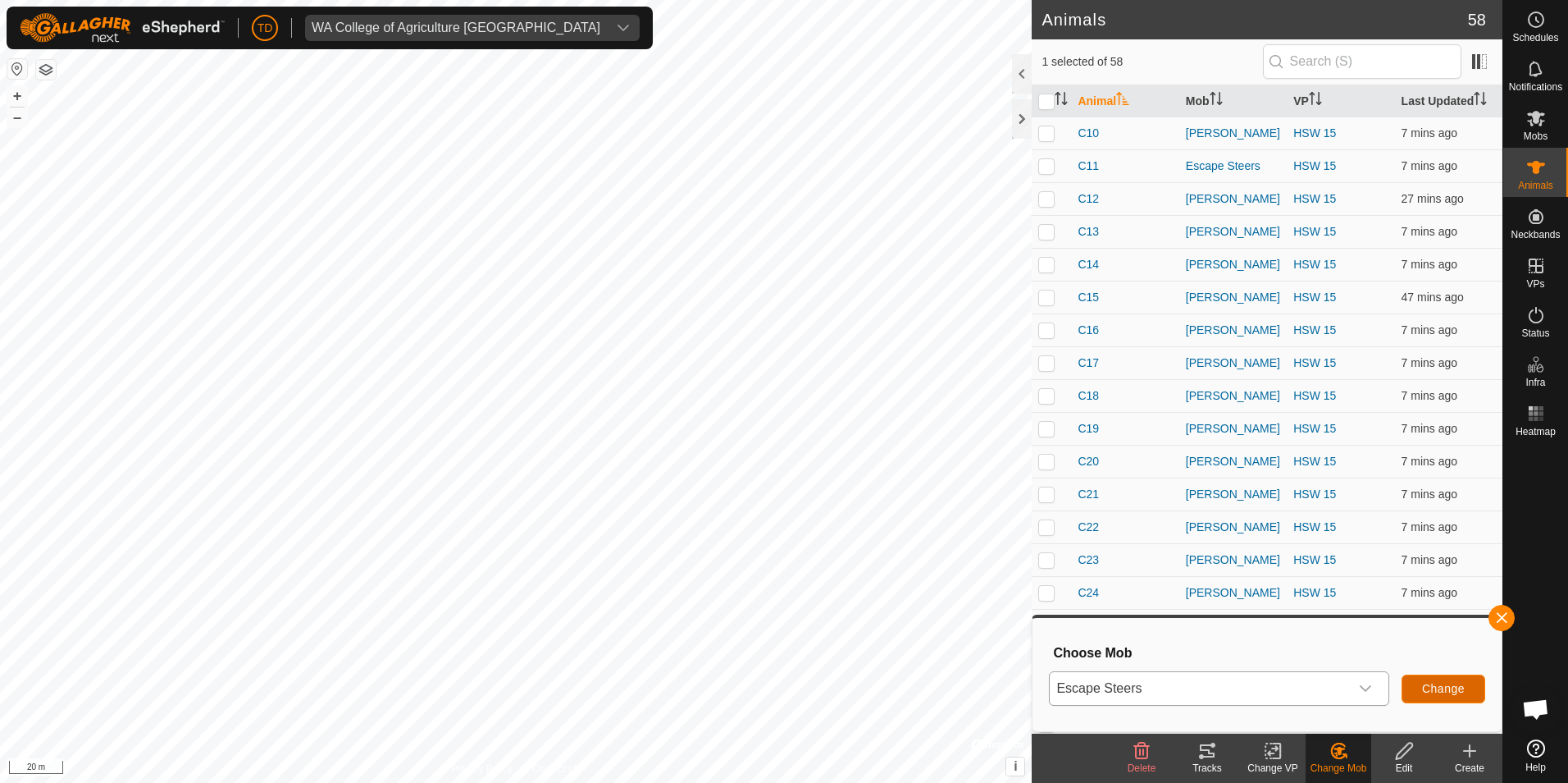
click at [1445, 686] on span "Change" at bounding box center [1443, 688] width 43 height 13
checkbox input "false"
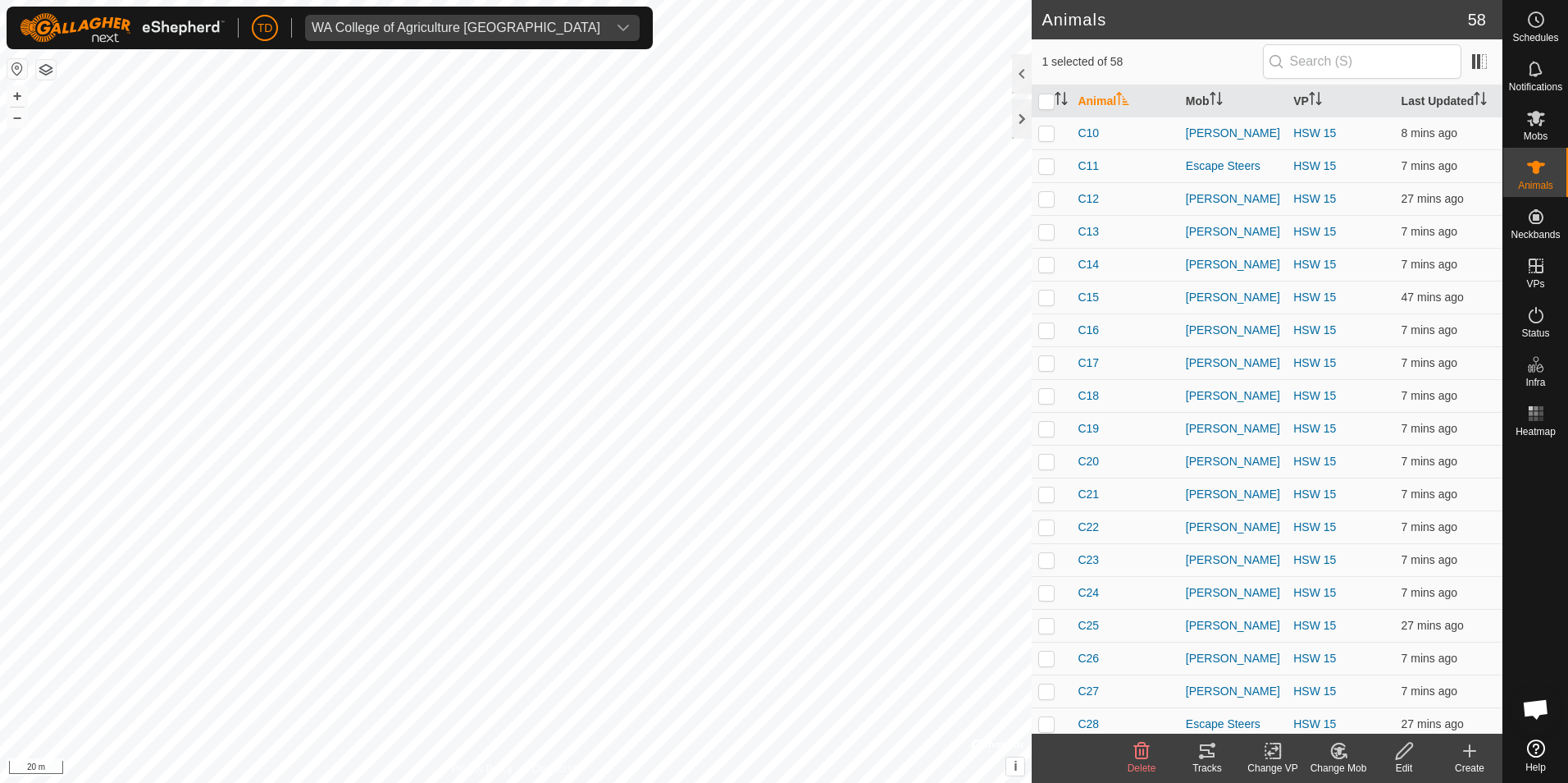
click at [1341, 757] on icon at bounding box center [1338, 751] width 14 height 15
click at [1351, 684] on link "Choose Mob..." at bounding box center [1388, 681] width 163 height 33
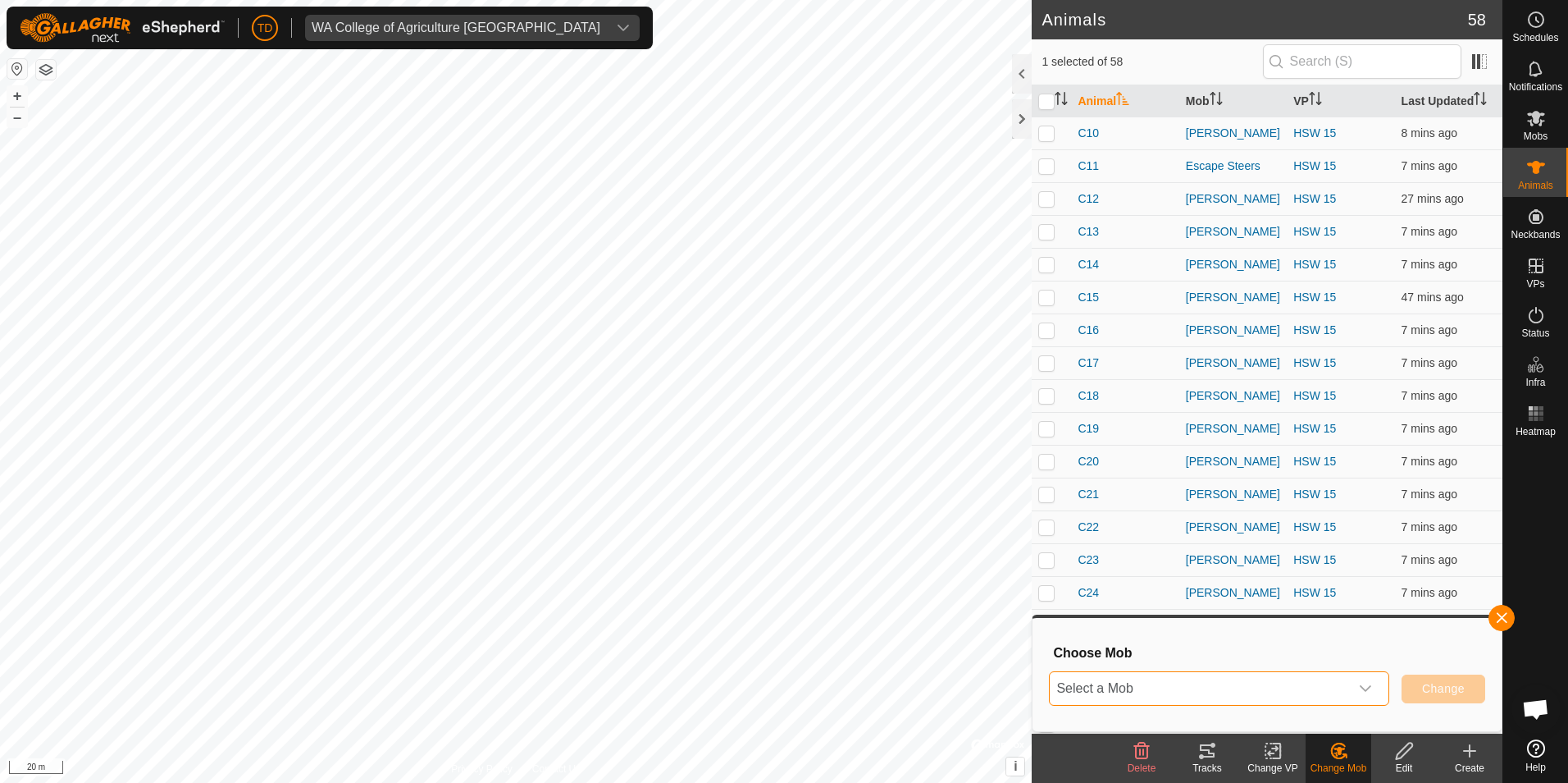
click at [1228, 693] on span "Select a Mob" at bounding box center [1199, 689] width 299 height 33
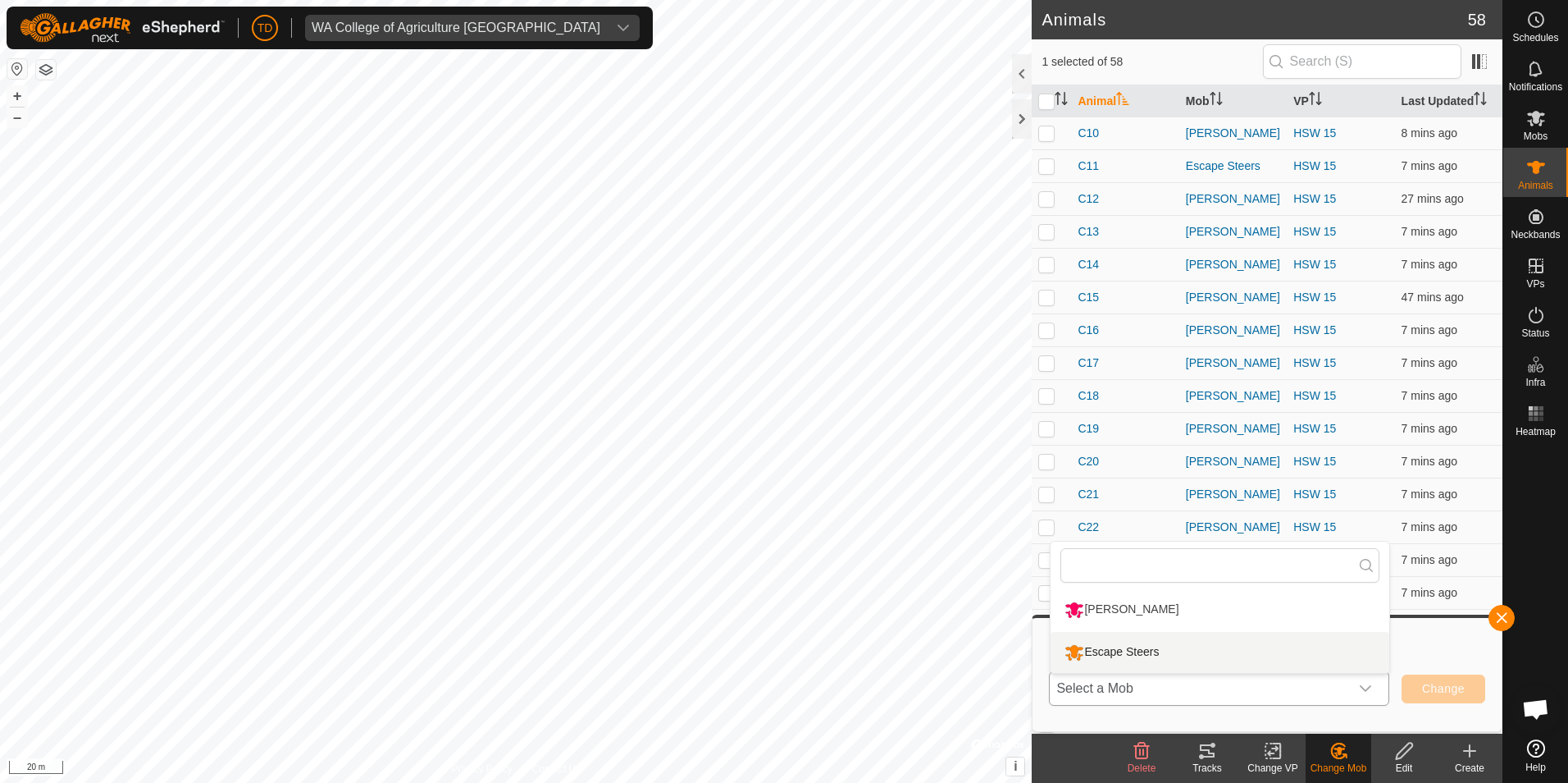
click at [1130, 649] on li "Escape Steers" at bounding box center [1220, 652] width 338 height 41
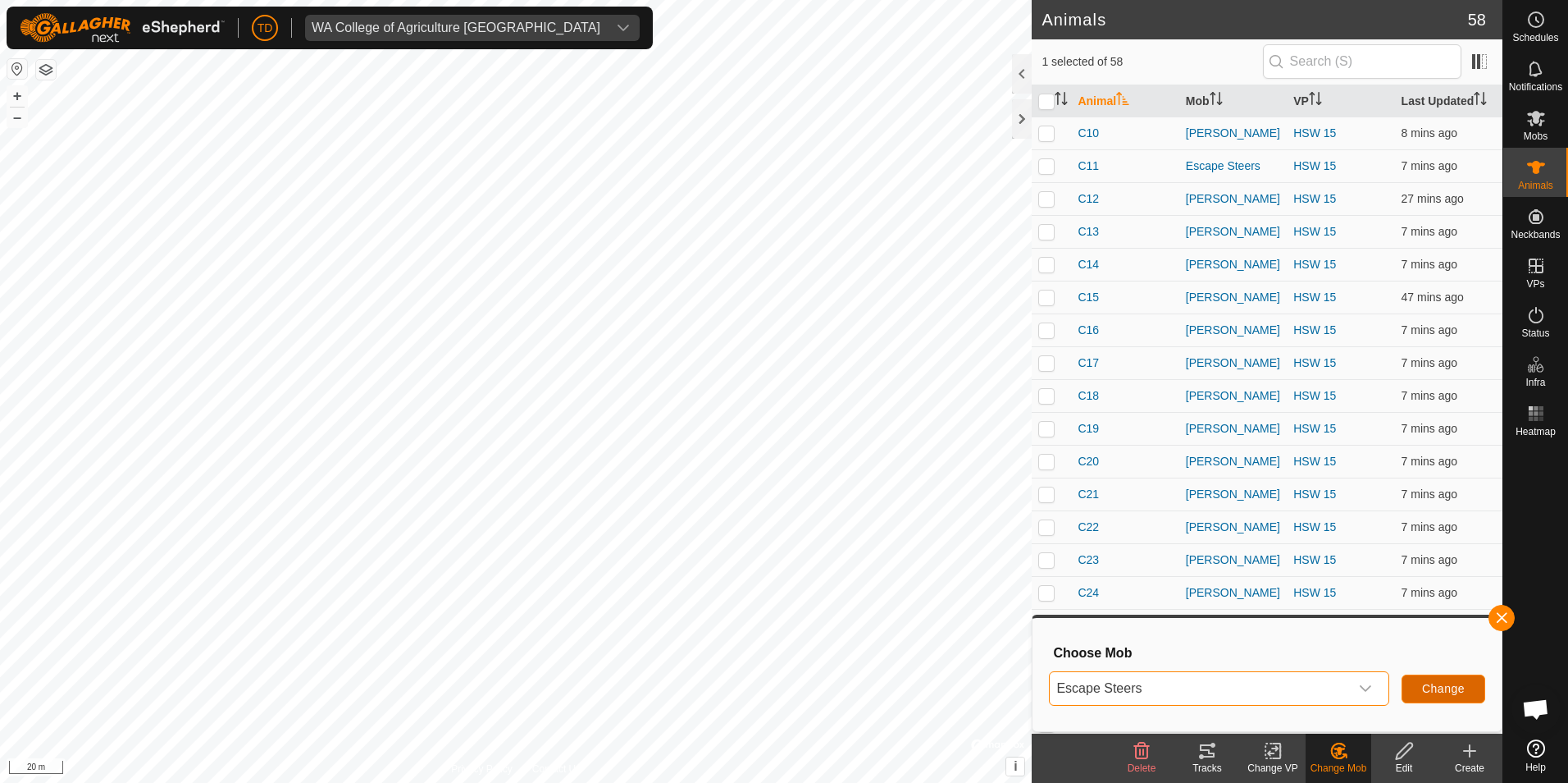
click at [1427, 688] on span "Change" at bounding box center [1443, 688] width 43 height 13
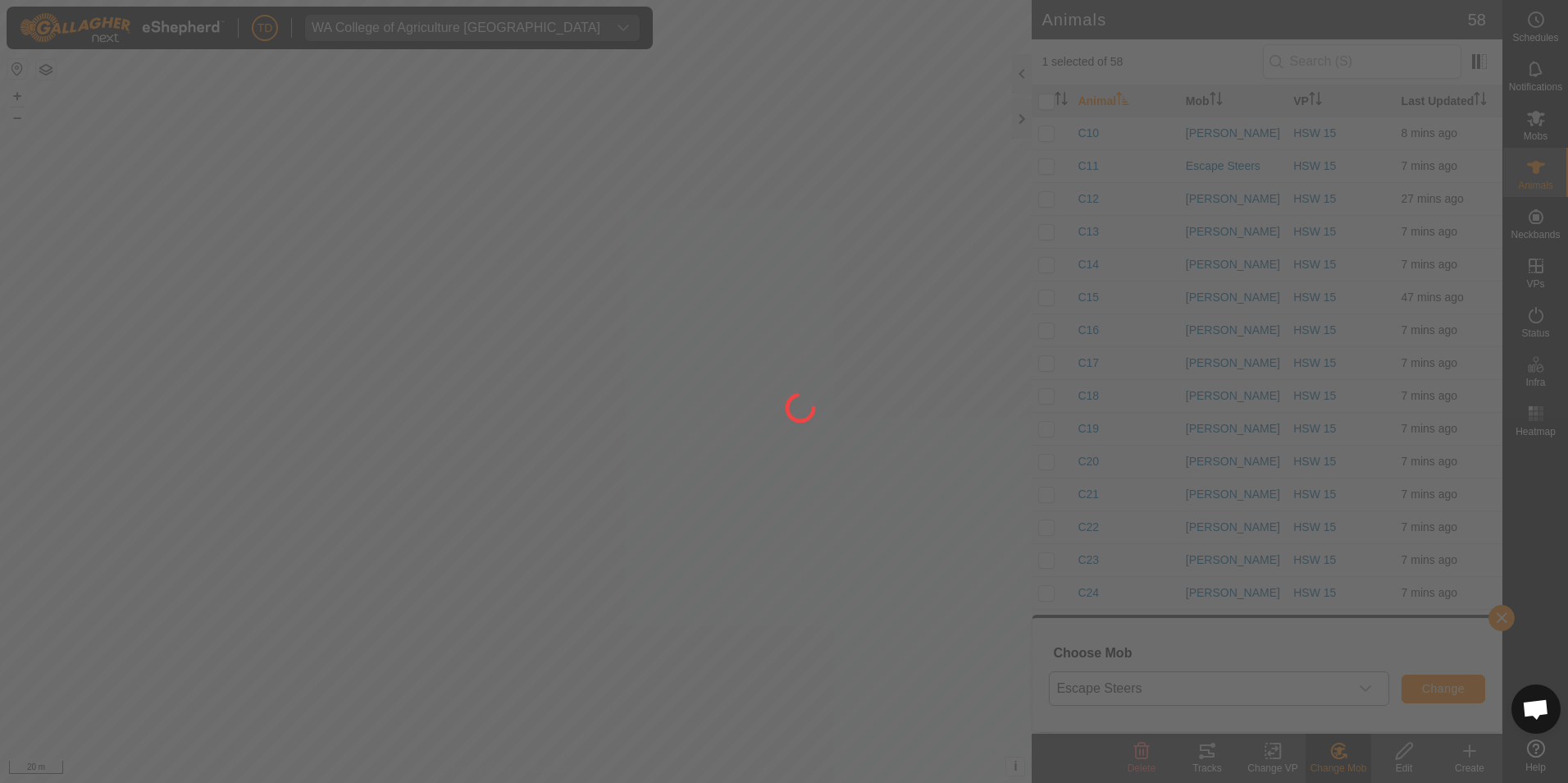
checkbox input "false"
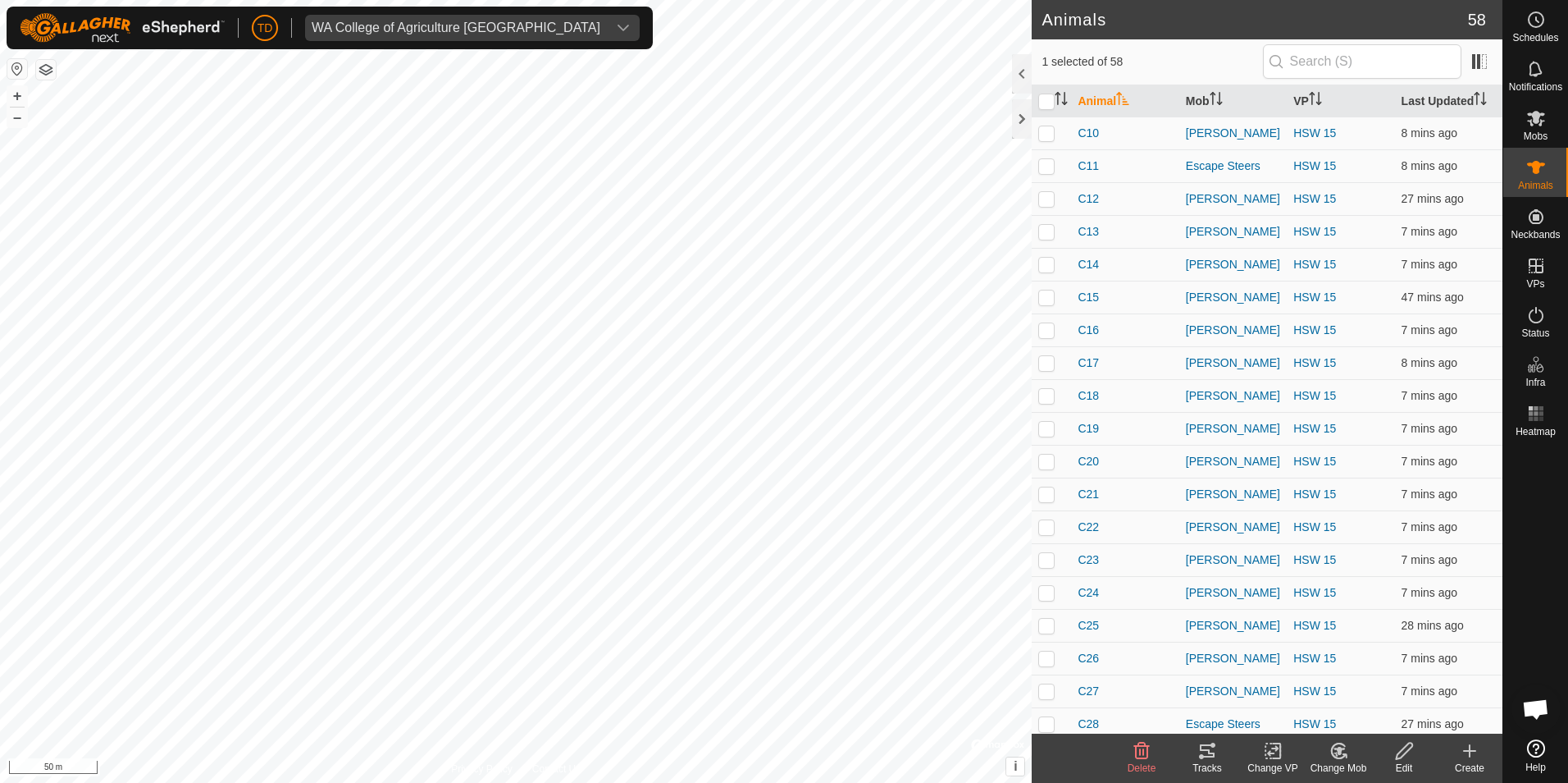
drag, startPoint x: 1333, startPoint y: 756, endPoint x: 1333, endPoint y: 747, distance: 9.0
click at [1333, 756] on icon at bounding box center [1339, 751] width 20 height 20
click at [1372, 681] on link "Choose Mob..." at bounding box center [1388, 681] width 163 height 33
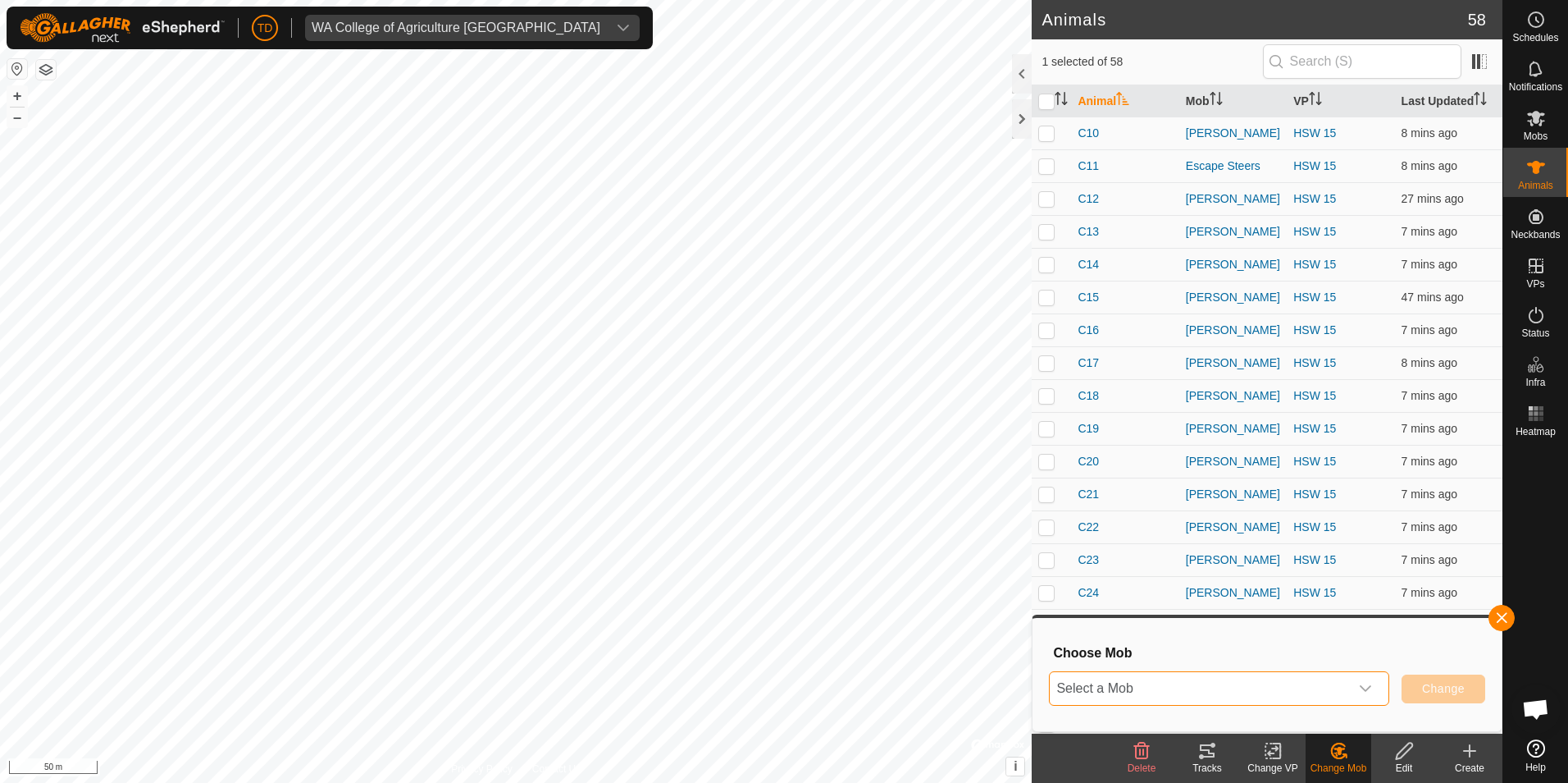
click at [1221, 687] on span "Select a Mob" at bounding box center [1199, 689] width 299 height 33
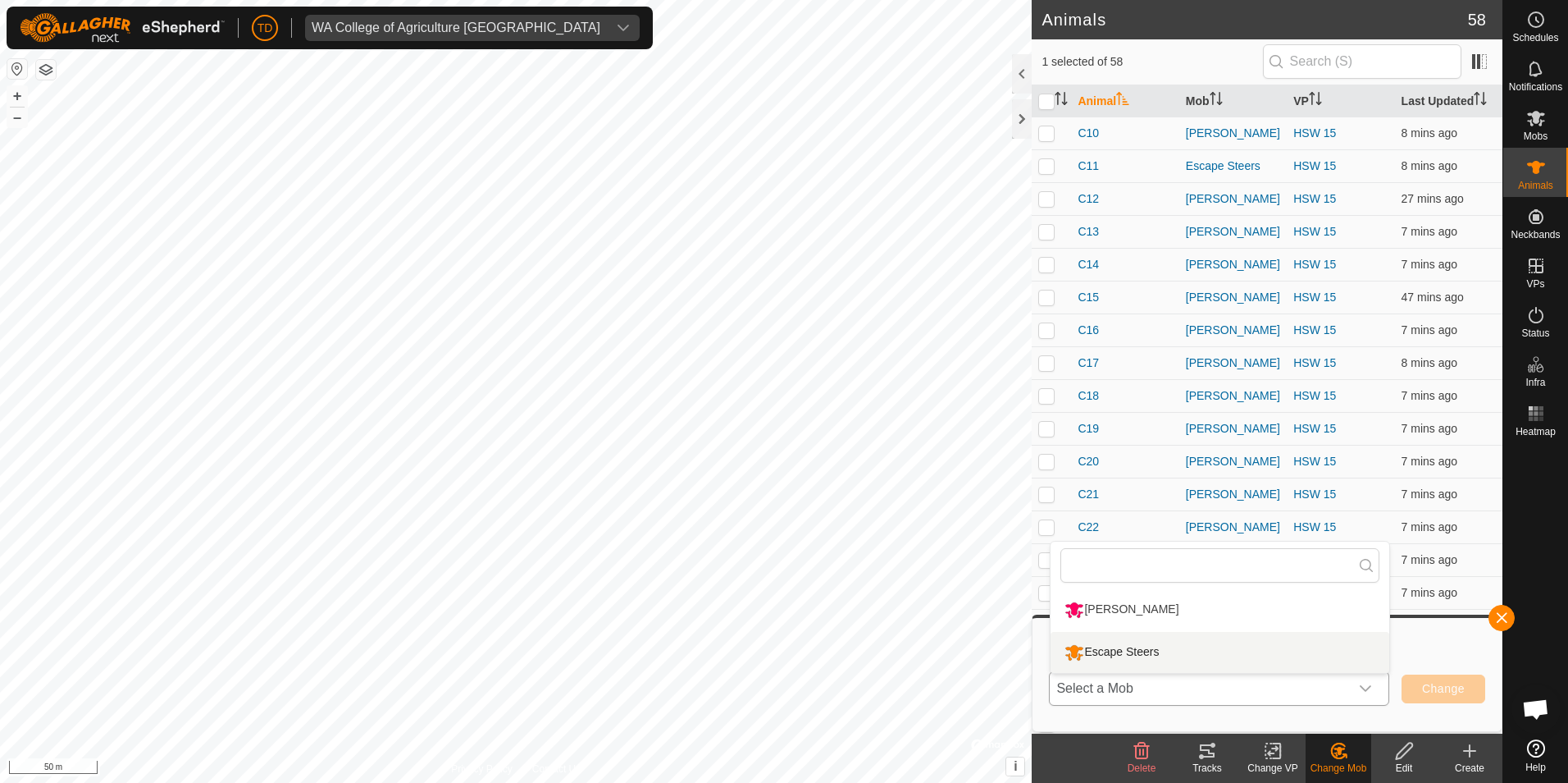
drag, startPoint x: 1176, startPoint y: 648, endPoint x: 1188, endPoint y: 653, distance: 13.0
click at [1176, 649] on li "Escape Steers" at bounding box center [1220, 652] width 338 height 41
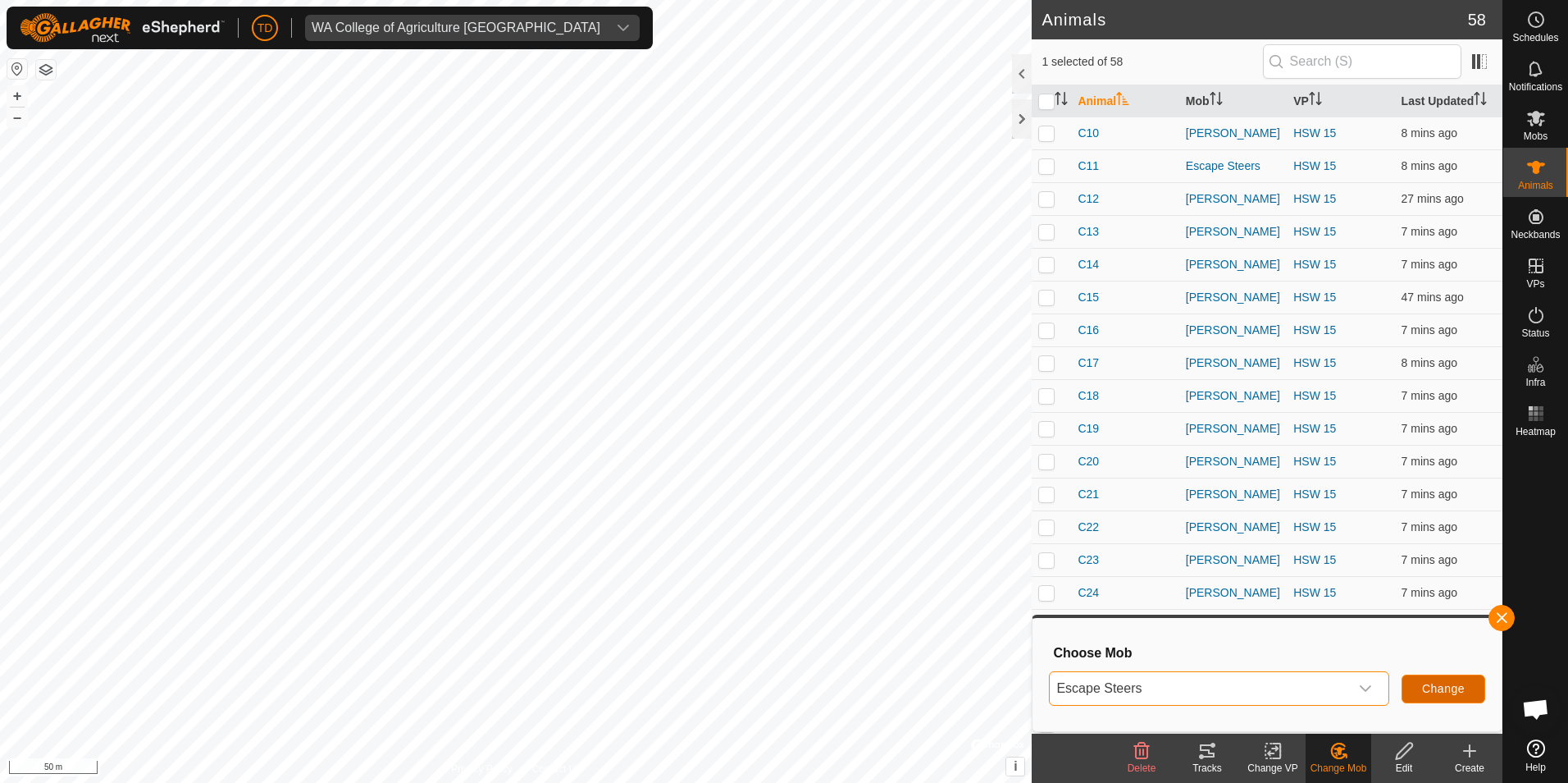
click at [1429, 682] on span "Change" at bounding box center [1443, 688] width 43 height 13
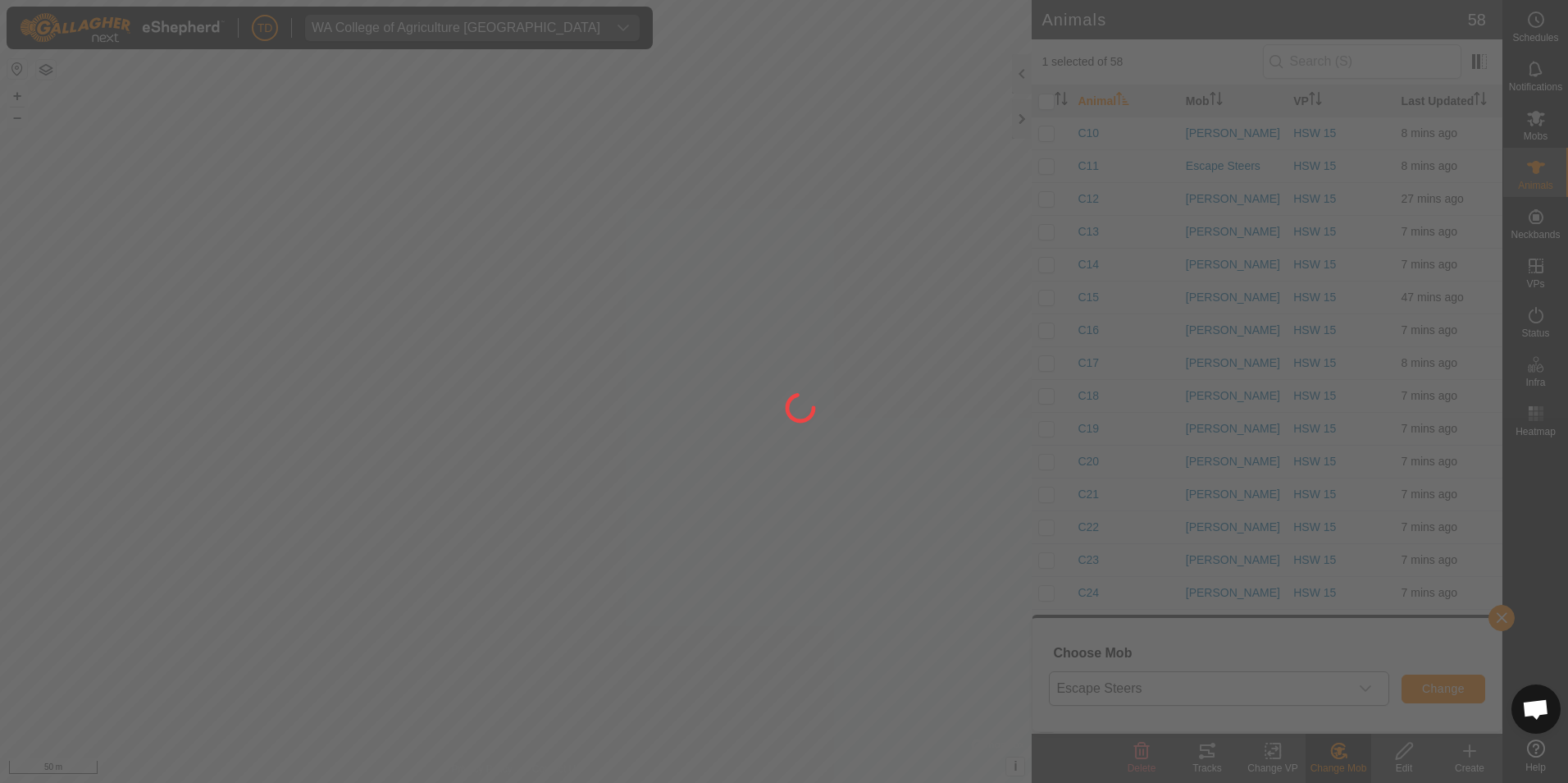
checkbox input "false"
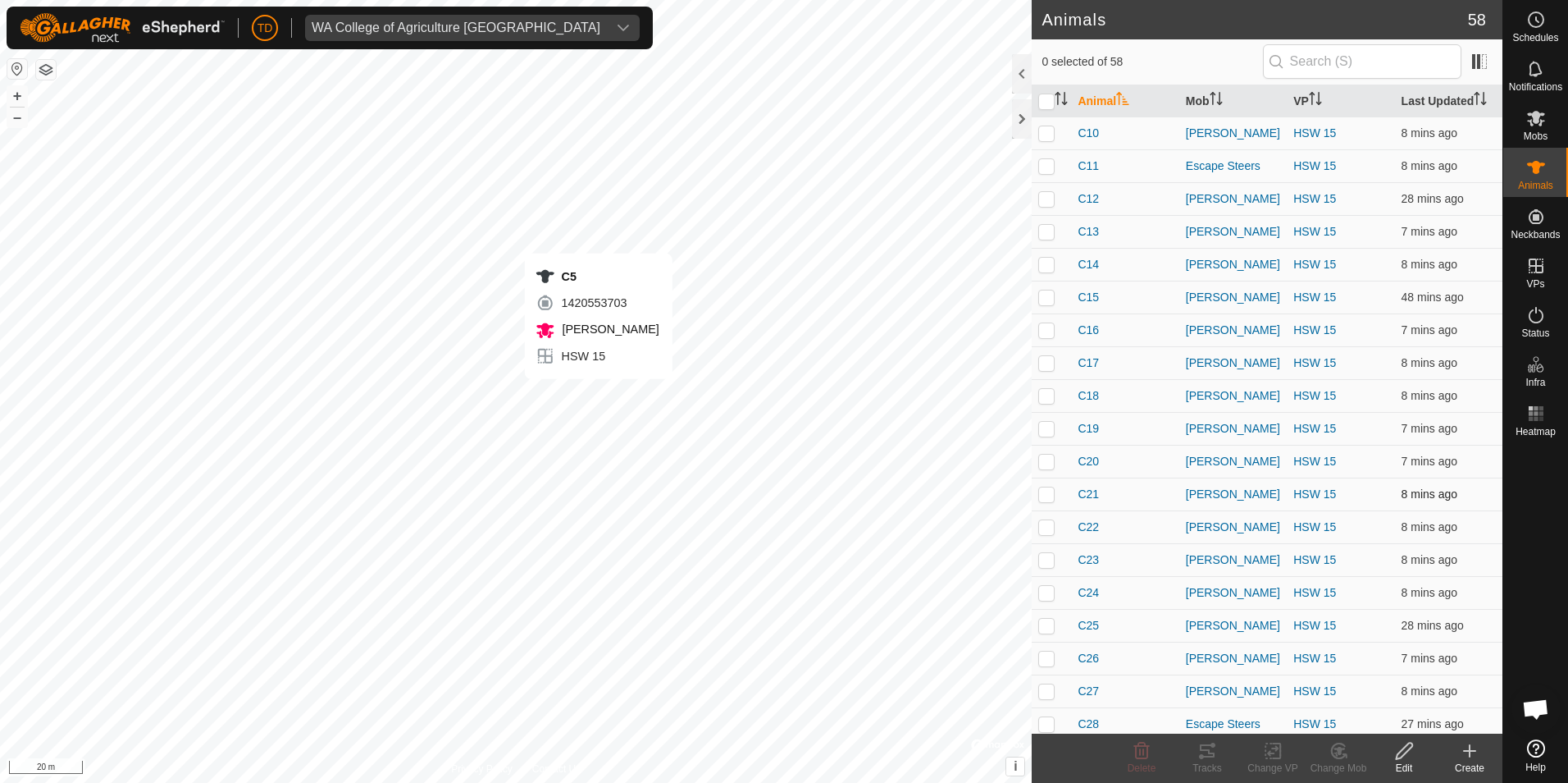
checkbox input "true"
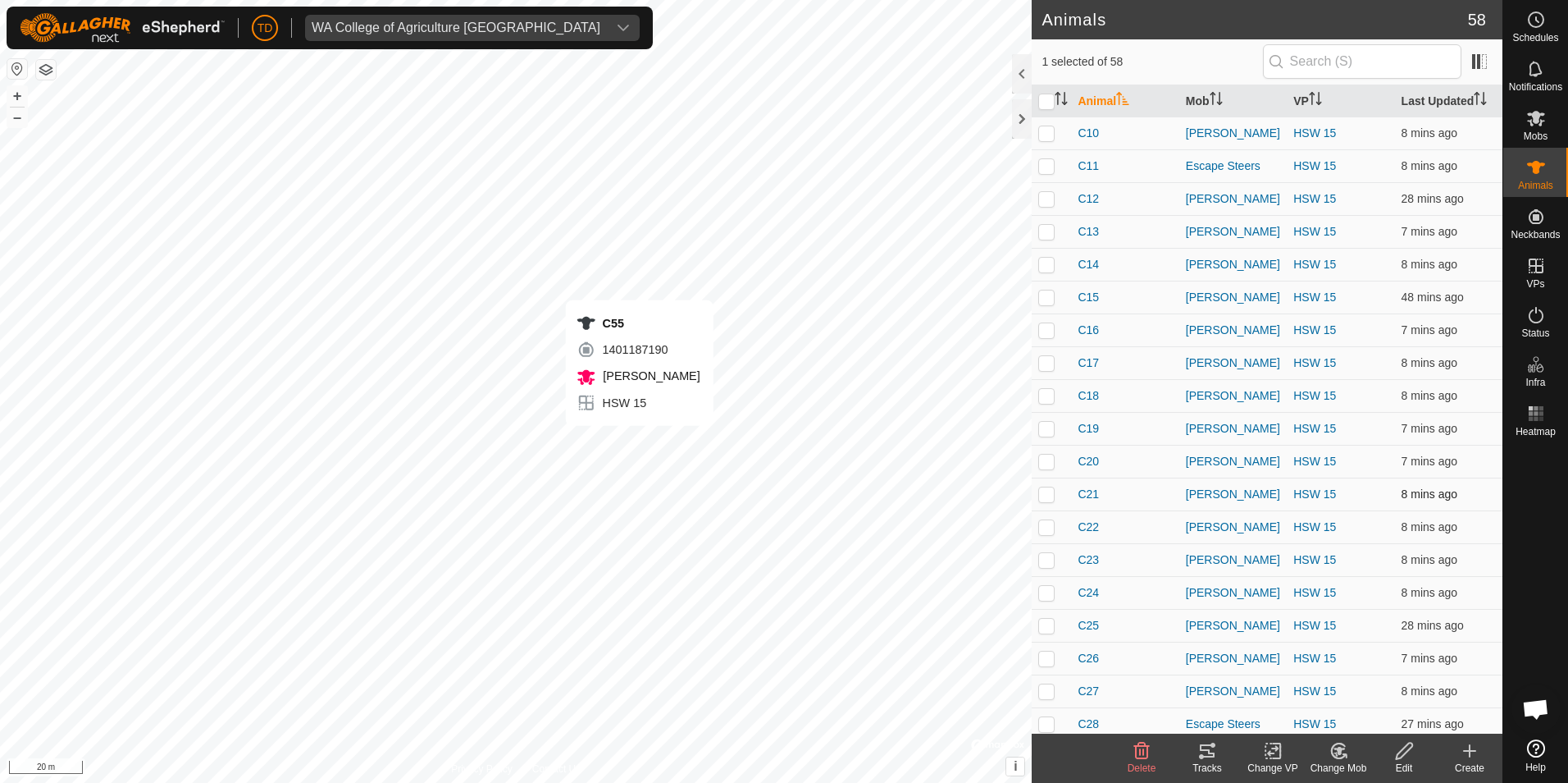
click at [640, 442] on div "C55 1401187190 [PERSON_NAME] HSW 15 + – ⇧ i © Mapbox , © OpenStreetMap , Improv…" at bounding box center [516, 392] width 1031 height 783
checkbox input "true"
click at [649, 424] on div "C12 1144244057 [PERSON_NAME] HSW 15 + – ⇧ i © Mapbox , © OpenStreetMap , Improv…" at bounding box center [516, 392] width 1031 height 783
checkbox input "true"
click at [667, 424] on div "C14 0730561857 [PERSON_NAME] HSW 15 + – ⇧ i © Mapbox , © OpenStreetMap , Improv…" at bounding box center [516, 392] width 1031 height 783
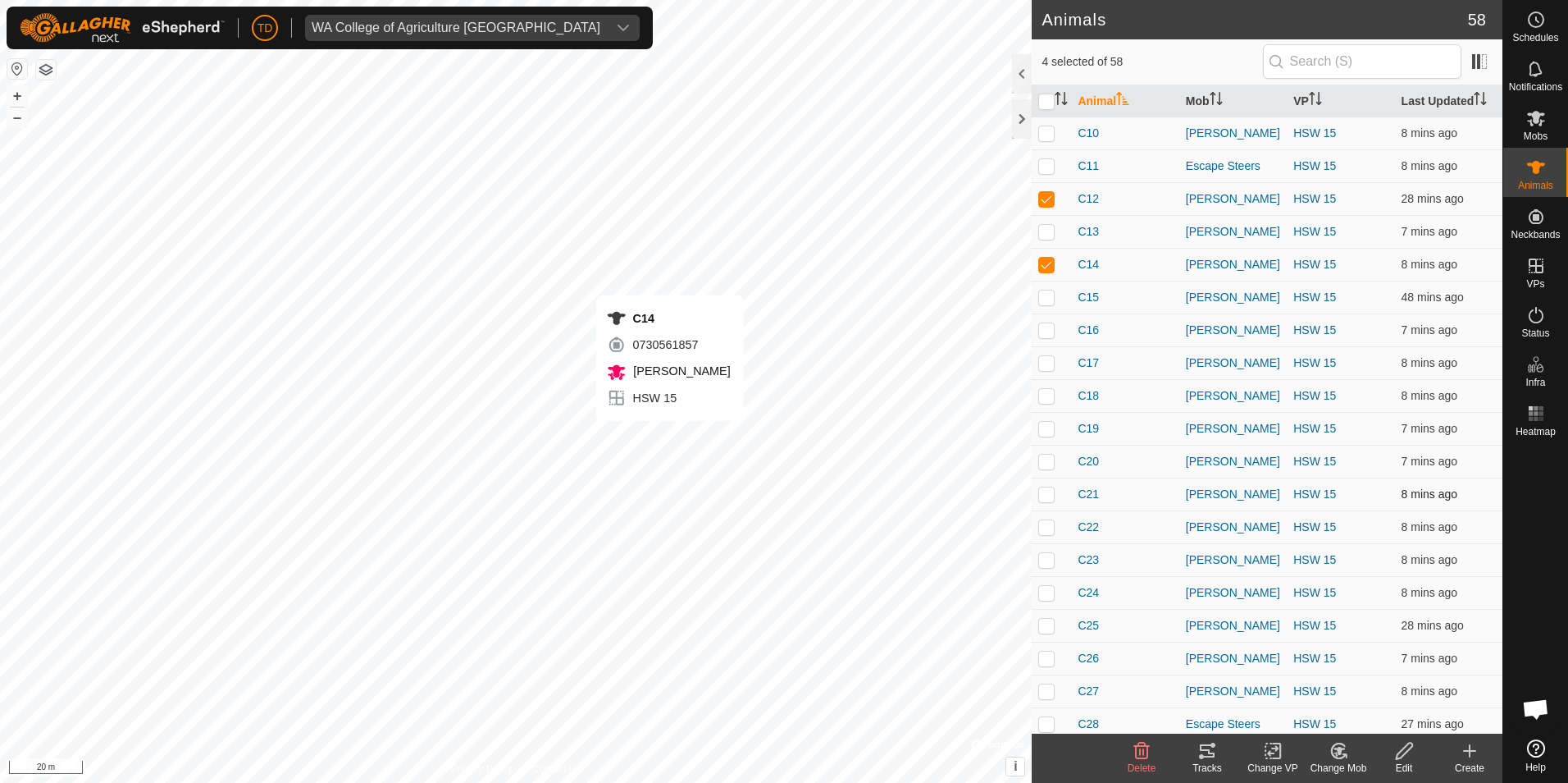
click at [670, 437] on div "C14 0730561857 [PERSON_NAME] HSW 15 + – ⇧ i © Mapbox , © OpenStreetMap , Improv…" at bounding box center [516, 392] width 1031 height 783
checkbox input "false"
click at [675, 449] on div "C56 2217935457 [PERSON_NAME] HSW 15 + – ⇧ i © Mapbox , © OpenStreetMap , Improv…" at bounding box center [516, 392] width 1031 height 783
checkbox input "true"
click at [666, 434] on div "C47 0439082797 [PERSON_NAME] HSW 15 + – ⇧ i © Mapbox , © OpenStreetMap , Improv…" at bounding box center [516, 392] width 1031 height 783
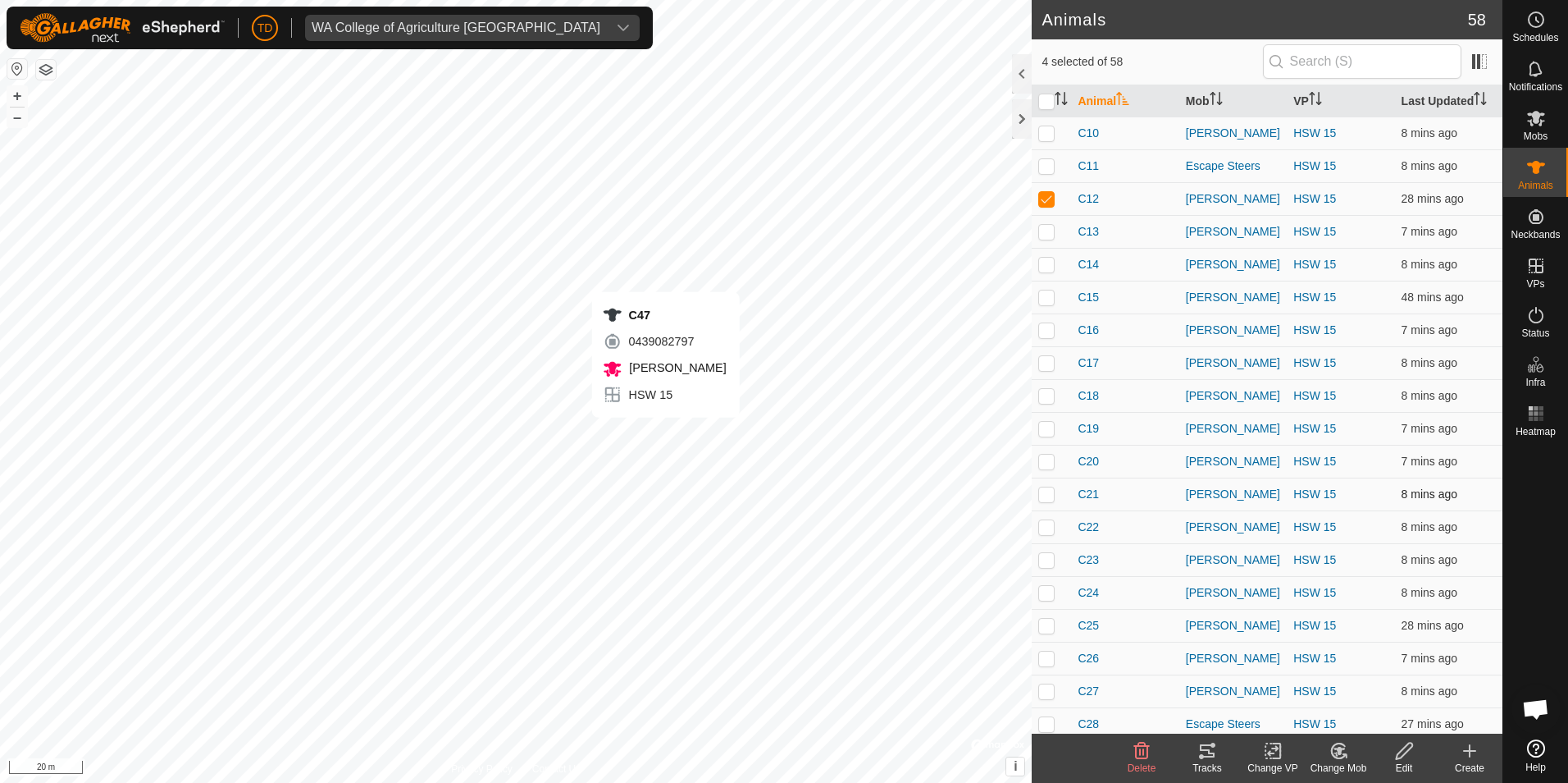
checkbox input "true"
click at [667, 424] on div "C14 0730561857 [PERSON_NAME] HSW 15 + – ⇧ i © Mapbox , © OpenStreetMap , Improv…" at bounding box center [516, 392] width 1031 height 783
checkbox input "true"
click at [651, 472] on div "C29 1519007647 [PERSON_NAME] HSW 15 + – ⇧ i © Mapbox , © OpenStreetMap , Improv…" at bounding box center [516, 392] width 1031 height 783
checkbox input "true"
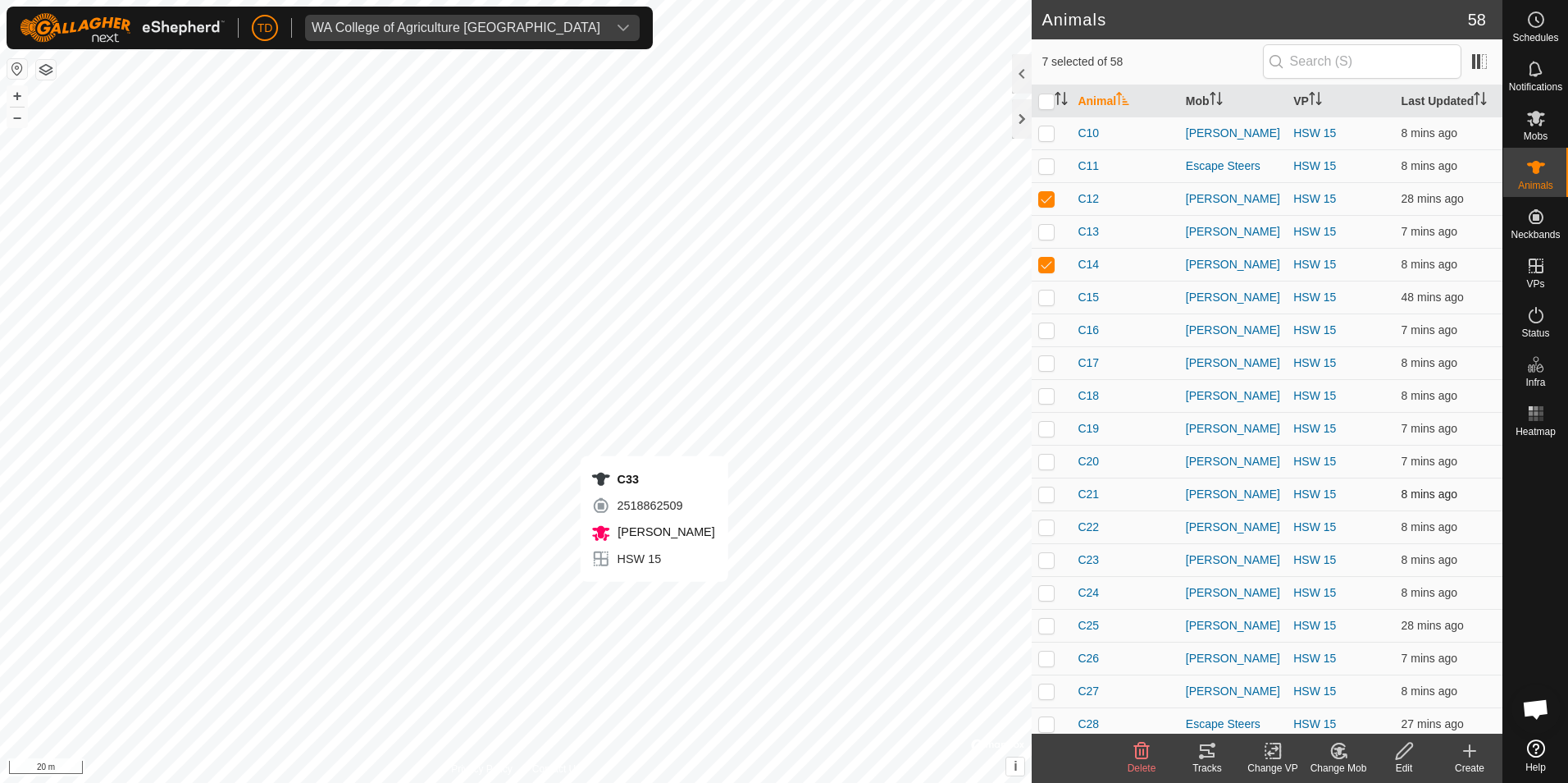
click at [655, 598] on div "C33 2518862509 [PERSON_NAME] HSW 15 + – ⇧ i © Mapbox , © OpenStreetMap , Improv…" at bounding box center [516, 392] width 1031 height 783
checkbox input "true"
click at [674, 657] on div "C32 1095191061 [PERSON_NAME] HSW 15 + – ⇧ i © Mapbox , © OpenStreetMap , Improv…" at bounding box center [516, 392] width 1031 height 783
checkbox input "true"
click at [692, 678] on div "C41 3353013157 [PERSON_NAME] HSW 4 + – ⇧ i © Mapbox , © OpenStreetMap , Improve…" at bounding box center [516, 392] width 1031 height 783
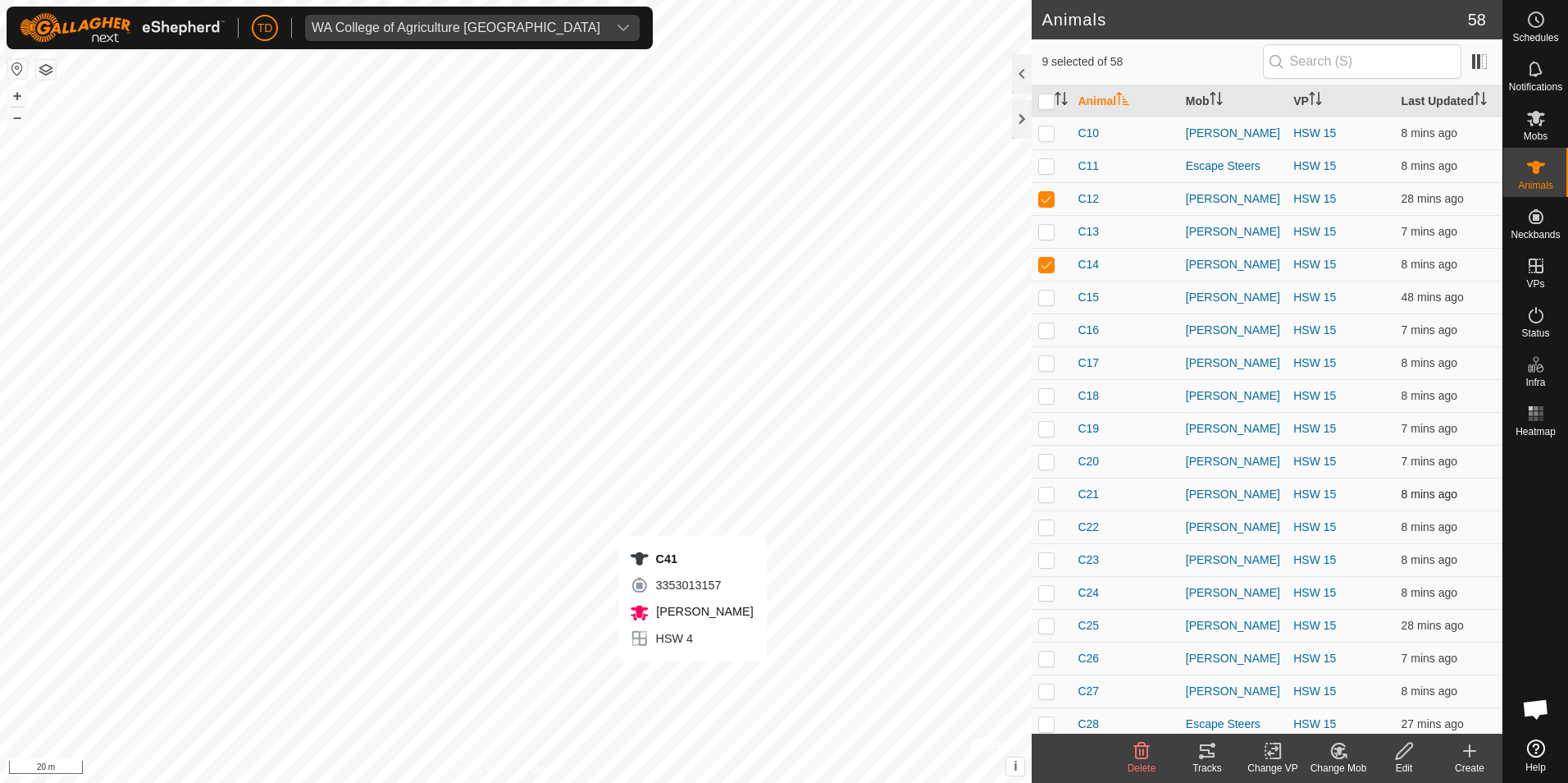
checkbox input "true"
click at [704, 681] on div "C22 2829473473 [PERSON_NAME] HSW 15 + – ⇧ i © Mapbox , © OpenStreetMap , Improv…" at bounding box center [516, 392] width 1031 height 783
checkbox input "true"
click at [714, 659] on div "C48 0623775949 [PERSON_NAME] HSW 15 + – ⇧ i © Mapbox , © OpenStreetMap , Improv…" at bounding box center [516, 392] width 1031 height 783
checkbox input "true"
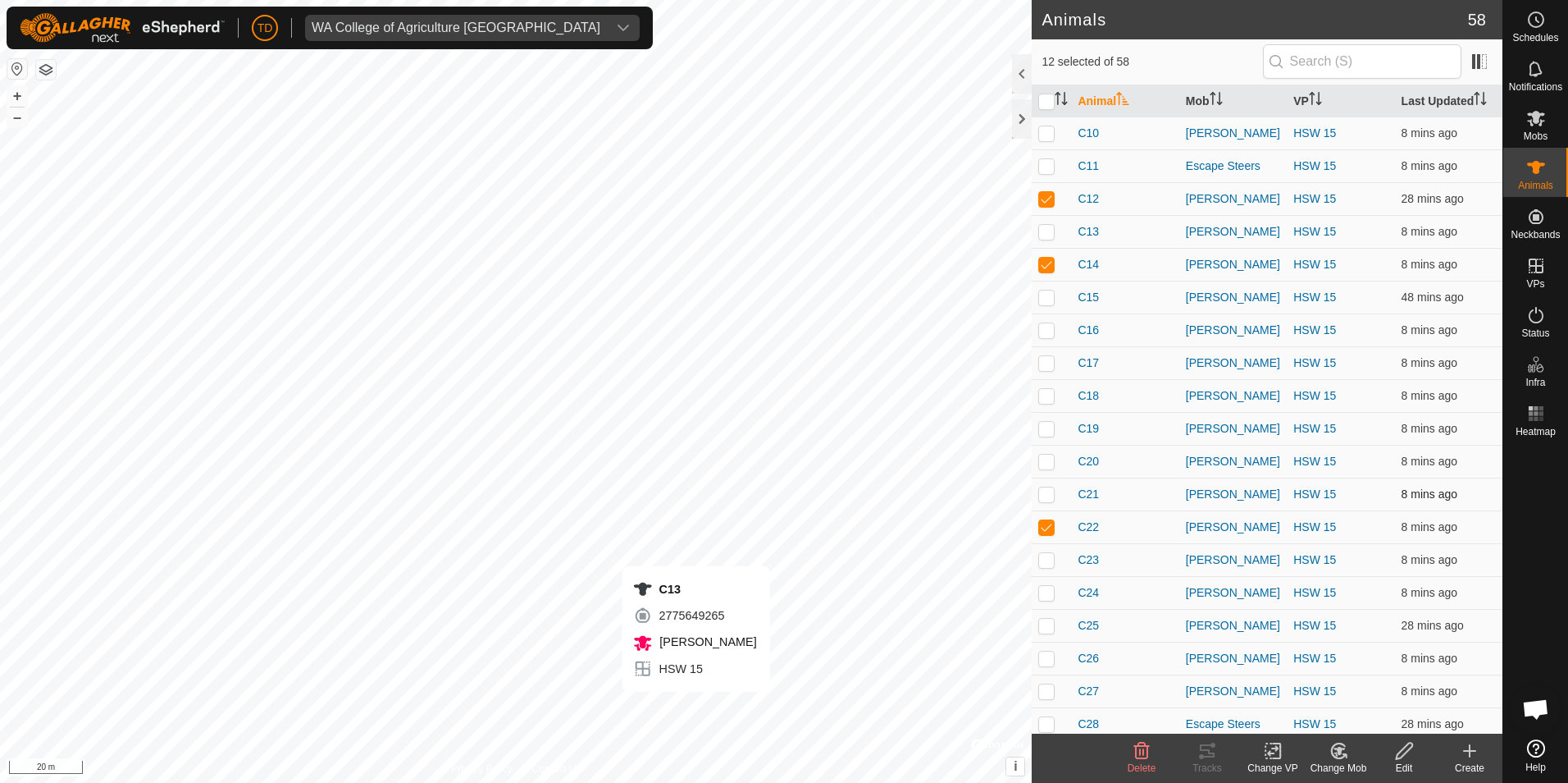
click at [697, 709] on div "C13 2775649265 [PERSON_NAME] HSW 15 + – ⇧ i © Mapbox , © OpenStreetMap , Improv…" at bounding box center [516, 392] width 1031 height 783
checkbox input "true"
click at [1348, 758] on icon at bounding box center [1339, 751] width 20 height 20
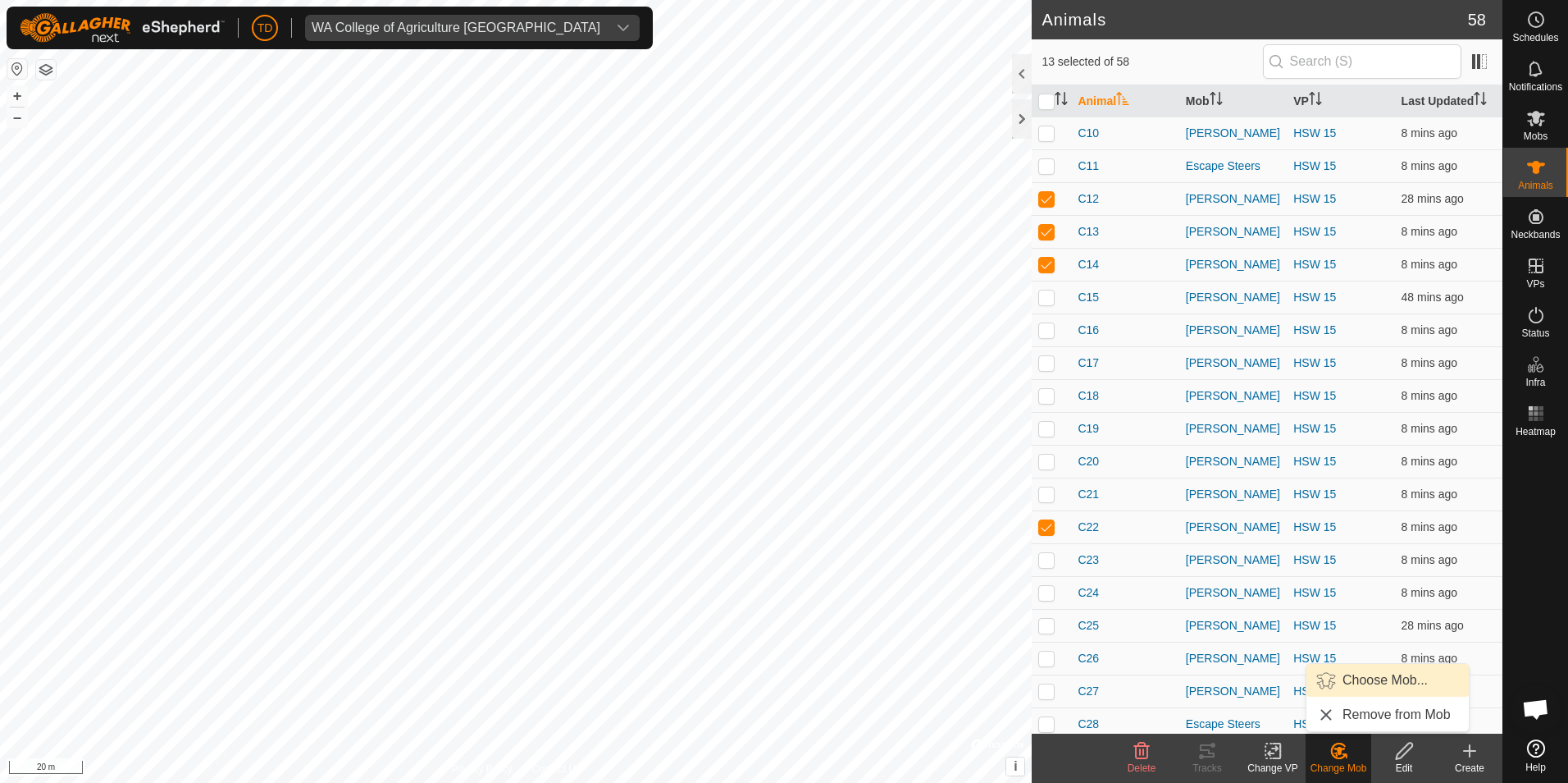
click at [1365, 681] on link "Choose Mob..." at bounding box center [1388, 681] width 163 height 33
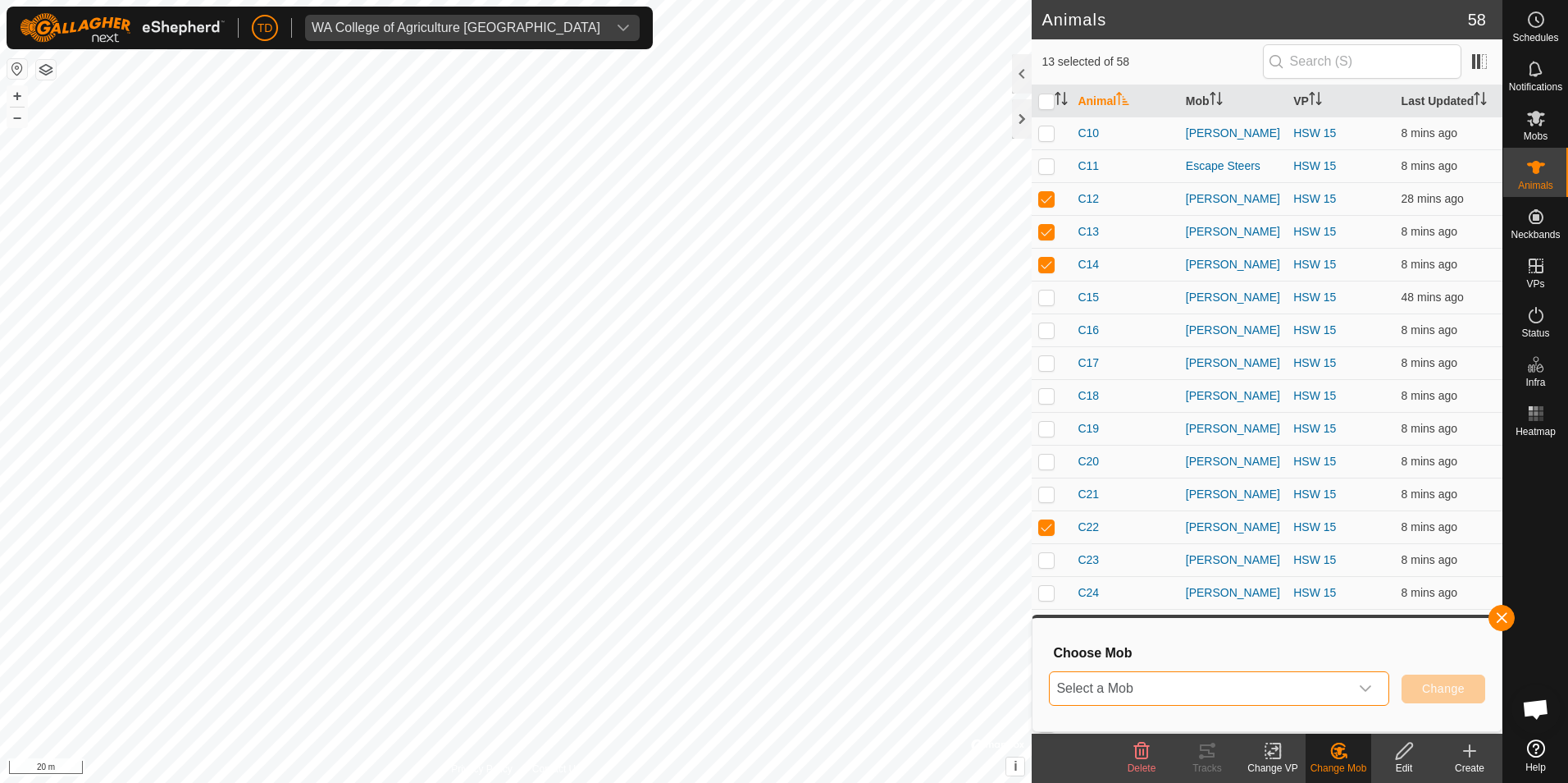
click at [1214, 697] on span "Select a Mob" at bounding box center [1199, 689] width 299 height 33
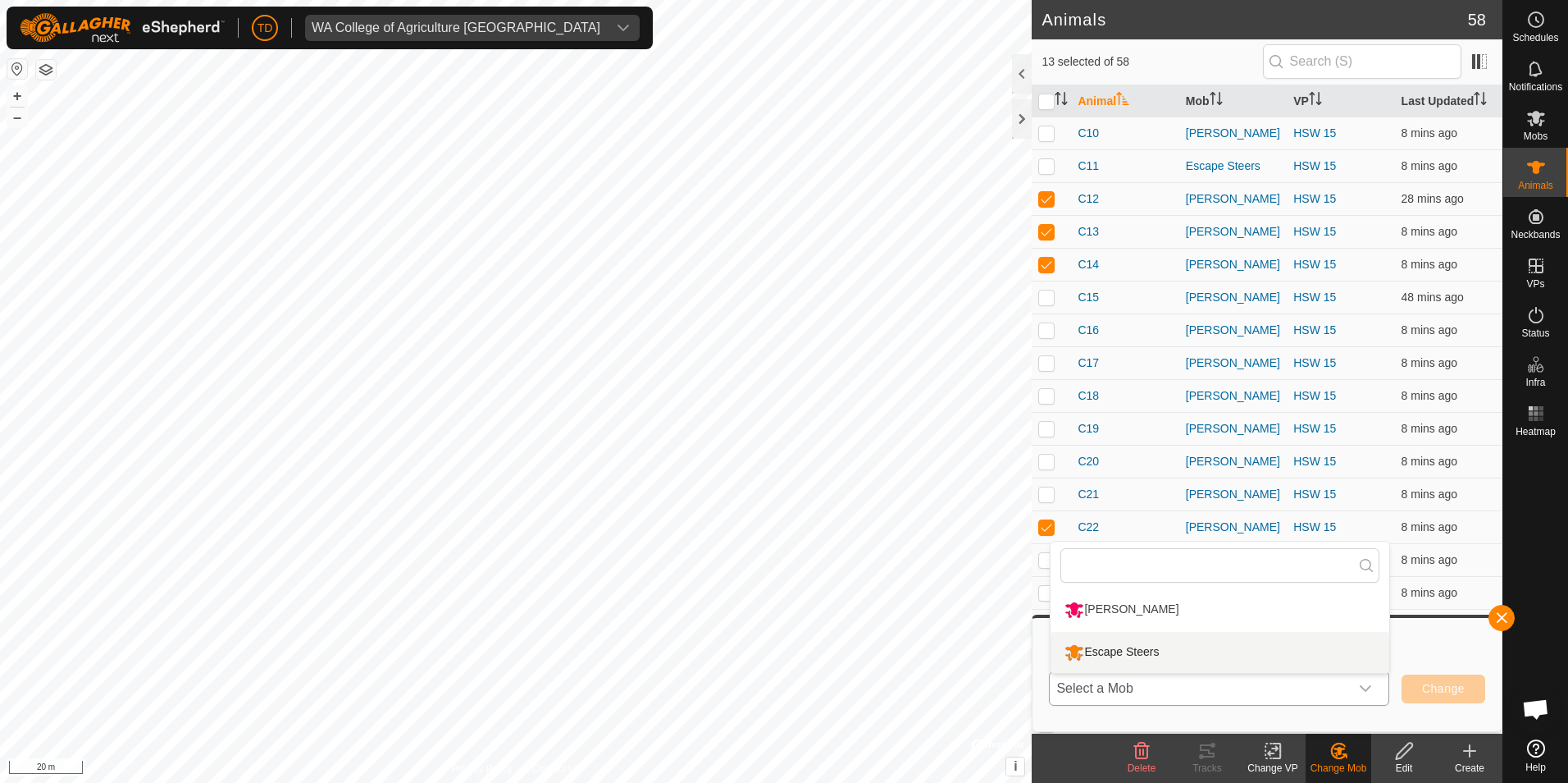
click at [1161, 649] on li "Escape Steers" at bounding box center [1220, 652] width 338 height 41
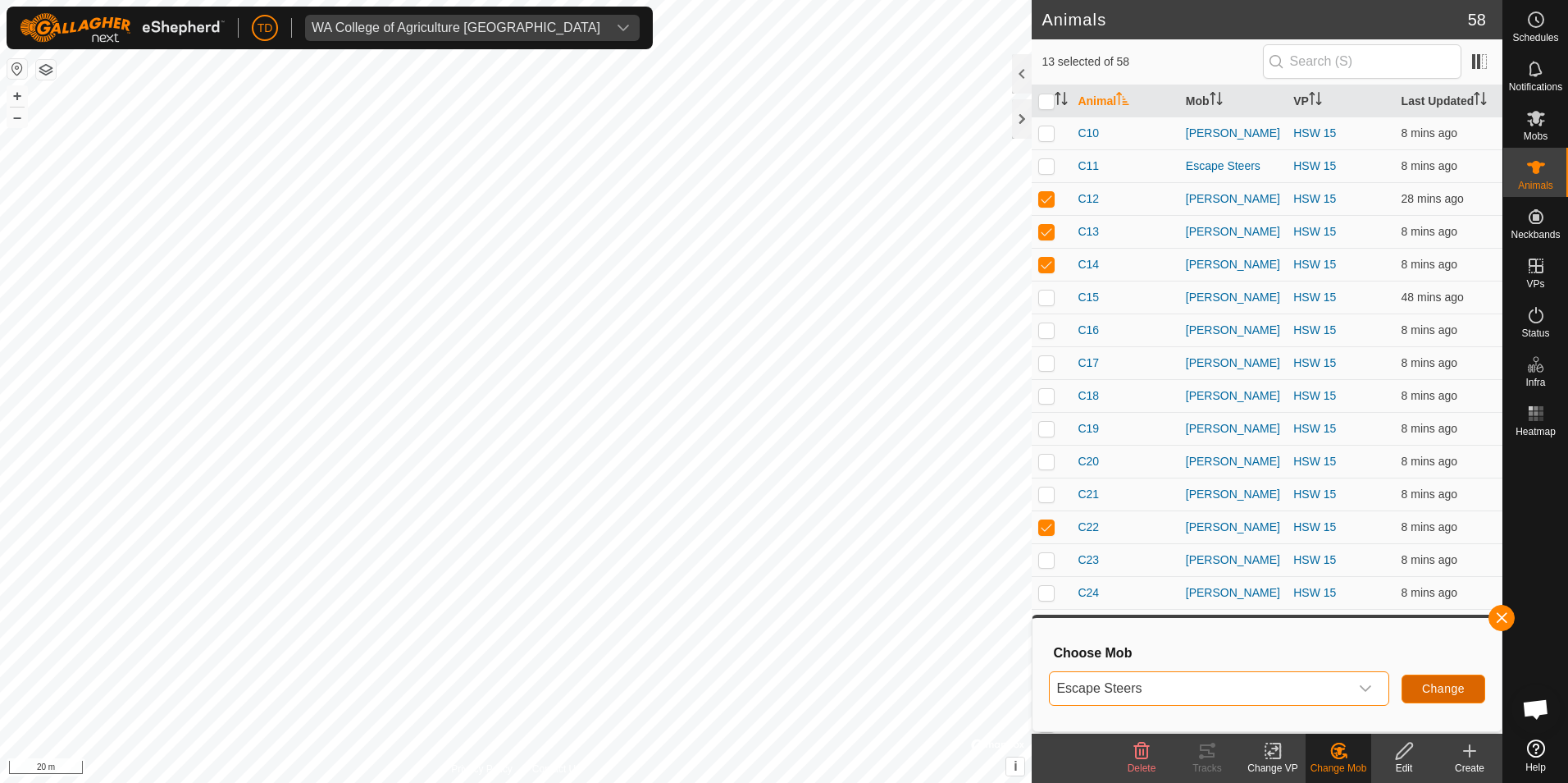
click at [1450, 687] on span "Change" at bounding box center [1443, 688] width 43 height 13
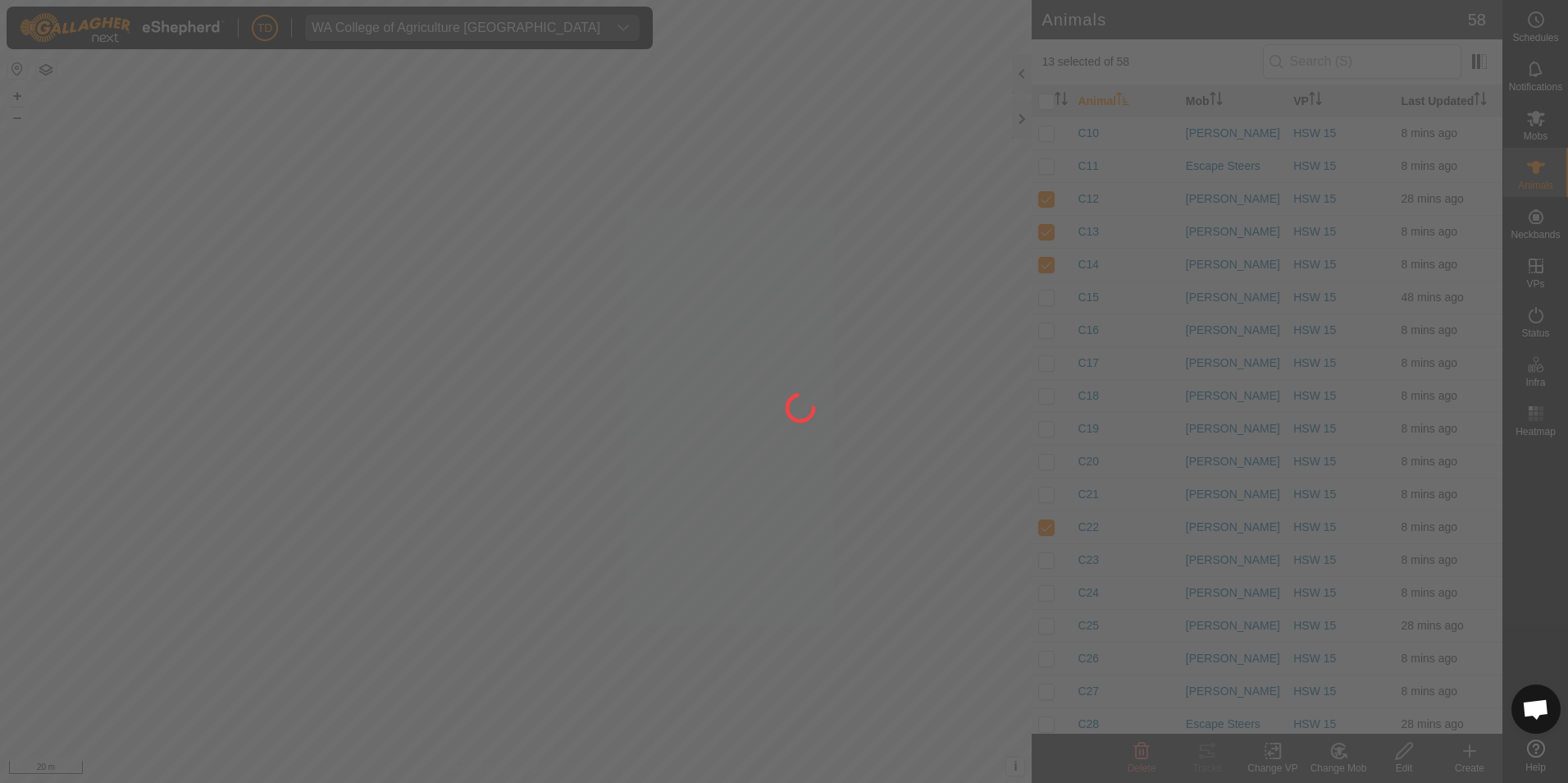
checkbox input "false"
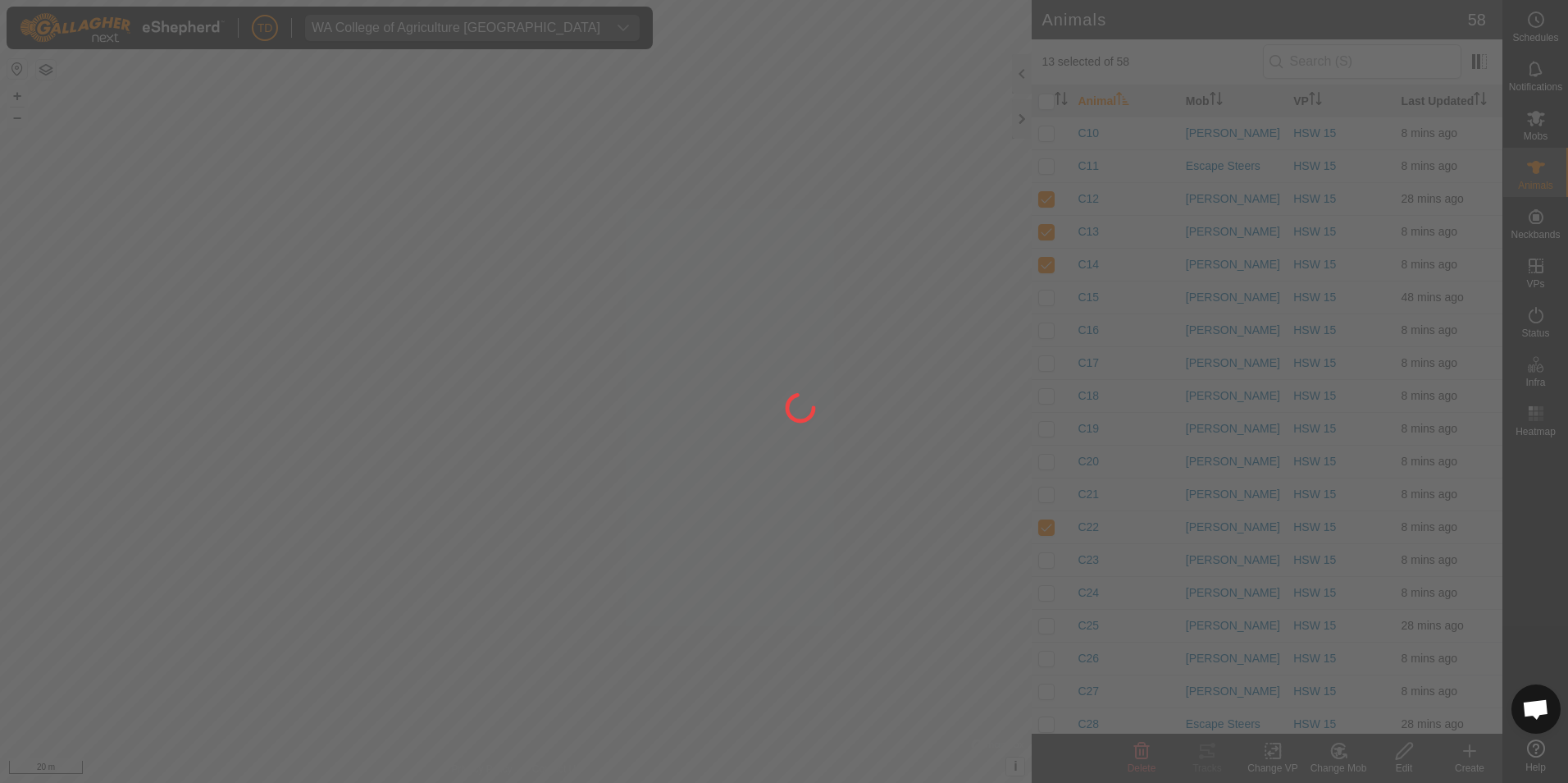
checkbox input "false"
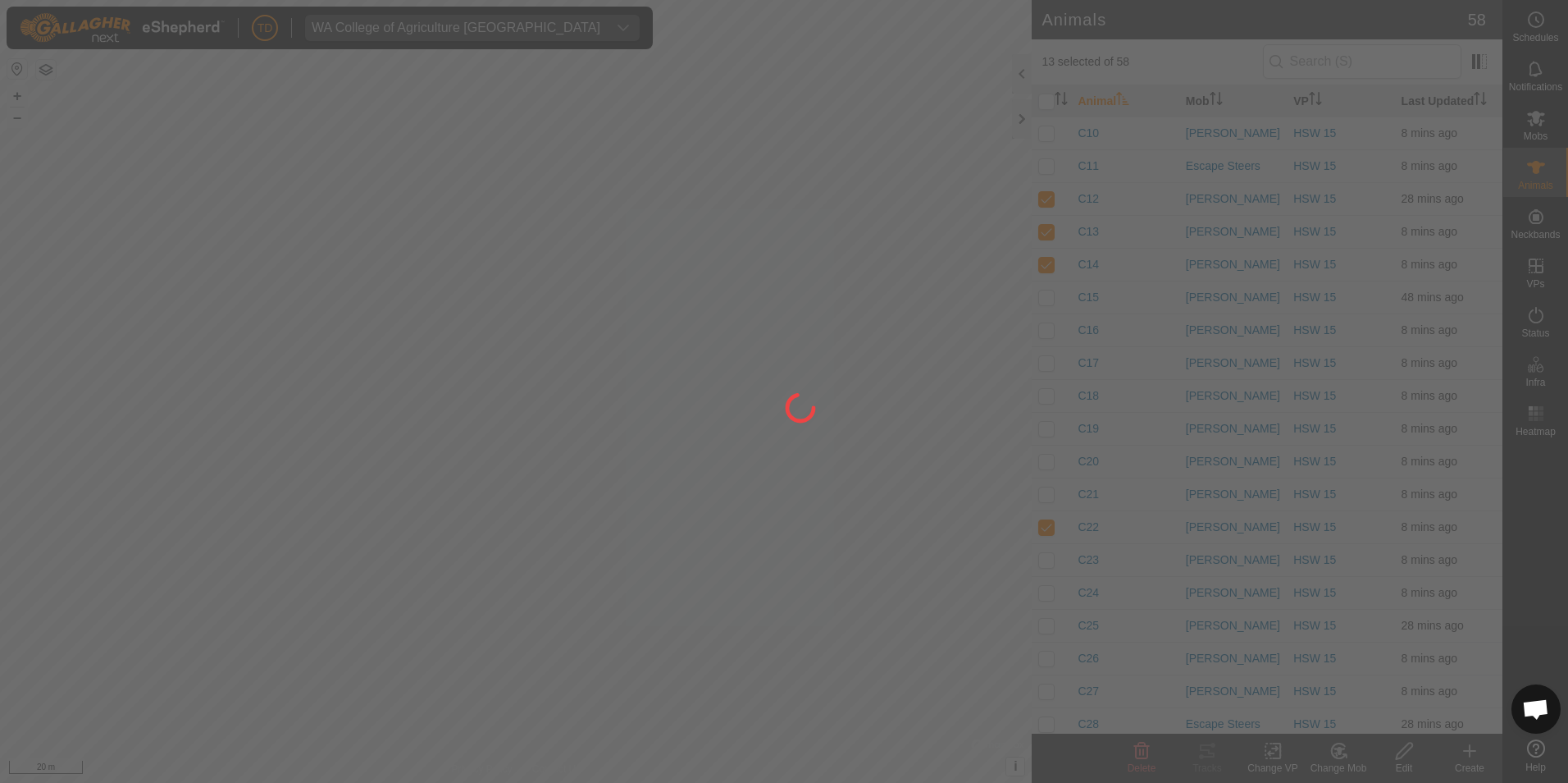
checkbox input "false"
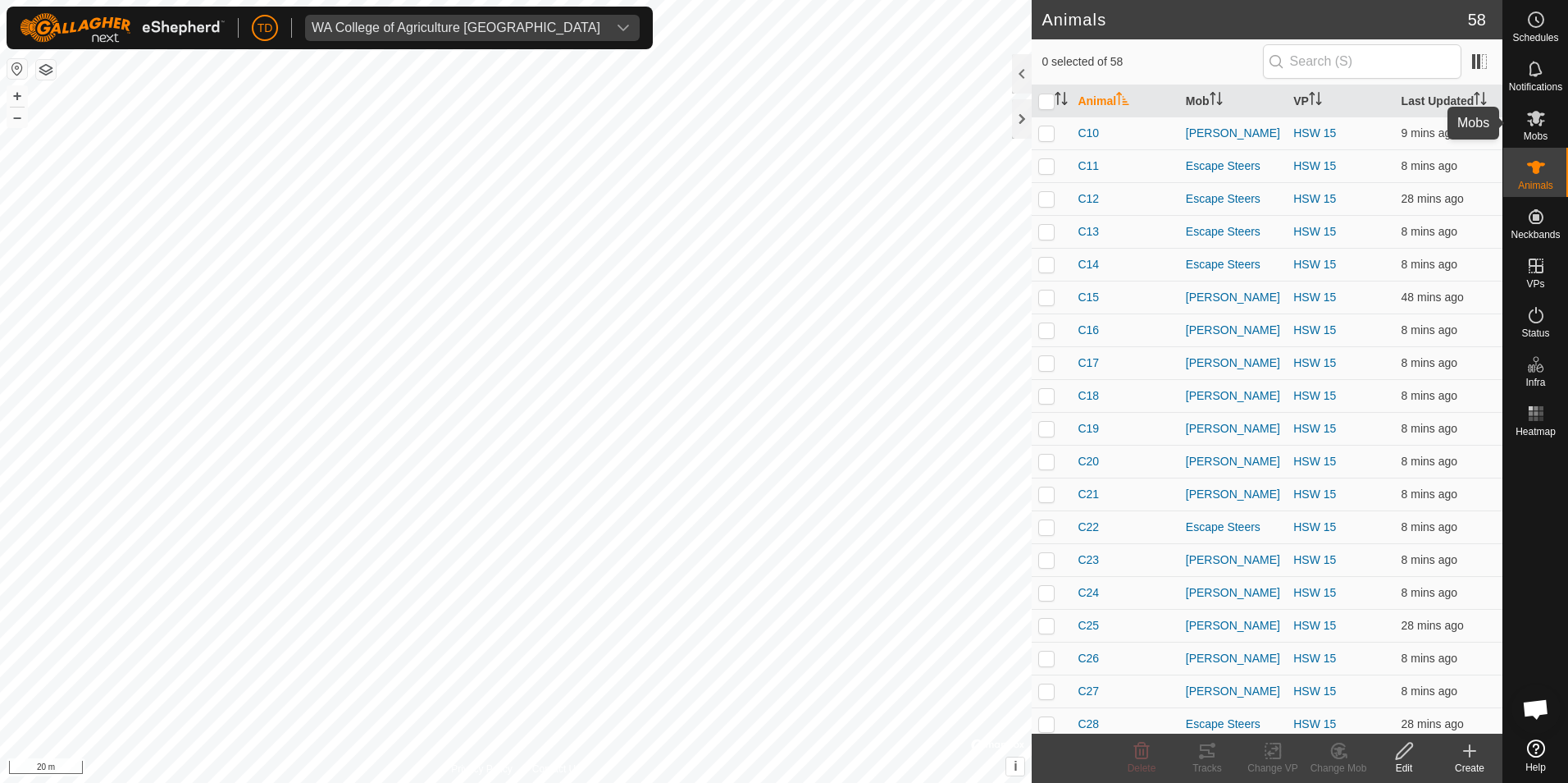
click at [1540, 120] on icon at bounding box center [1536, 118] width 20 height 20
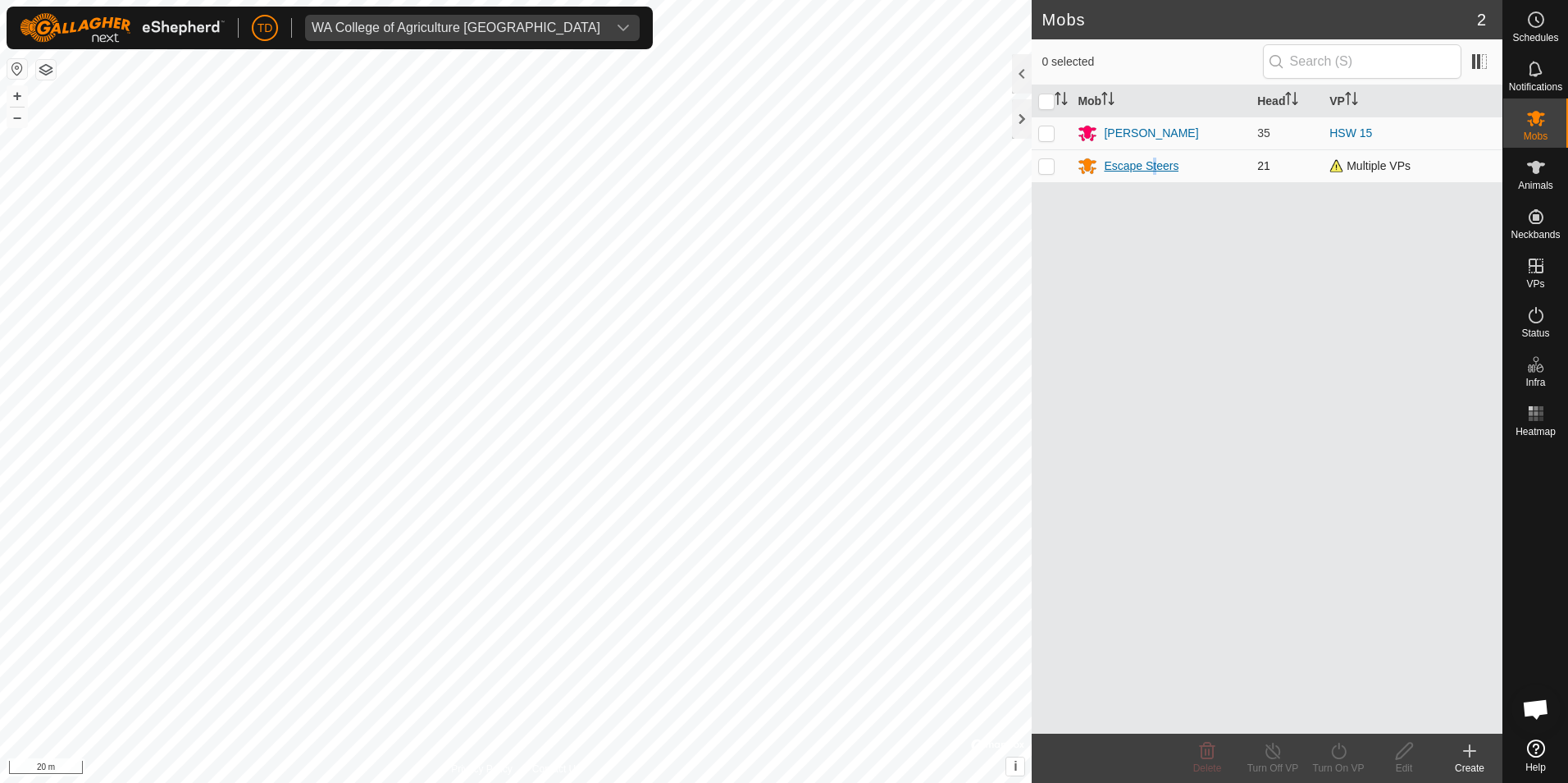
click at [1153, 166] on div "Escape Steers" at bounding box center [1141, 166] width 75 height 17
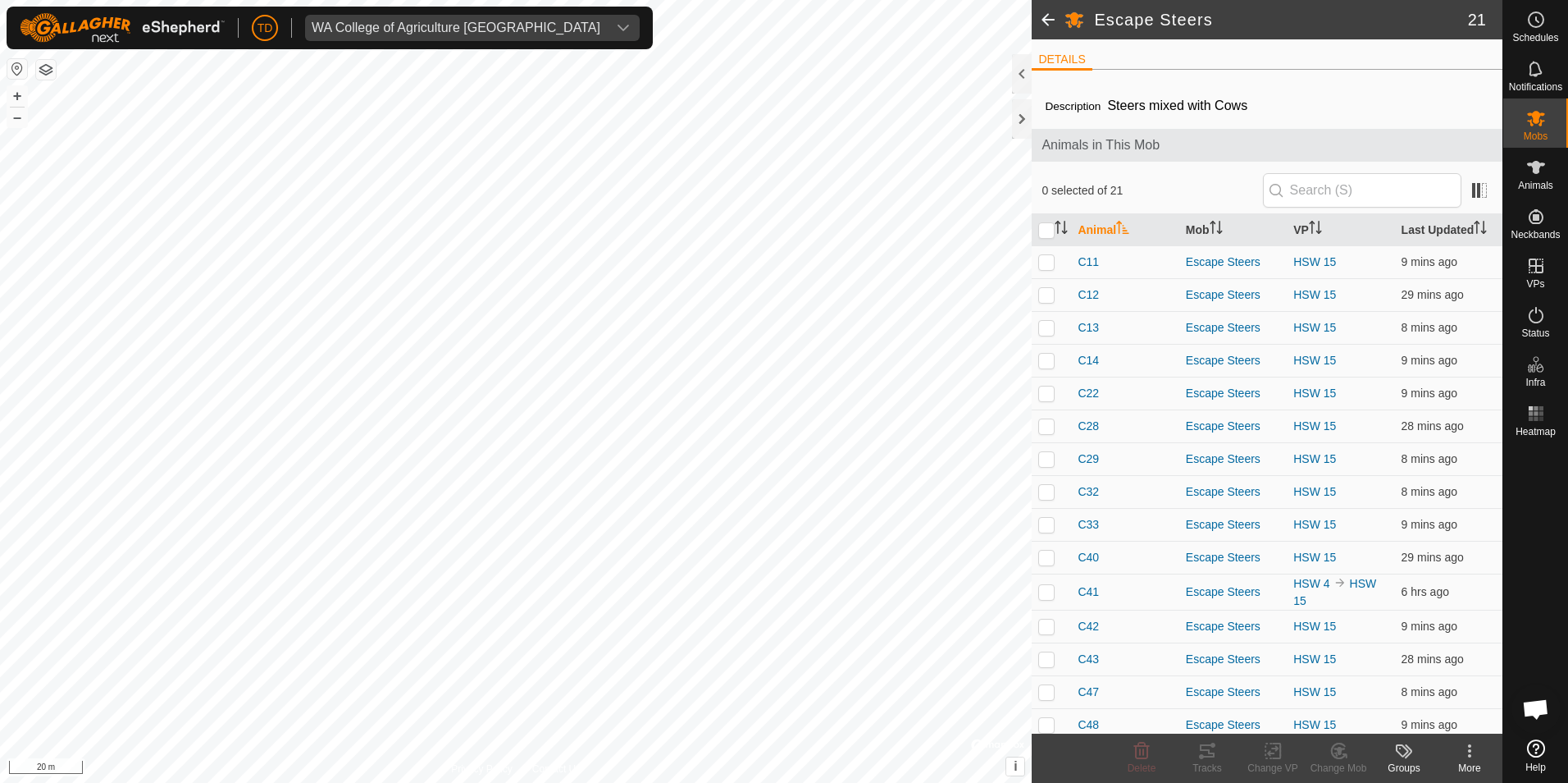
click at [1046, 20] on span at bounding box center [1048, 19] width 33 height 39
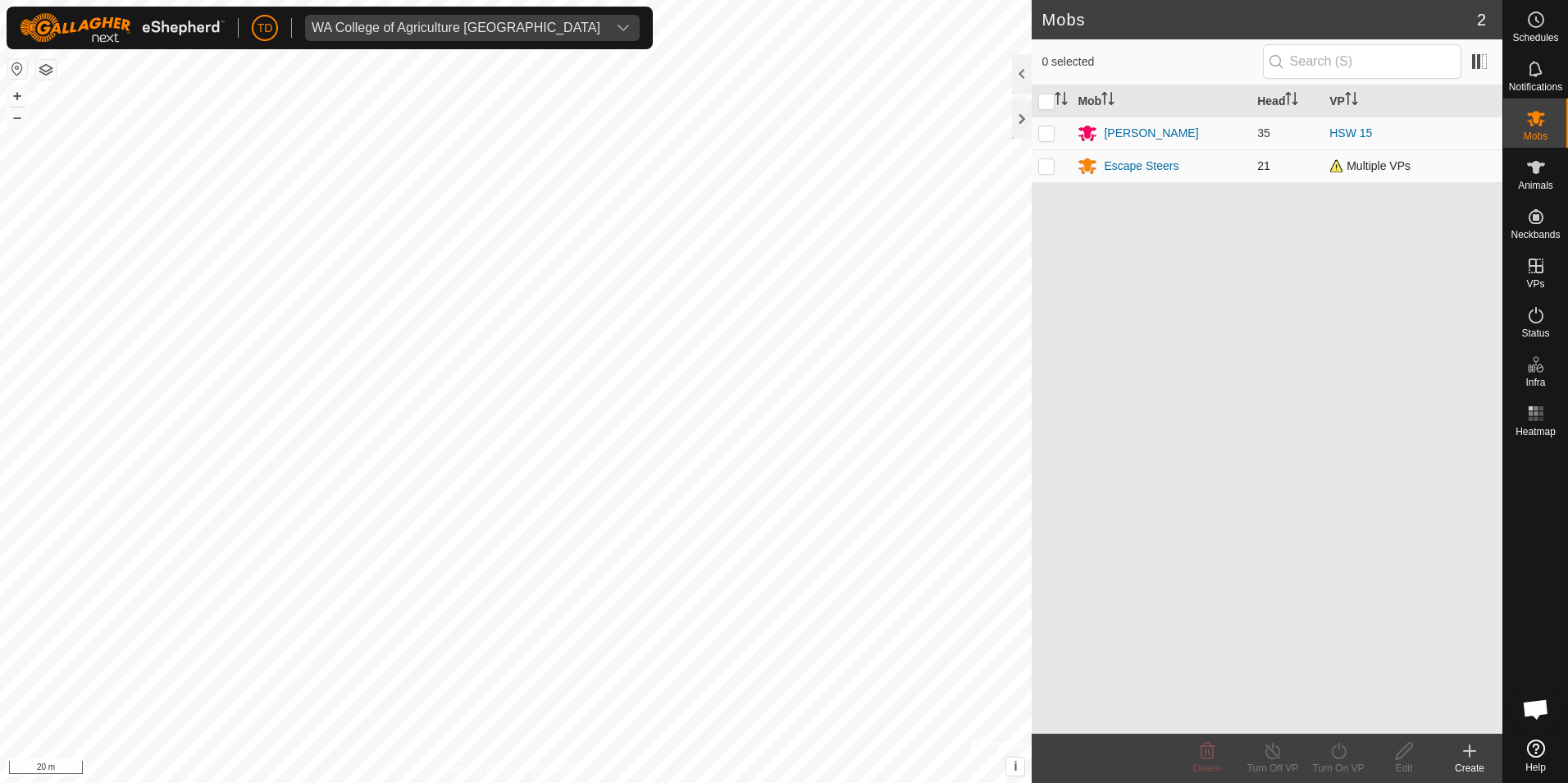
click at [1050, 166] on p-checkbox at bounding box center [1047, 166] width 16 height 13
checkbox input "true"
click at [1338, 750] on icon at bounding box center [1339, 751] width 20 height 20
click at [1341, 719] on span "Now" at bounding box center [1329, 714] width 27 height 20
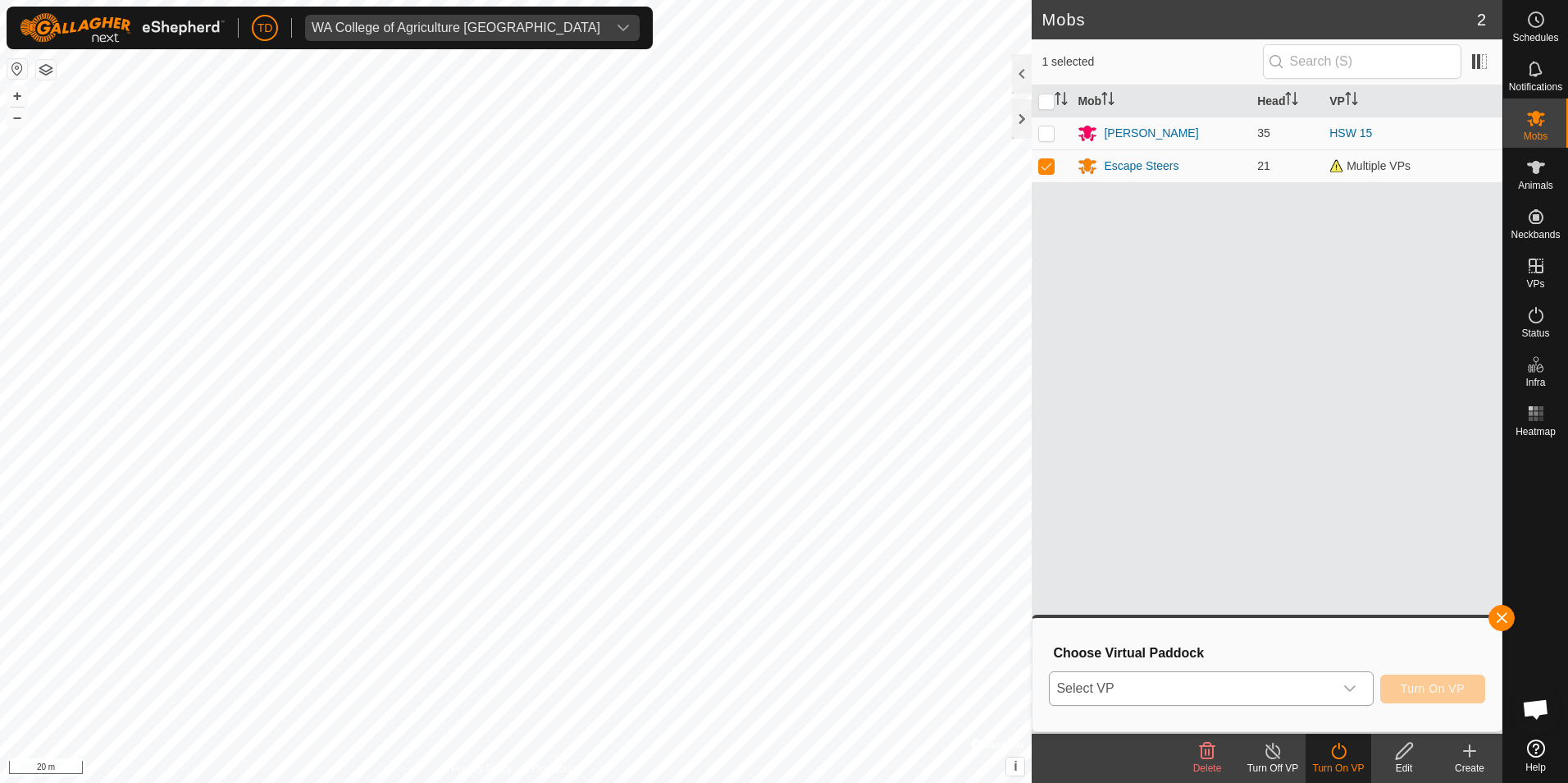
click at [1179, 687] on span "Select VP" at bounding box center [1190, 689] width 283 height 33
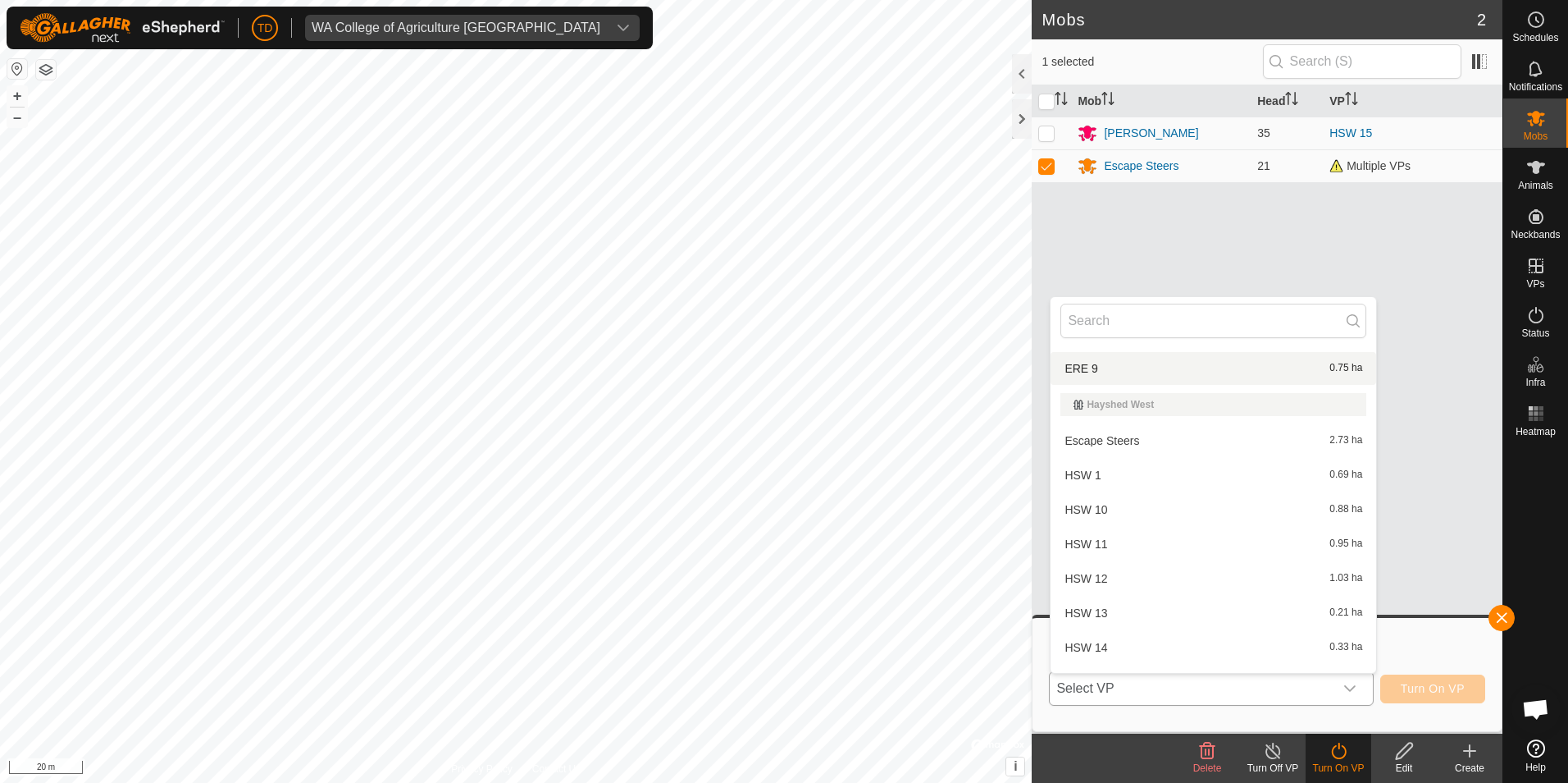
scroll to position [510, 0]
click at [1129, 410] on li "Escape Steers 2.73 ha" at bounding box center [1213, 409] width 325 height 33
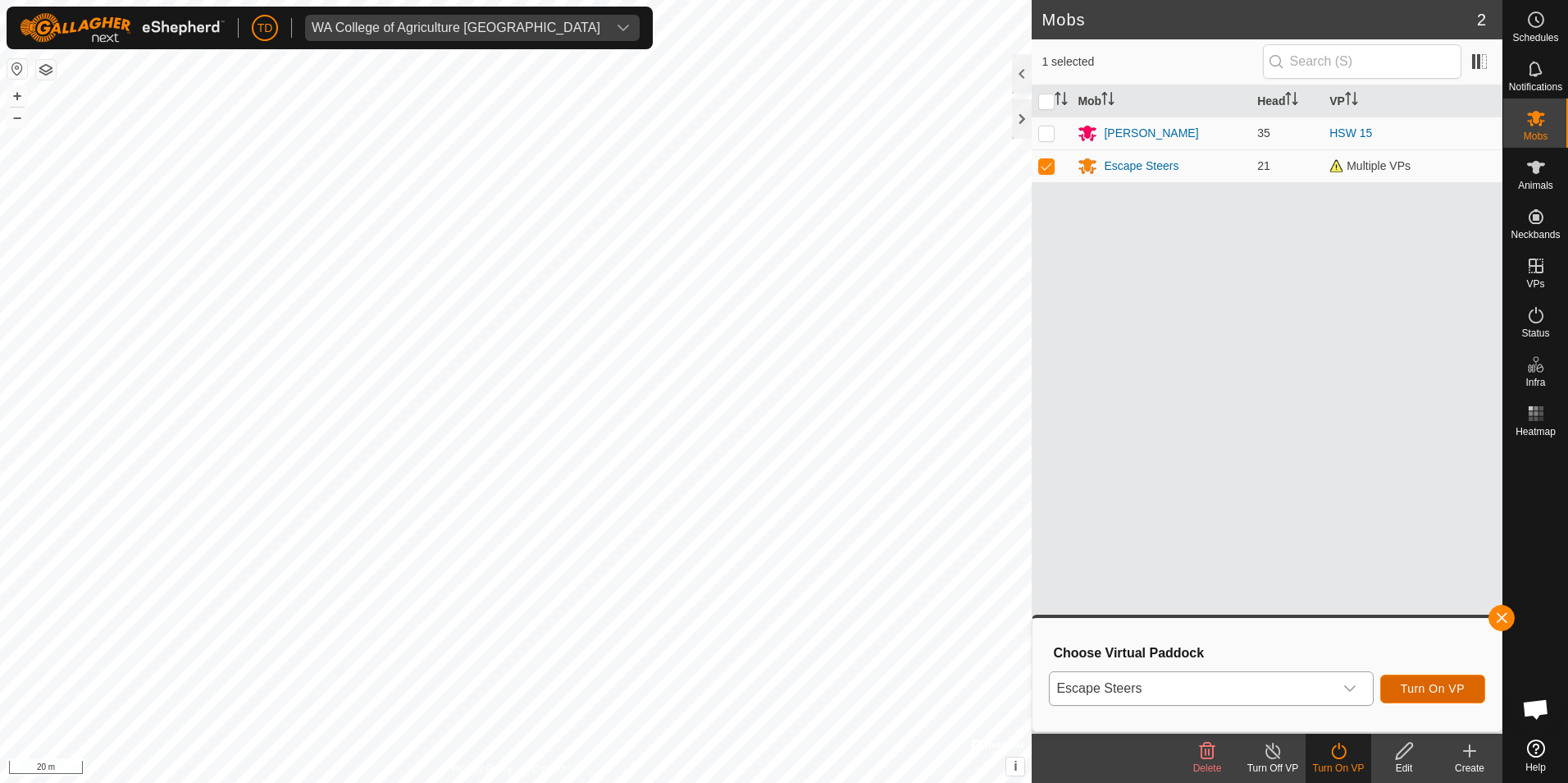
click at [1457, 686] on span "Turn On VP" at bounding box center [1433, 688] width 64 height 13
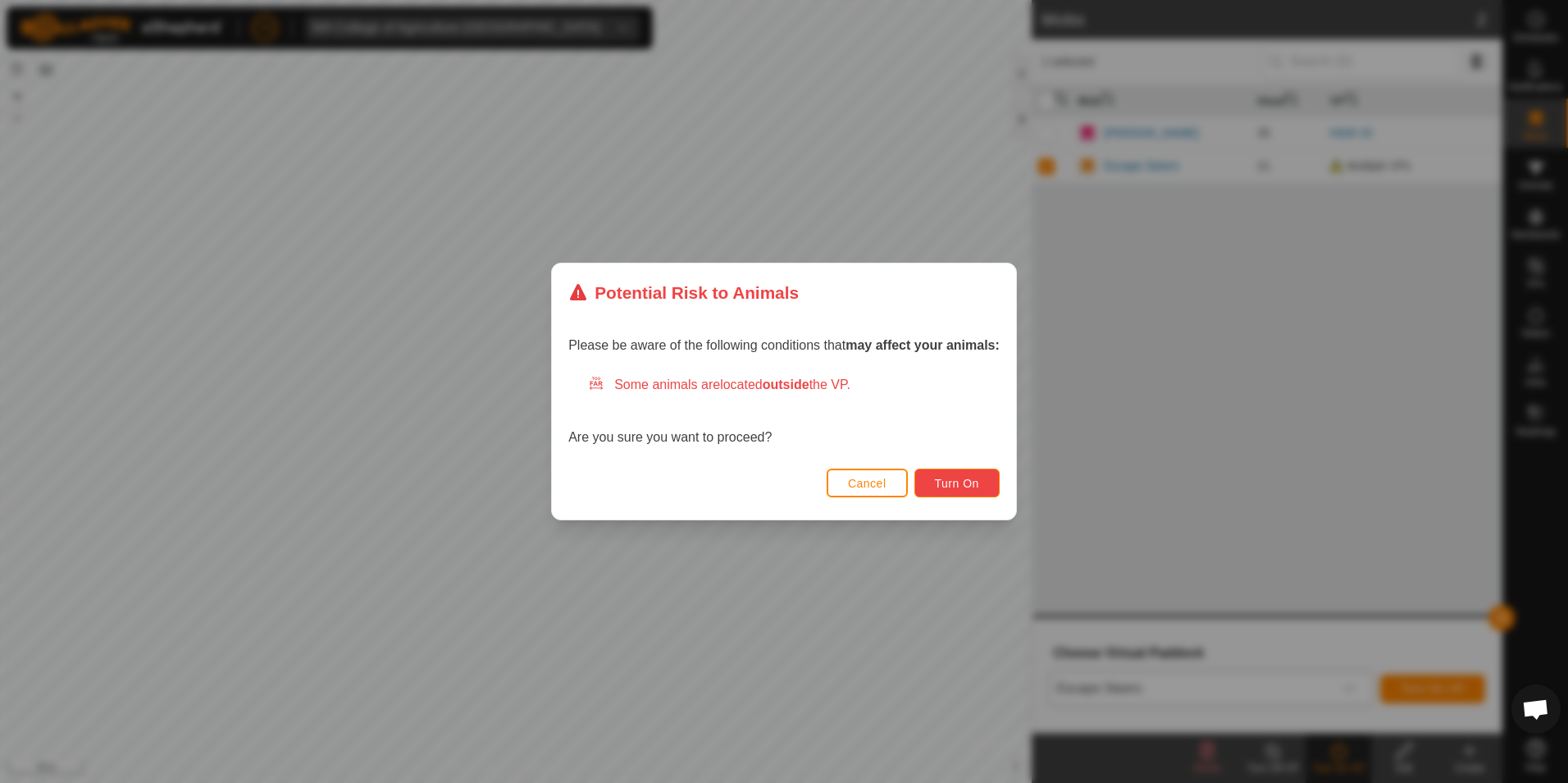
click at [956, 484] on span "Turn On" at bounding box center [957, 483] width 44 height 13
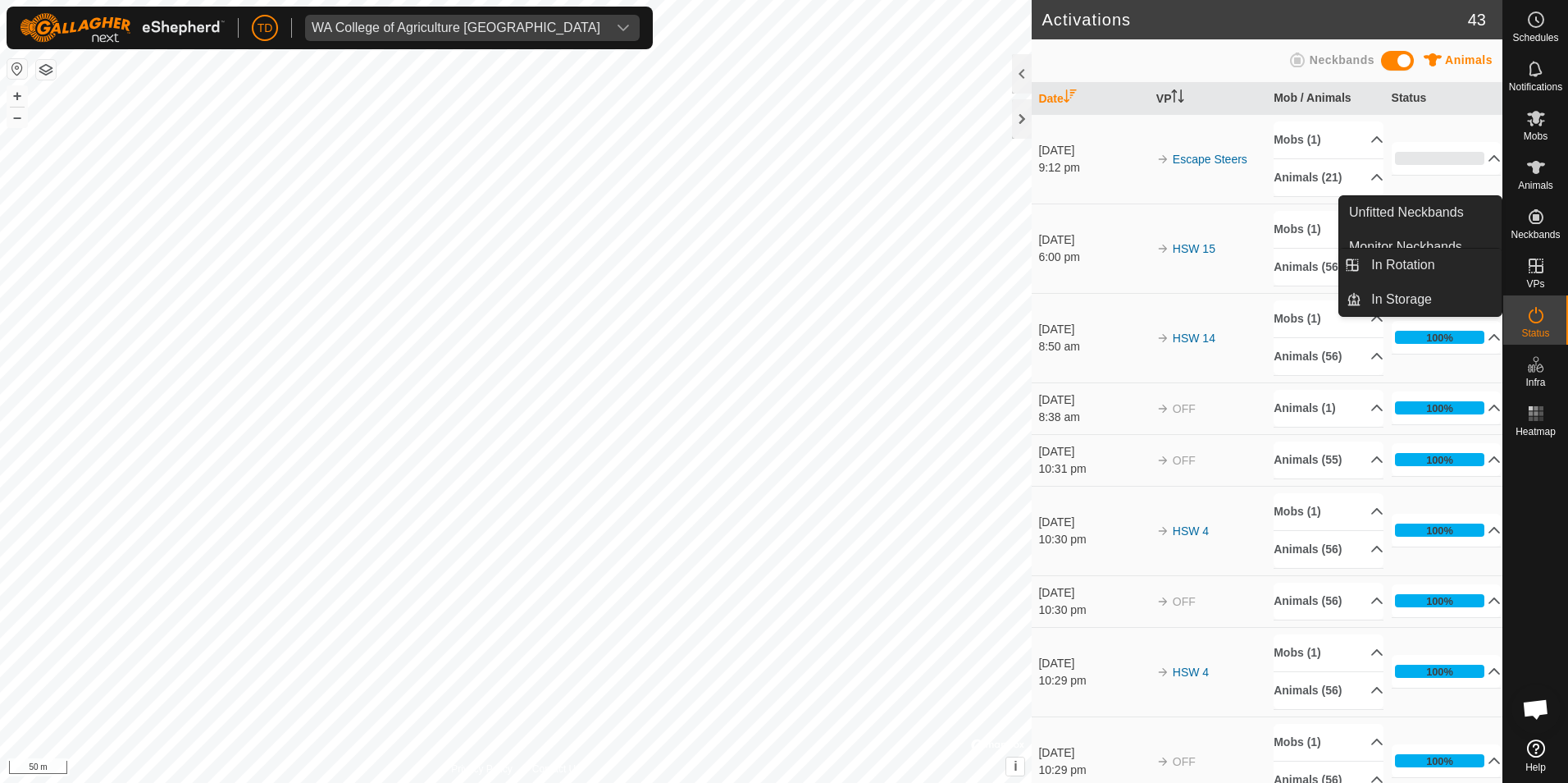
click at [1539, 271] on icon at bounding box center [1536, 266] width 20 height 20
click at [1435, 265] on link "In Rotation" at bounding box center [1431, 265] width 140 height 33
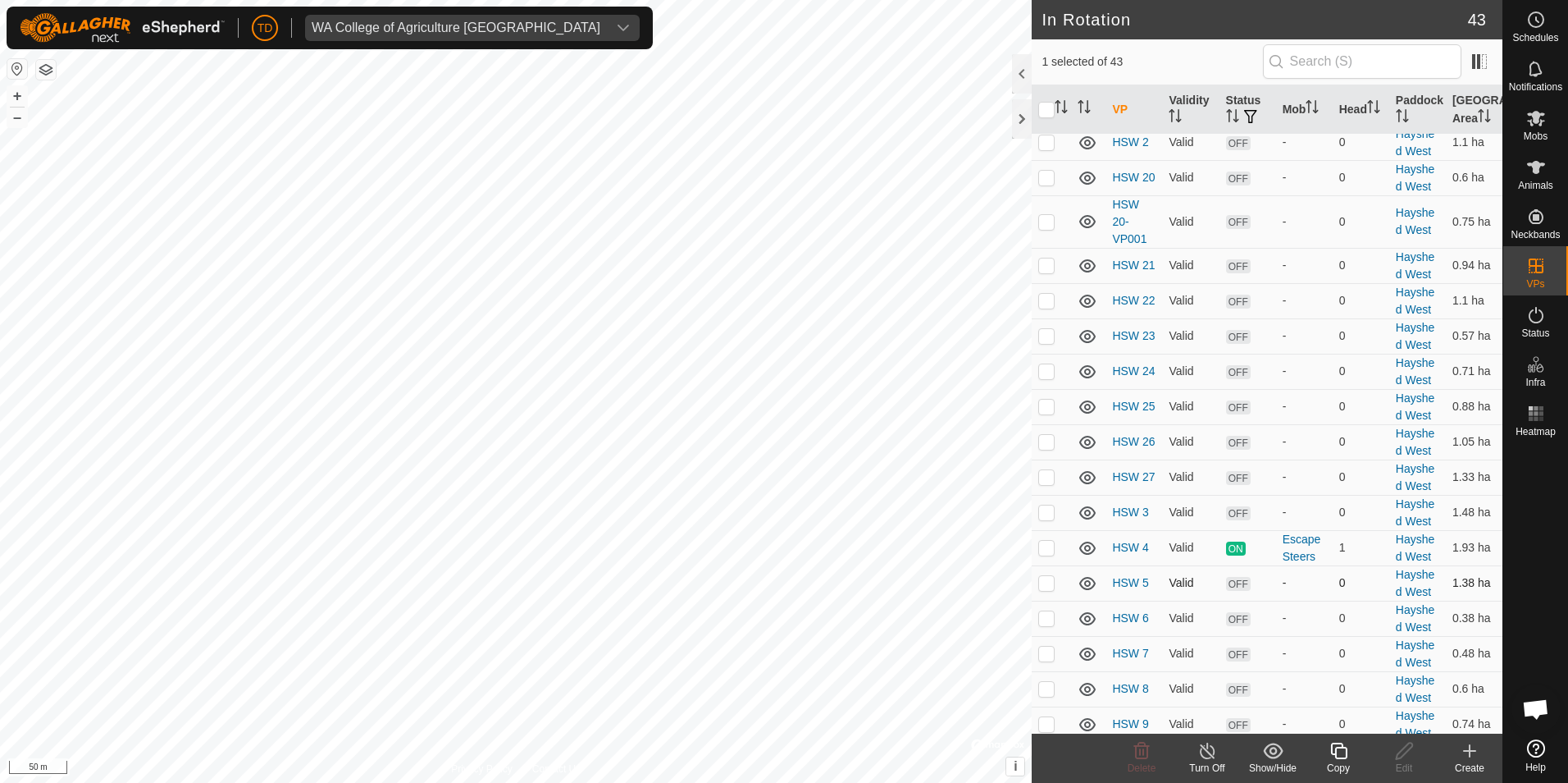
scroll to position [1260, 0]
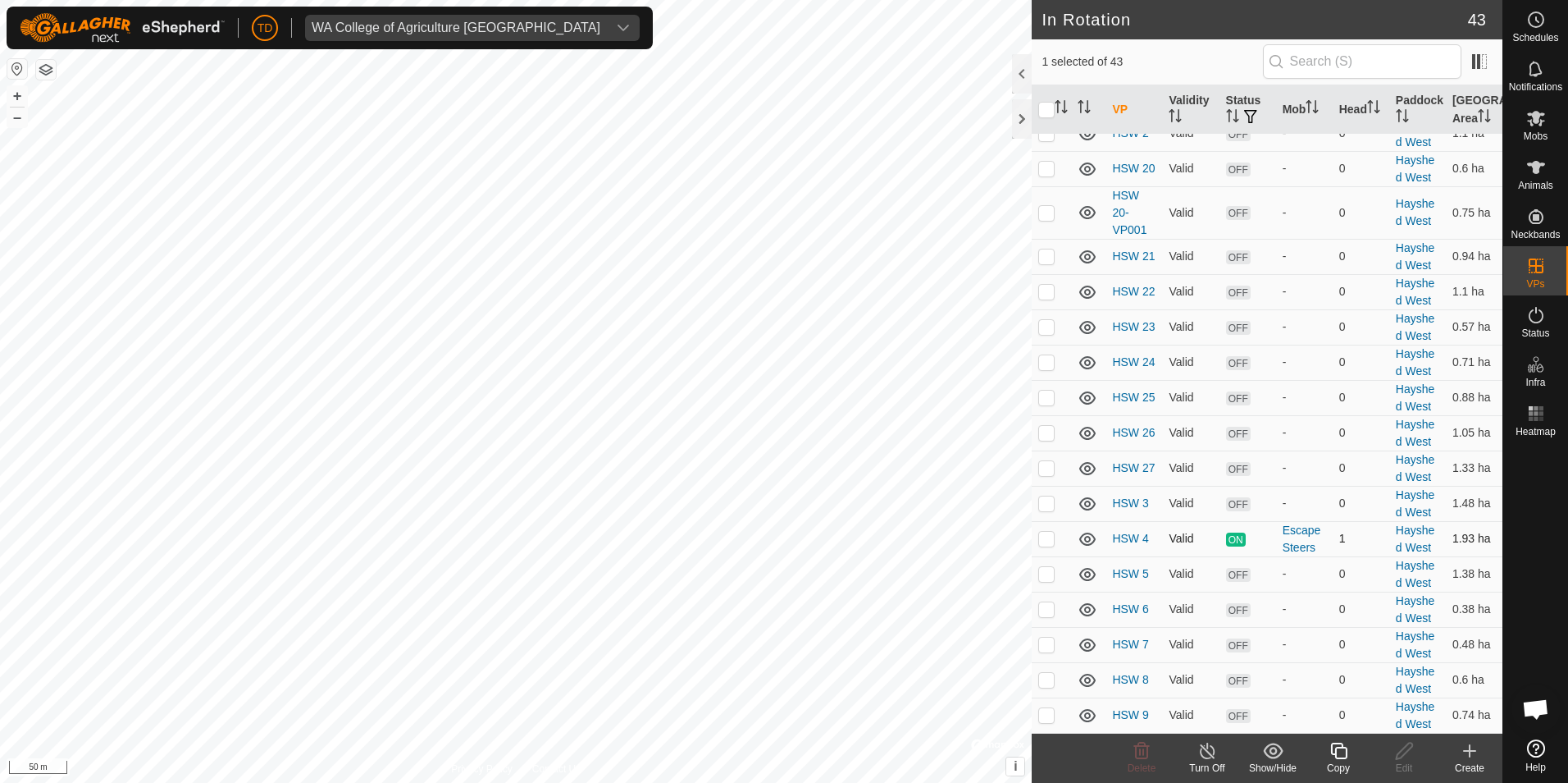
click at [1037, 536] on td at bounding box center [1051, 539] width 39 height 36
checkbox input "true"
click at [1211, 752] on icon at bounding box center [1208, 751] width 20 height 20
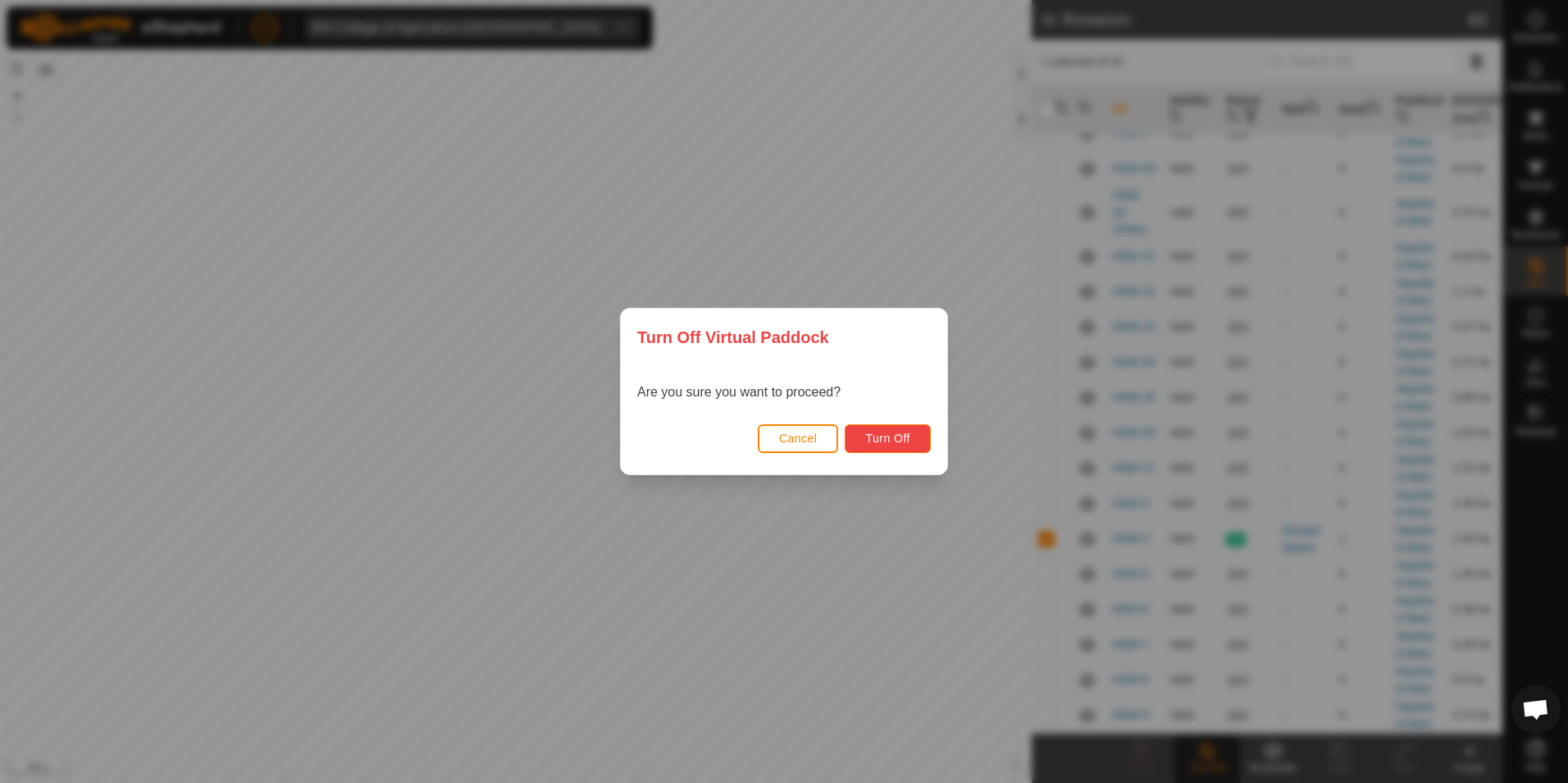
click at [901, 441] on span "Turn Off" at bounding box center [887, 438] width 45 height 13
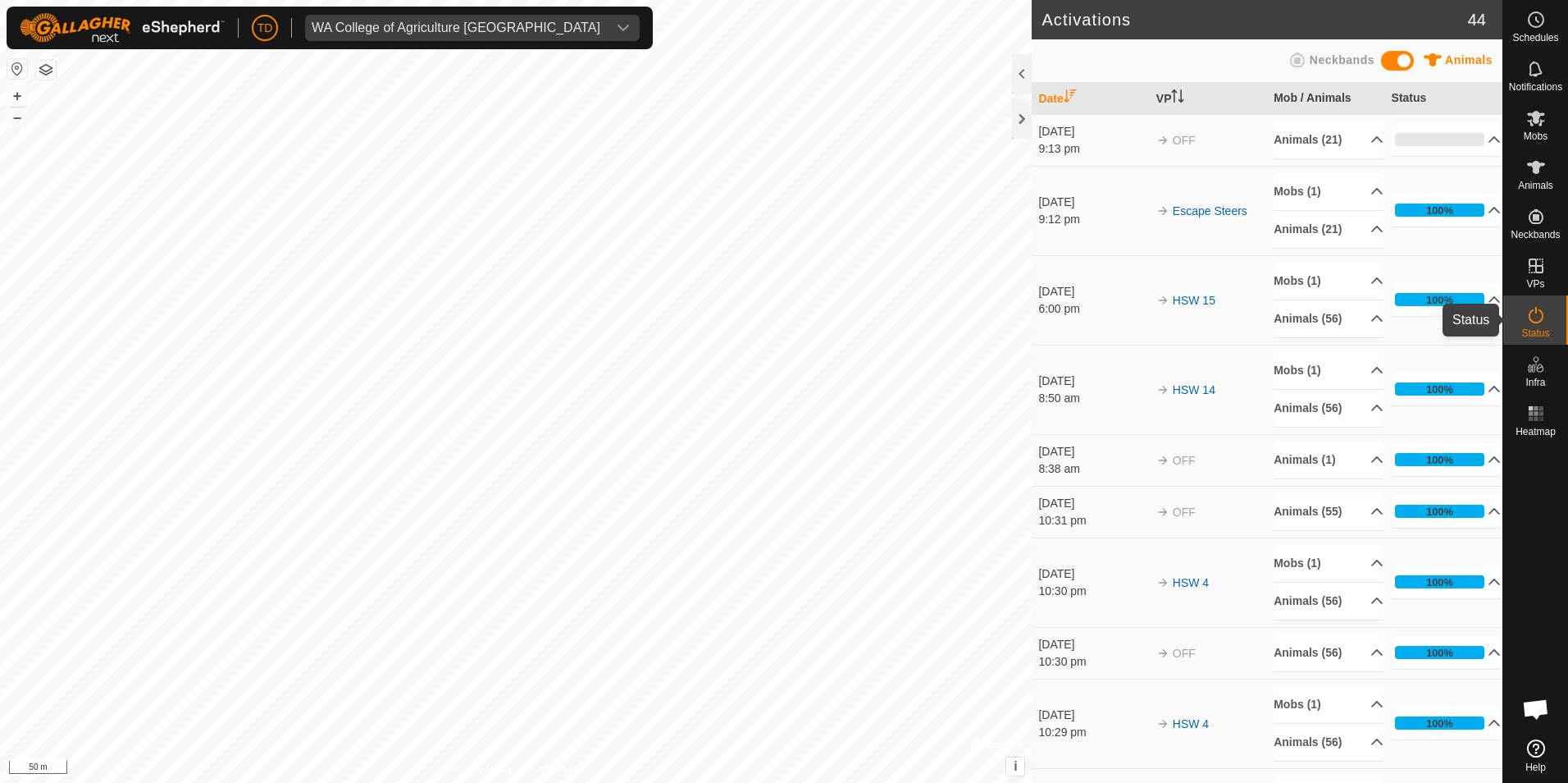
click at [1542, 323] on icon at bounding box center [1536, 316] width 20 height 20
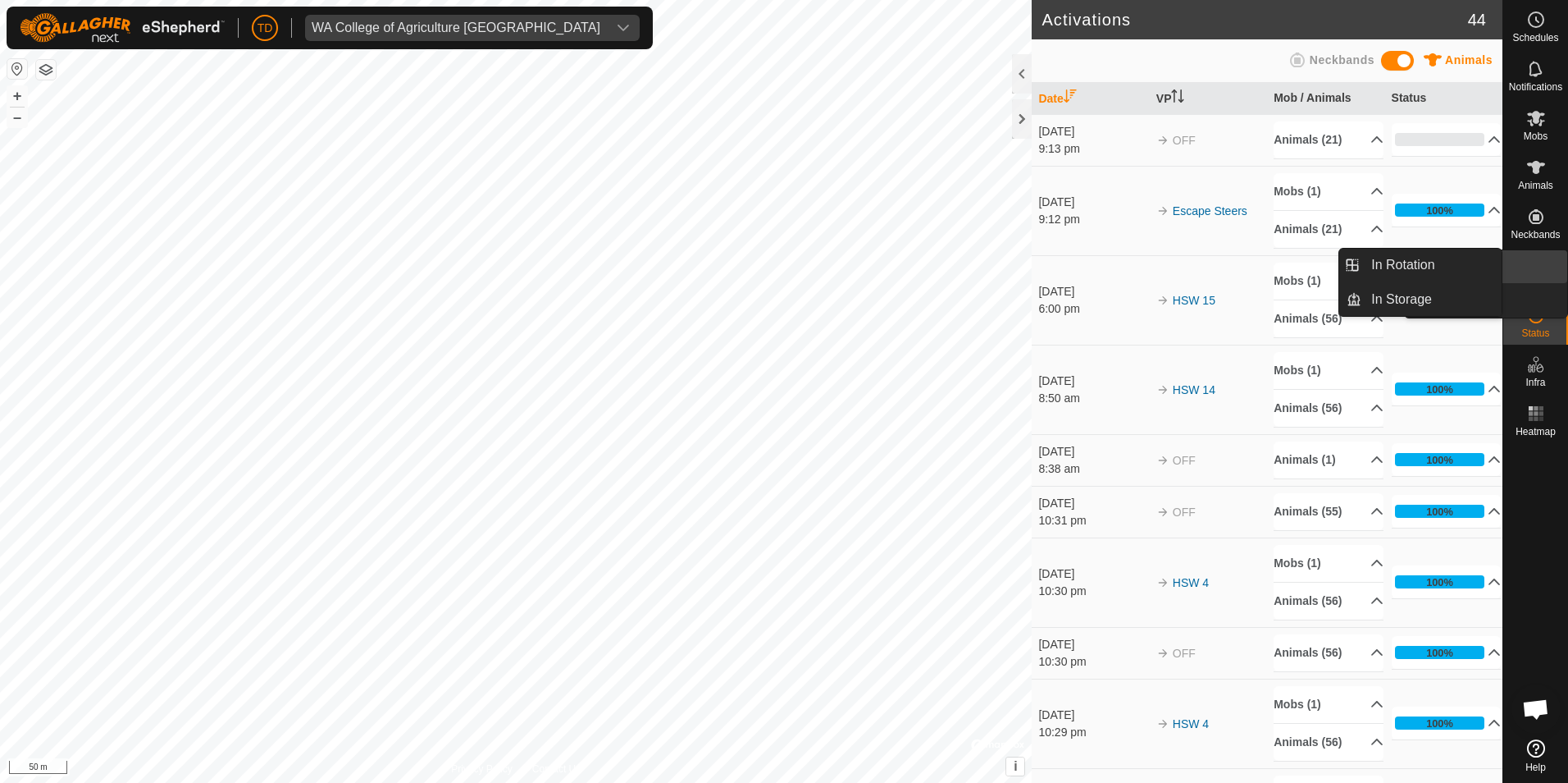
drag, startPoint x: 1508, startPoint y: 272, endPoint x: 1534, endPoint y: 269, distance: 26.2
click at [1406, 261] on link "In Rotation" at bounding box center [1431, 265] width 140 height 33
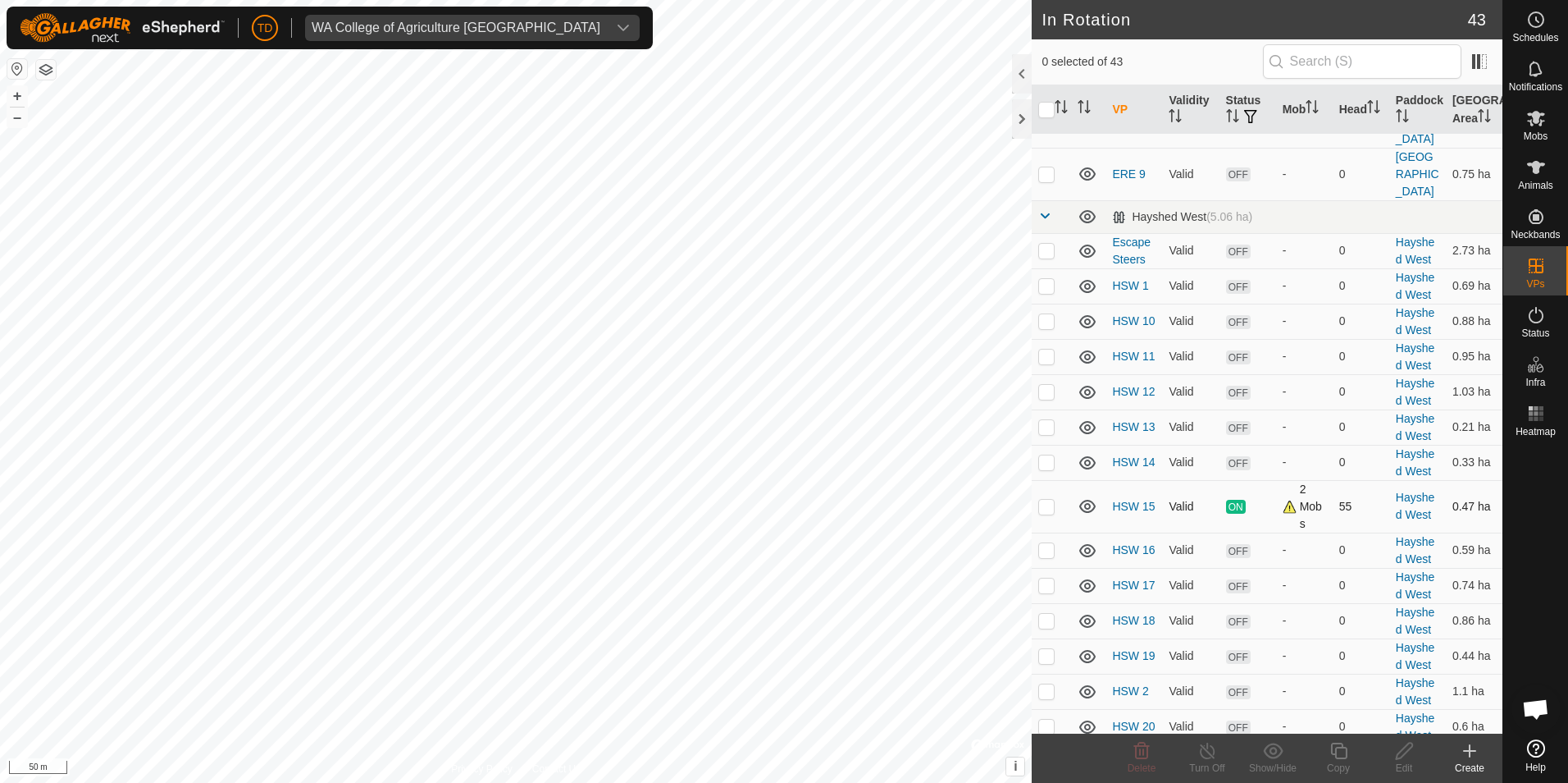
scroll to position [738, 0]
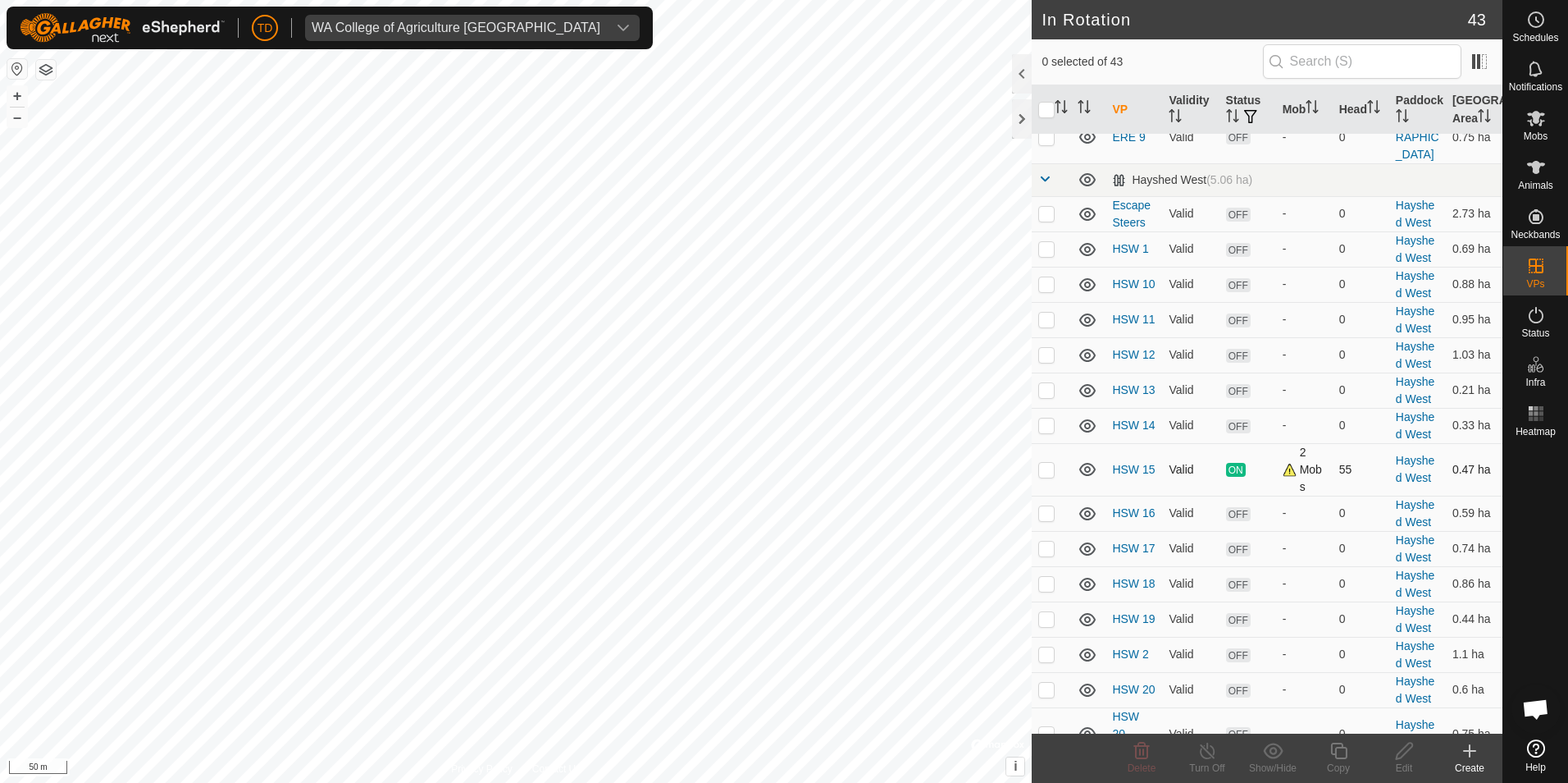
click at [1285, 473] on div "2 Mobs" at bounding box center [1305, 469] width 44 height 52
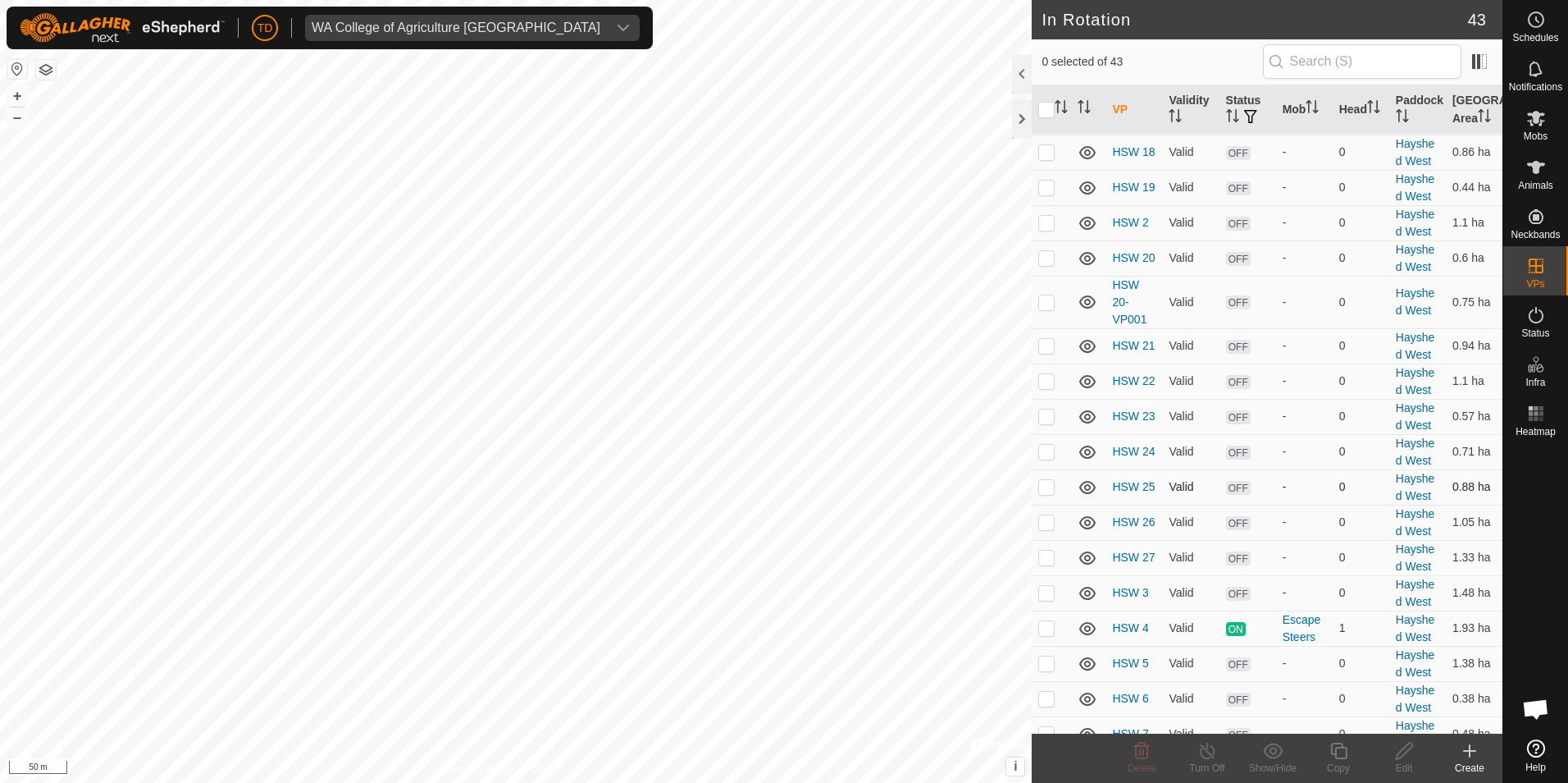
scroll to position [1260, 0]
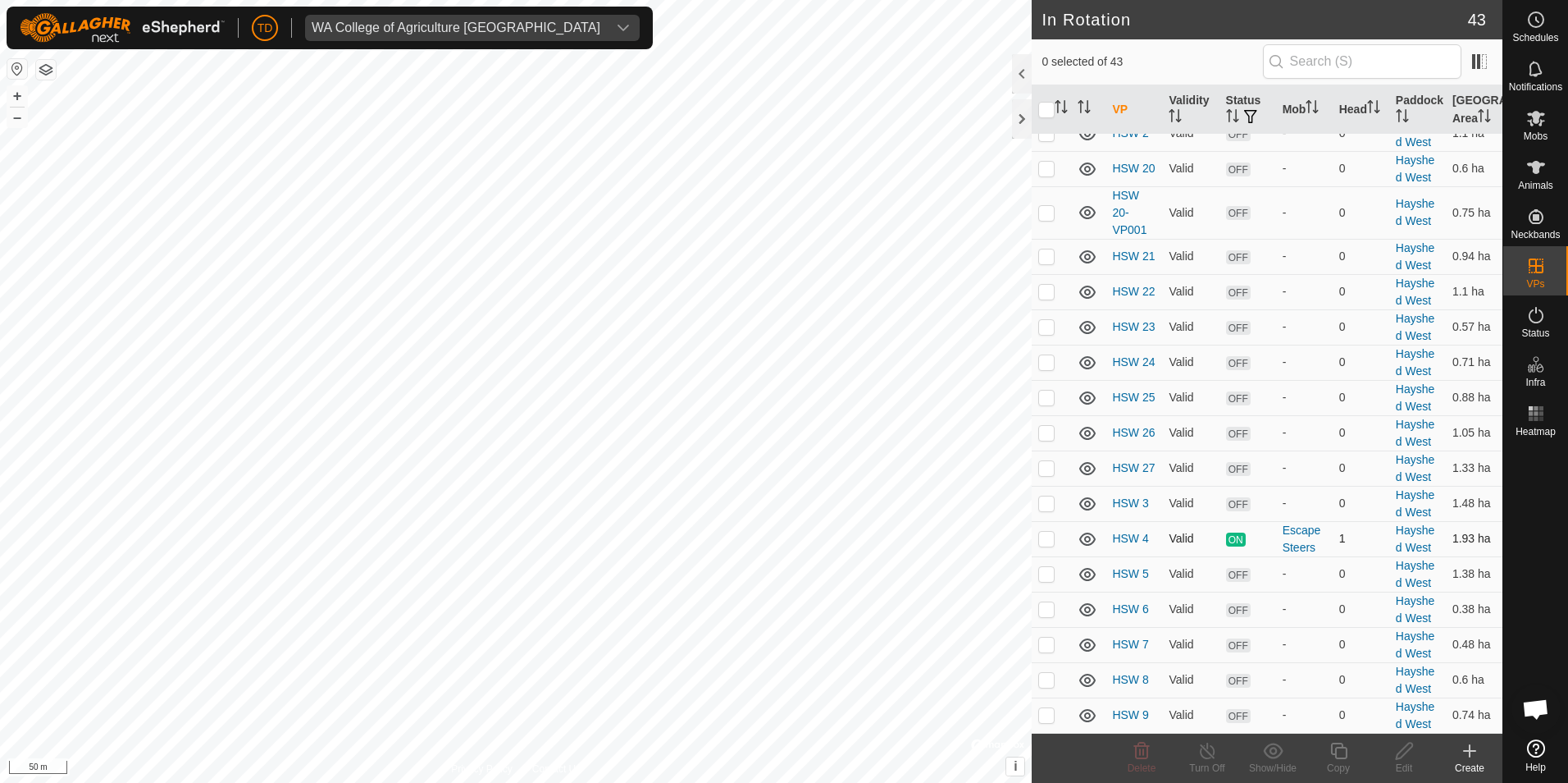
click at [1049, 537] on p-checkbox at bounding box center [1047, 538] width 16 height 13
checkbox input "true"
click at [1211, 753] on icon at bounding box center [1208, 751] width 20 height 20
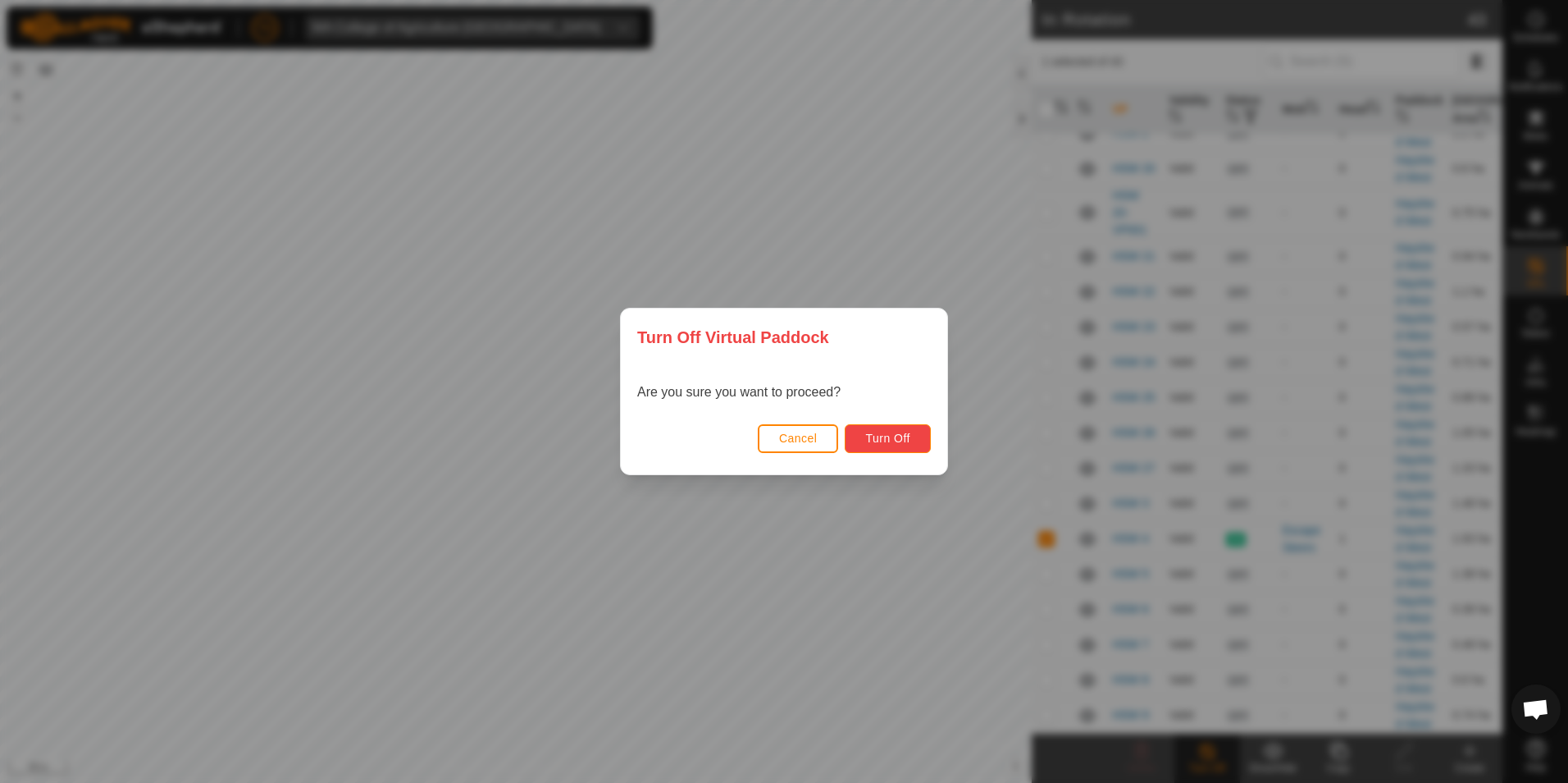
click at [887, 440] on span "Turn Off" at bounding box center [887, 438] width 45 height 13
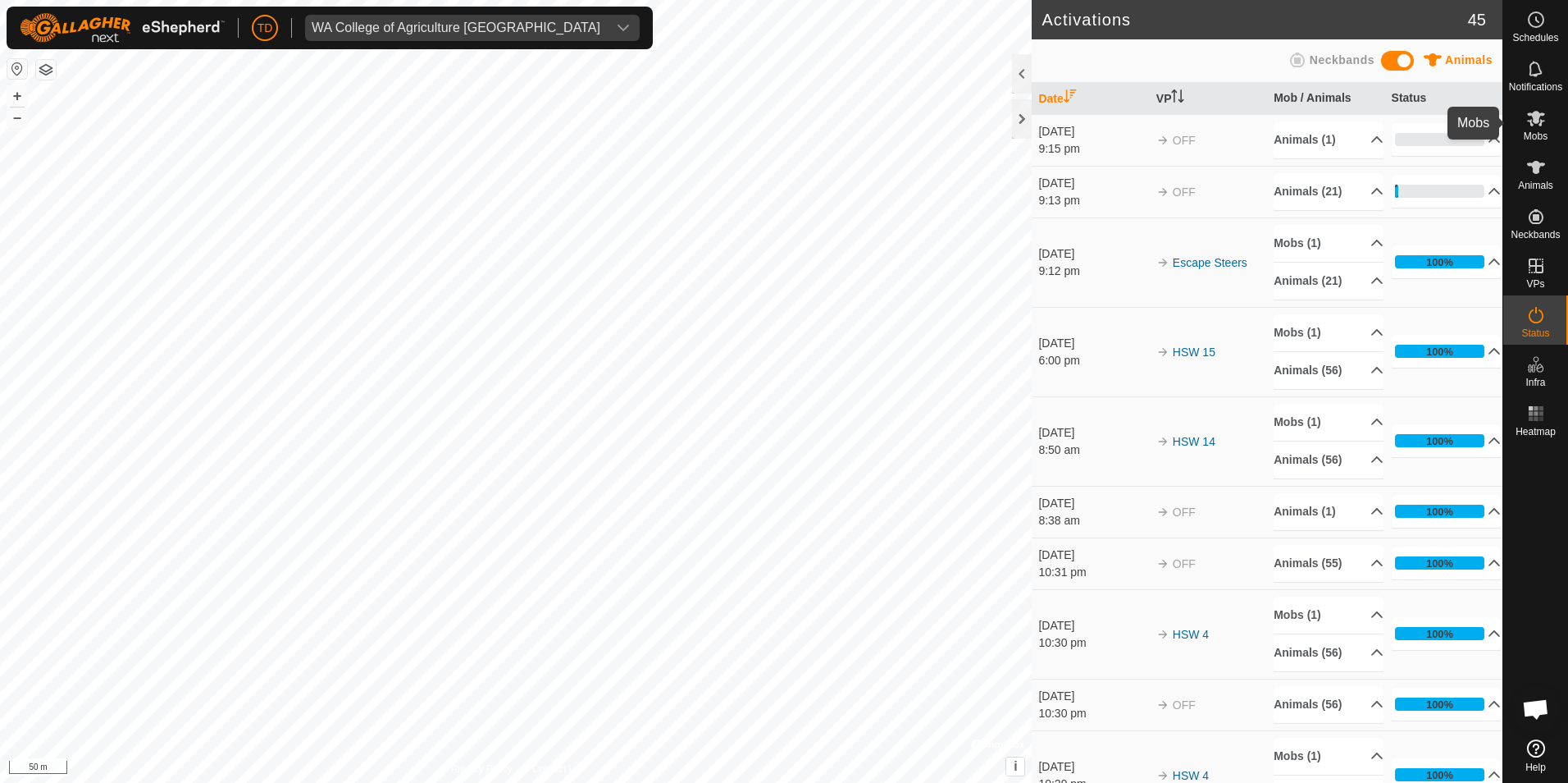
click at [1535, 120] on icon at bounding box center [1536, 118] width 18 height 16
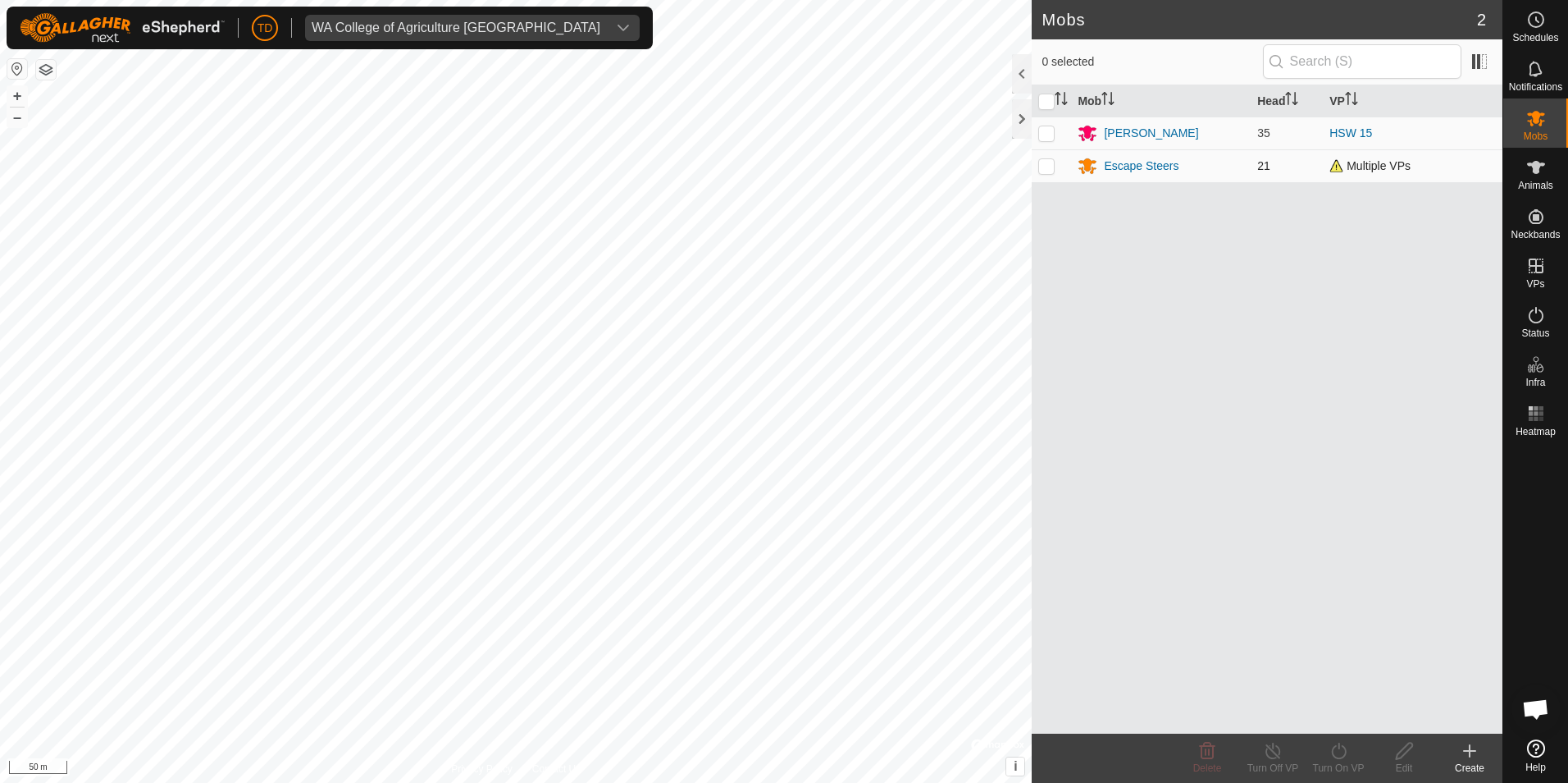
click at [1046, 167] on p-checkbox at bounding box center [1047, 166] width 16 height 13
checkbox input "true"
click at [1340, 755] on icon at bounding box center [1339, 751] width 20 height 20
click at [1349, 717] on link "Now" at bounding box center [1388, 714] width 163 height 33
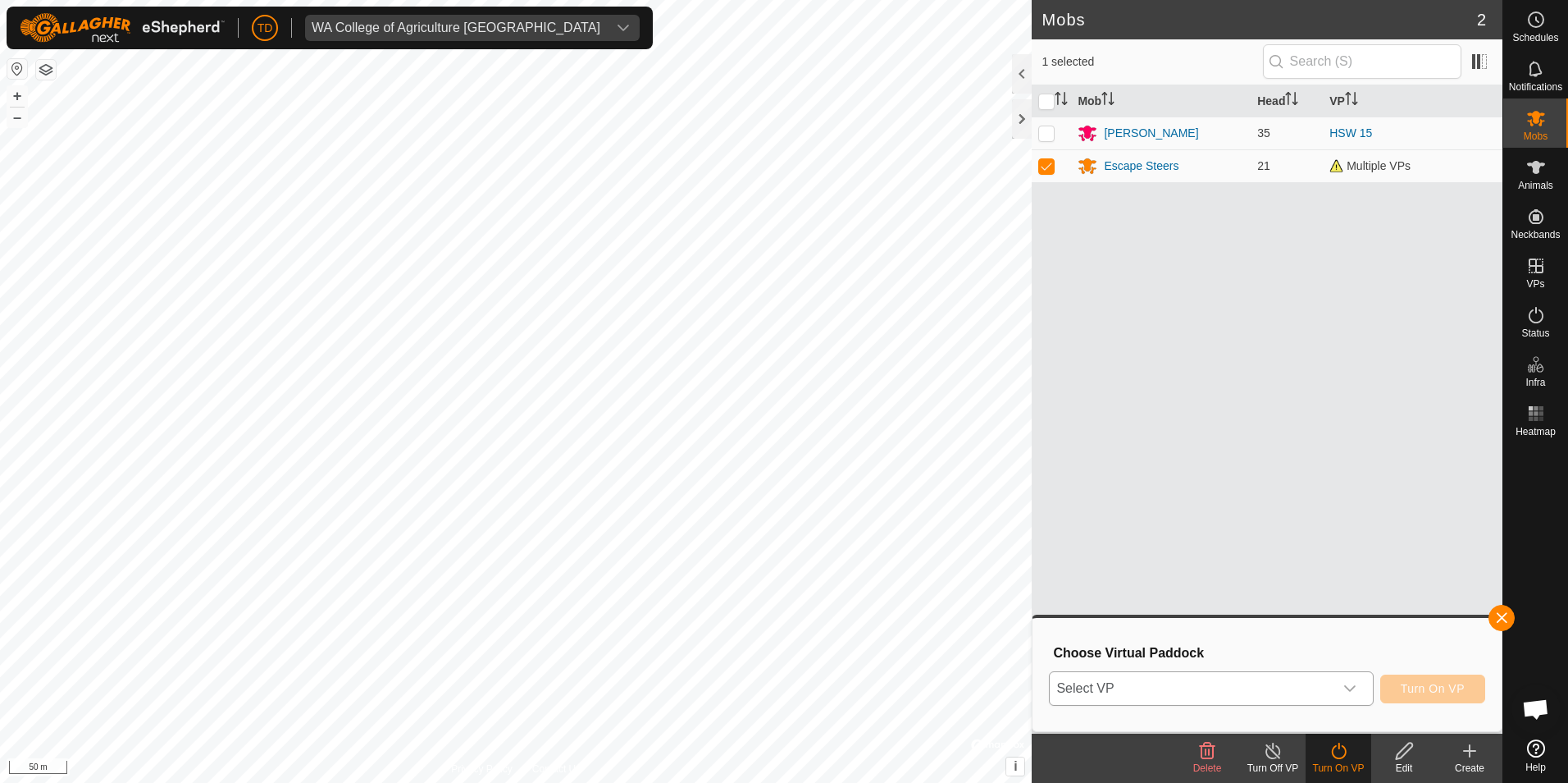
click at [1327, 689] on span "Select VP" at bounding box center [1190, 689] width 283 height 33
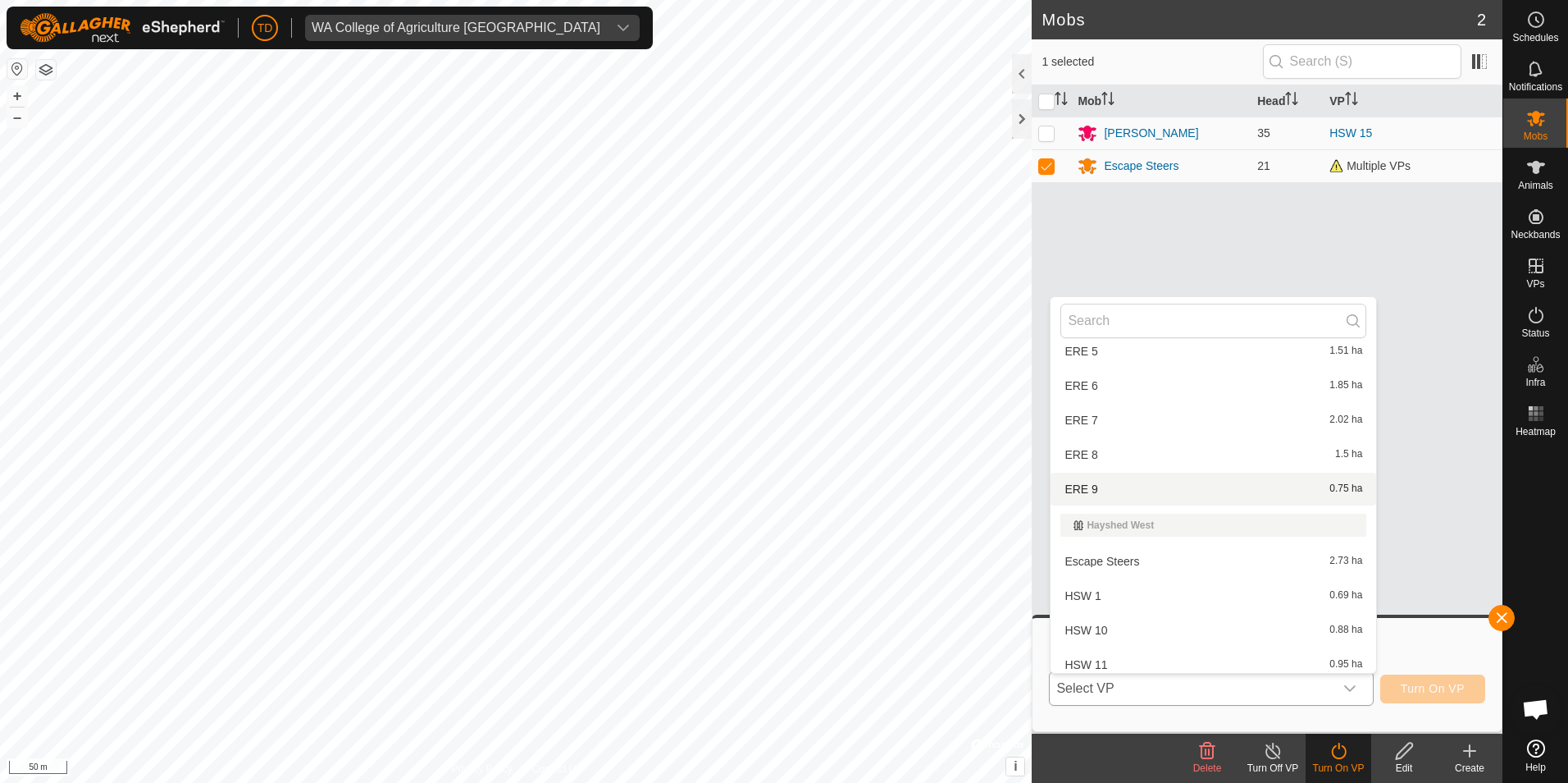
scroll to position [410, 0]
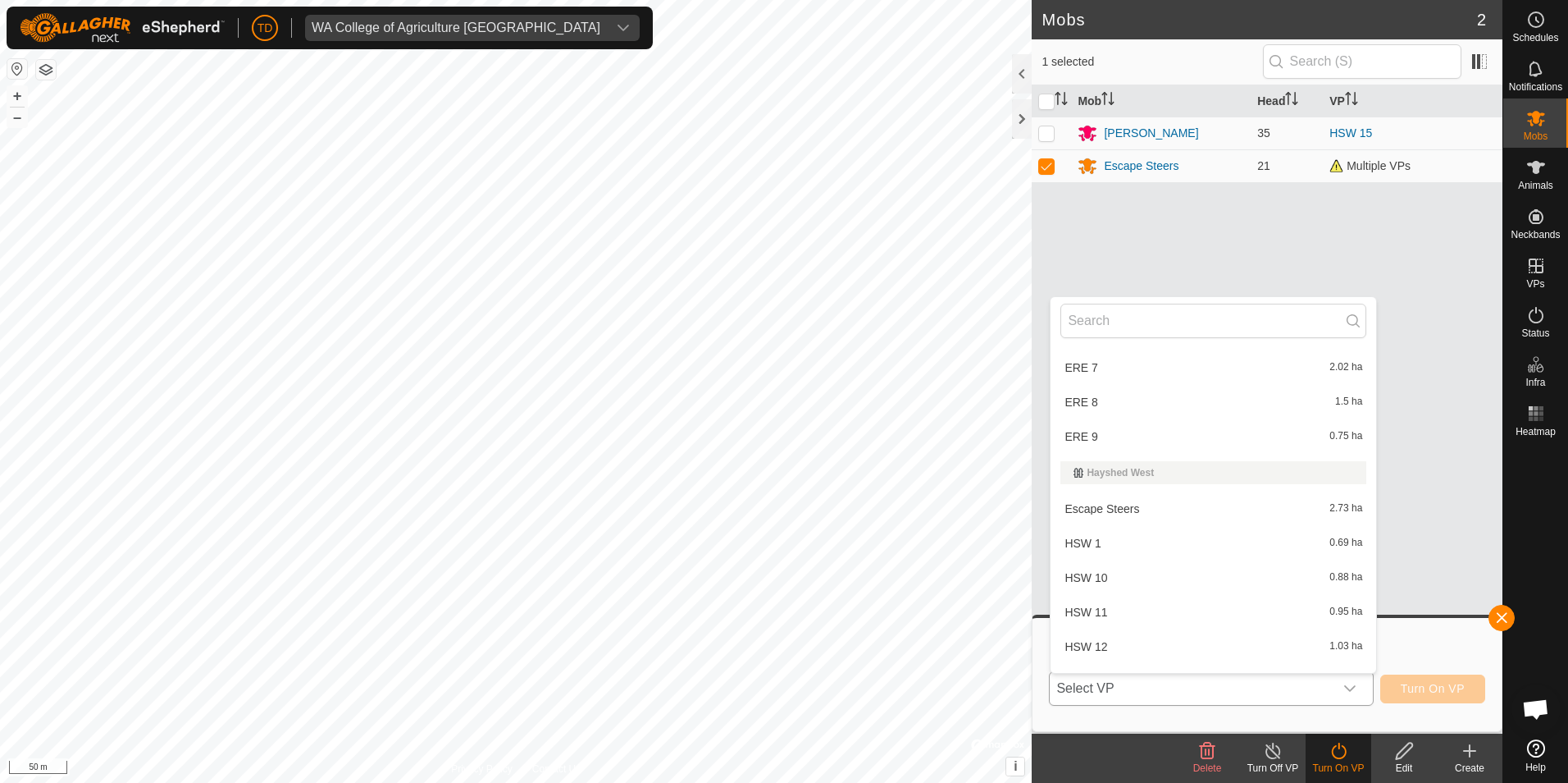
click at [1167, 509] on li "Escape Steers 2.73 ha" at bounding box center [1213, 509] width 325 height 33
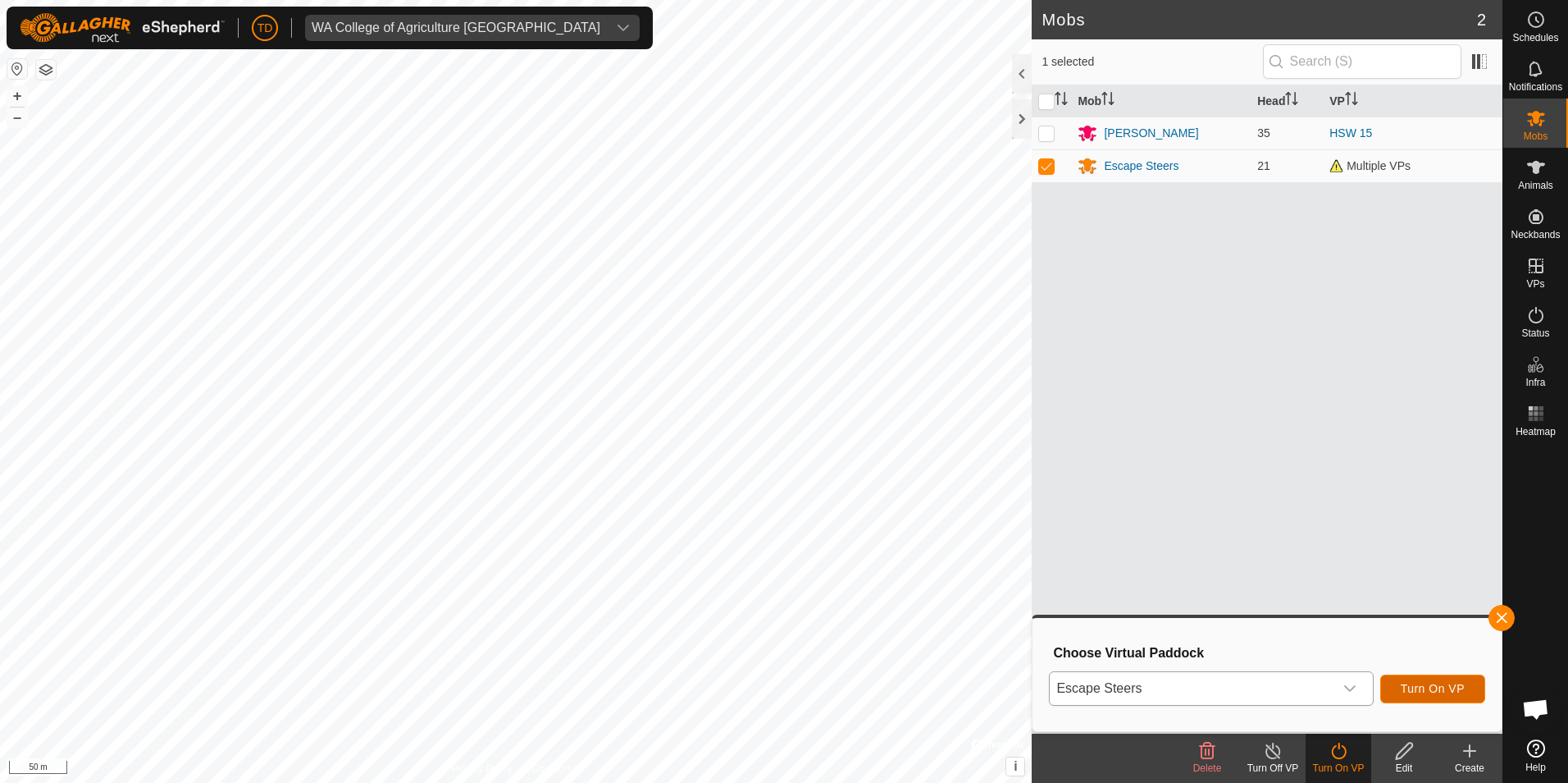
click at [1452, 691] on span "Turn On VP" at bounding box center [1433, 688] width 64 height 13
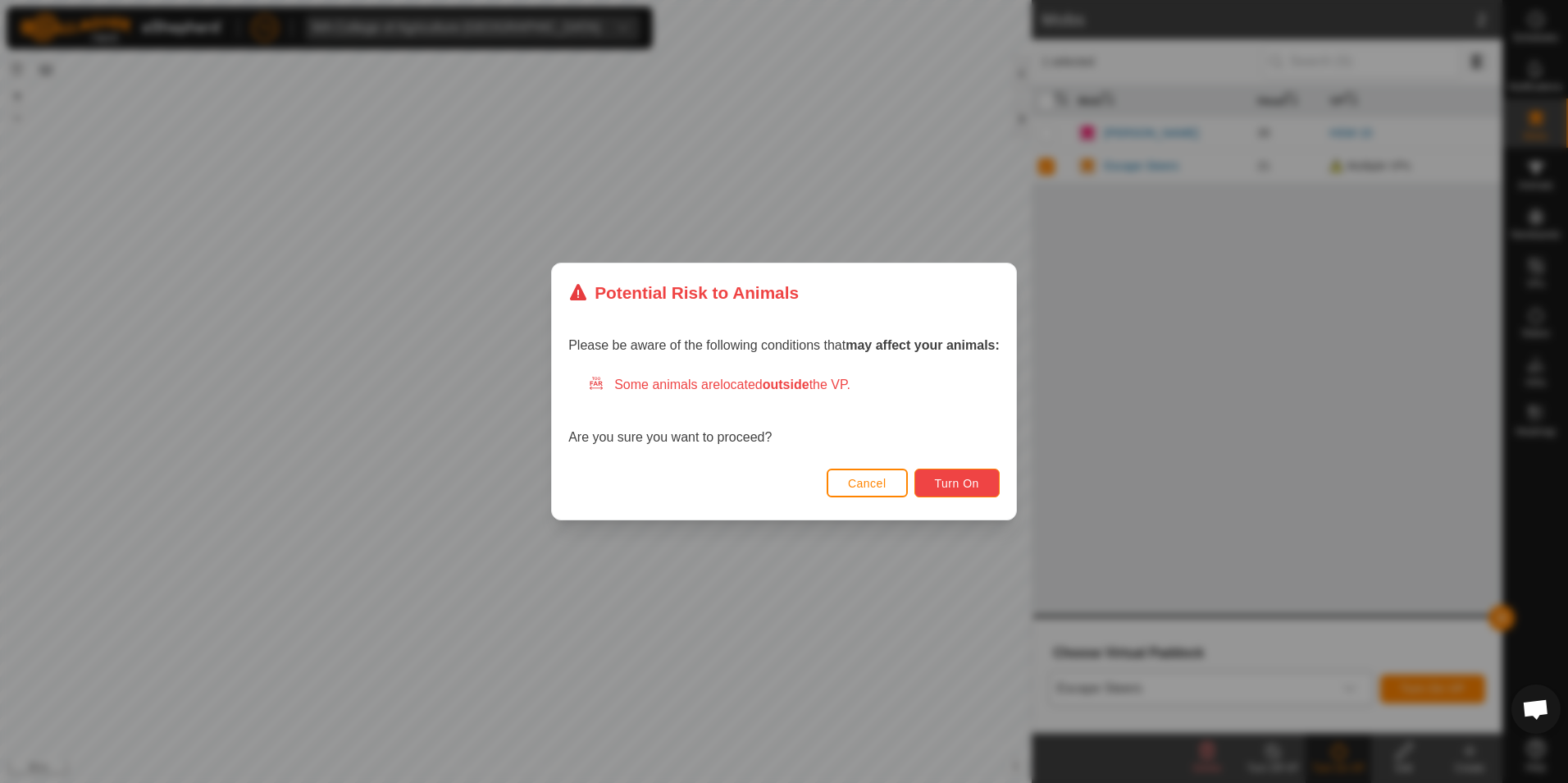
click at [969, 479] on span "Turn On" at bounding box center [957, 483] width 44 height 13
